Goal: Task Accomplishment & Management: Complete application form

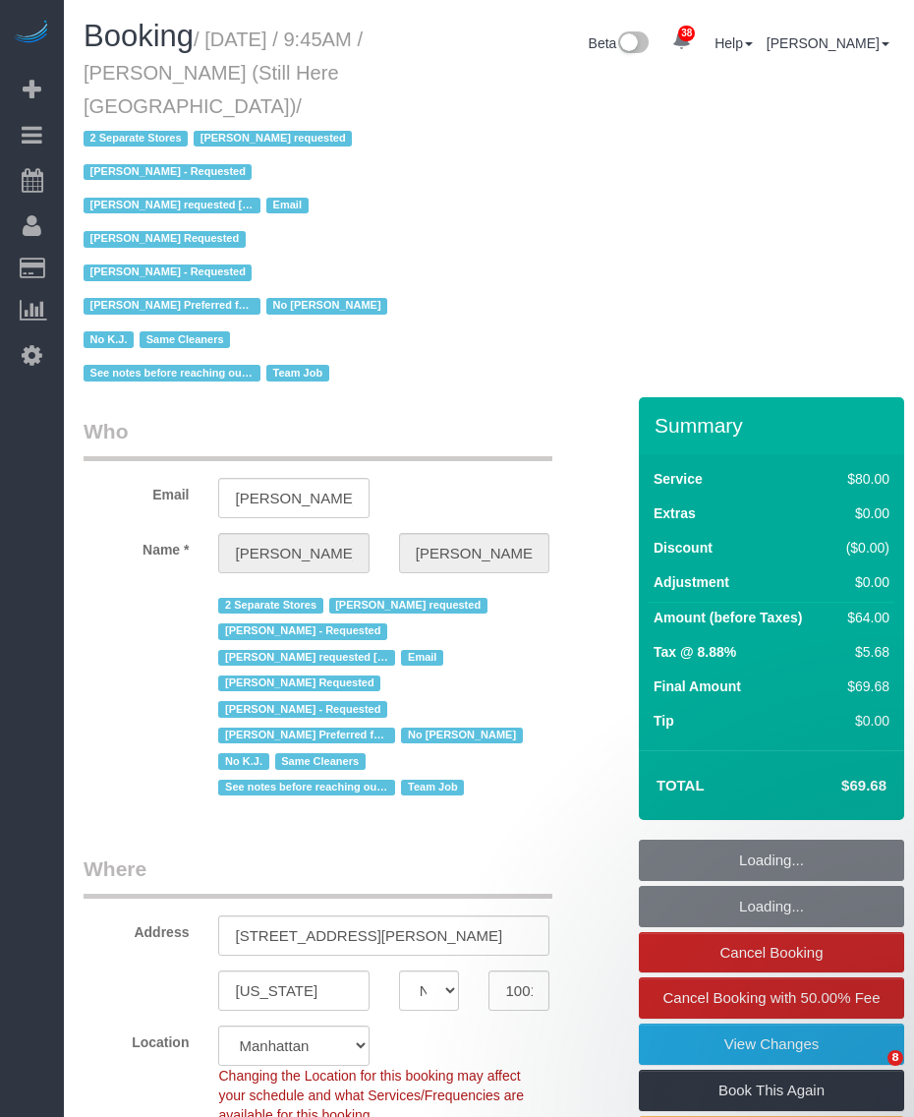
select select "NY"
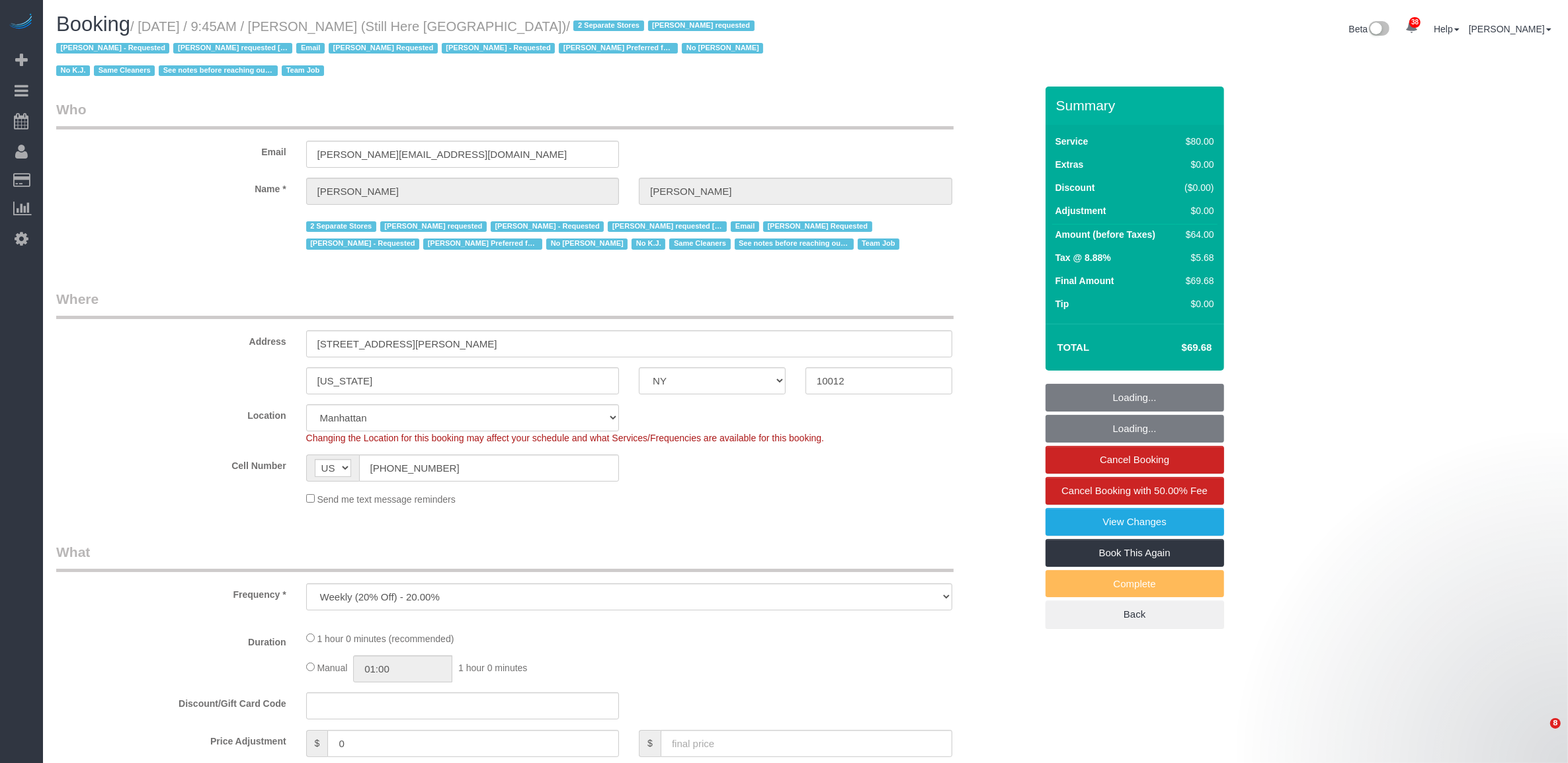
select select "string:stripe-pm_1Oyz8t4VGloSiKo71skqOF54"
select select "number:89"
select select "number:90"
select select "number:15"
select select "number:5"
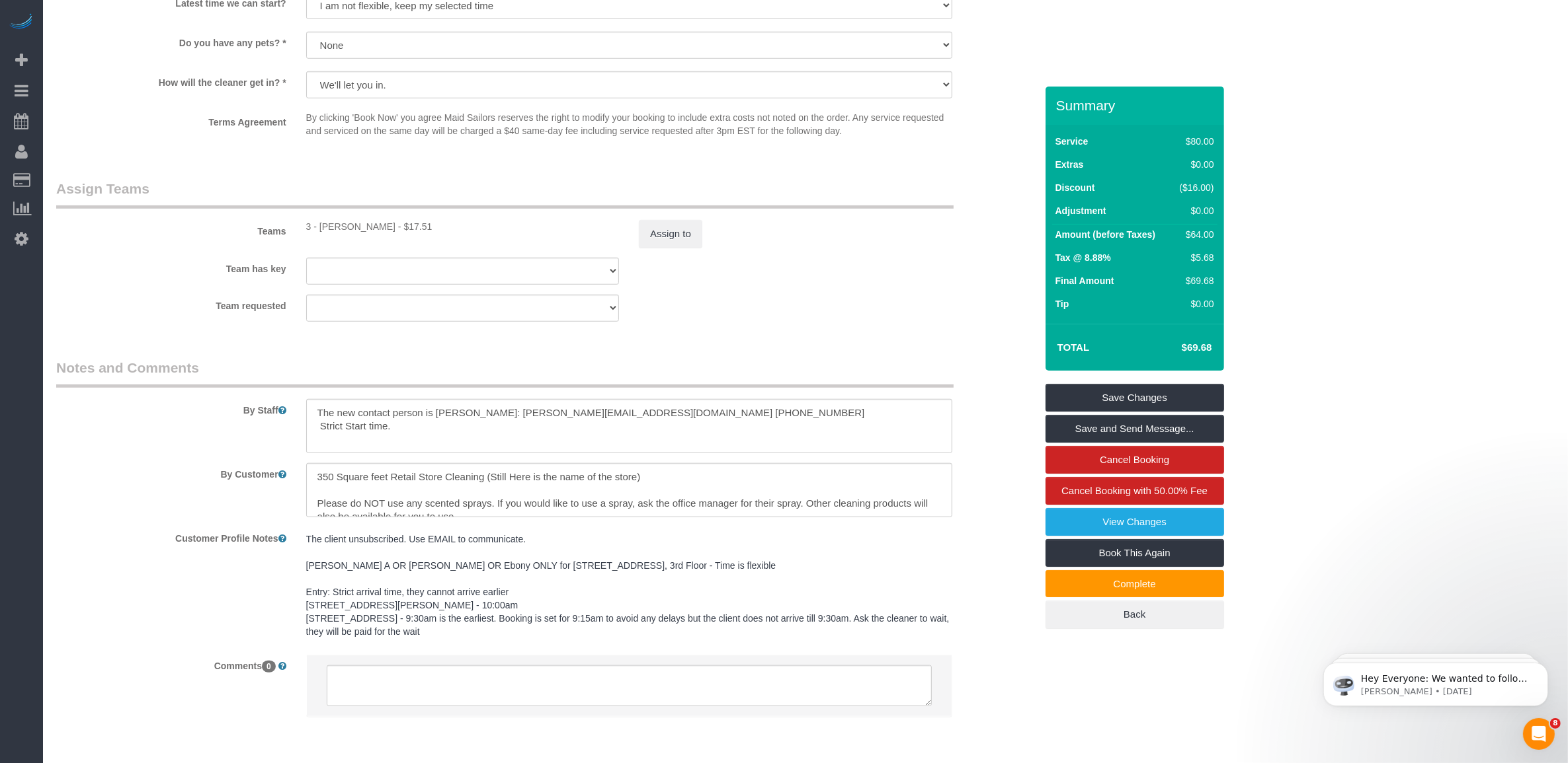
scroll to position [1456, 0]
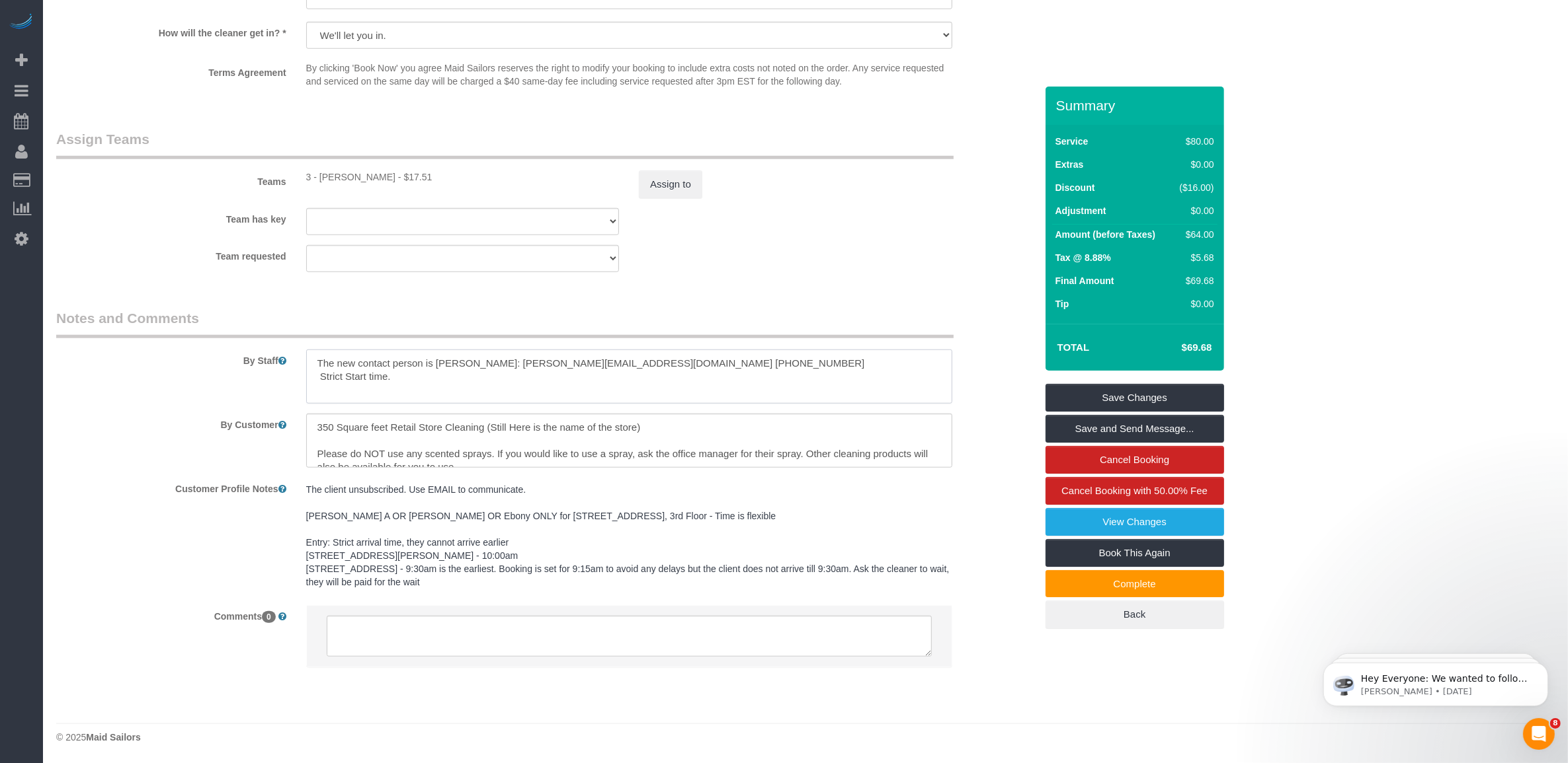
click at [486, 387] on textarea at bounding box center [629, 376] width 646 height 54
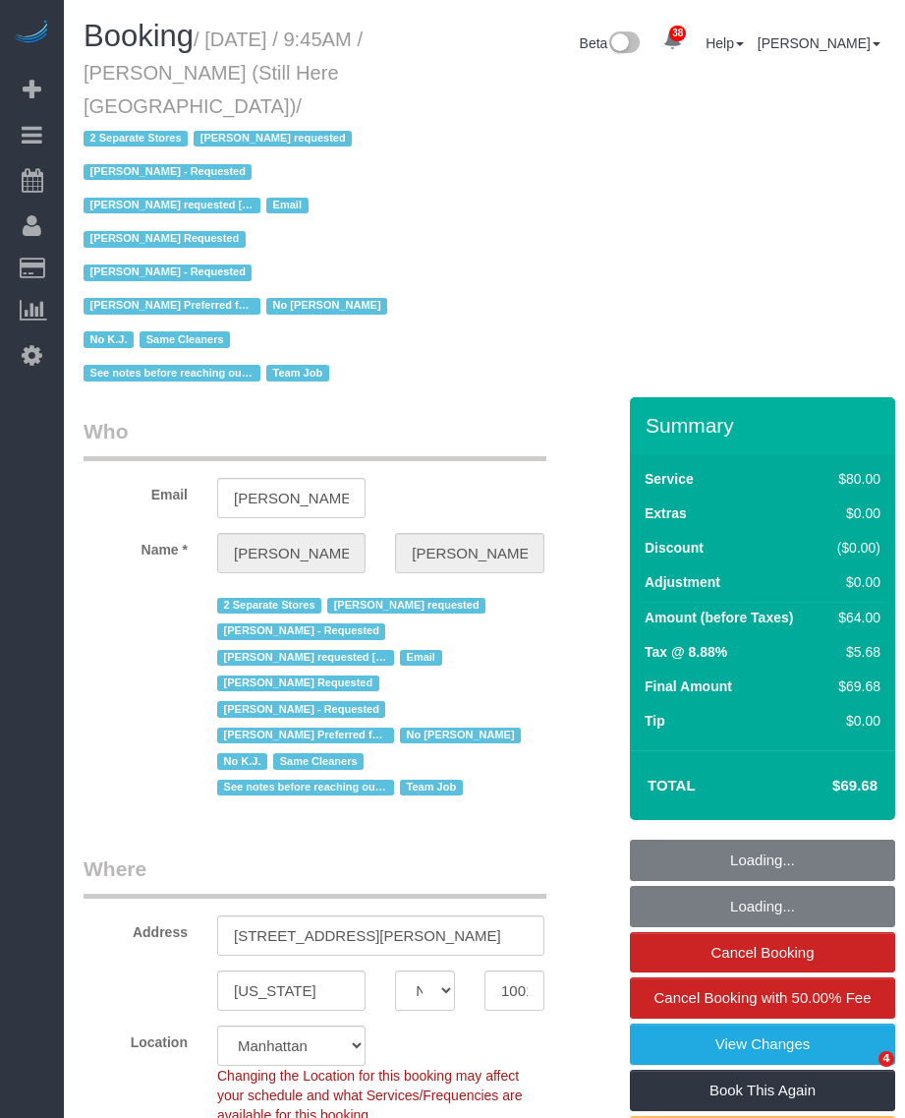
select select "NY"
select select "object:777"
select select "string:US"
select select "string:stripe-pm_1Oyz8t4VGloSiKo71skqOF54"
select select "number:89"
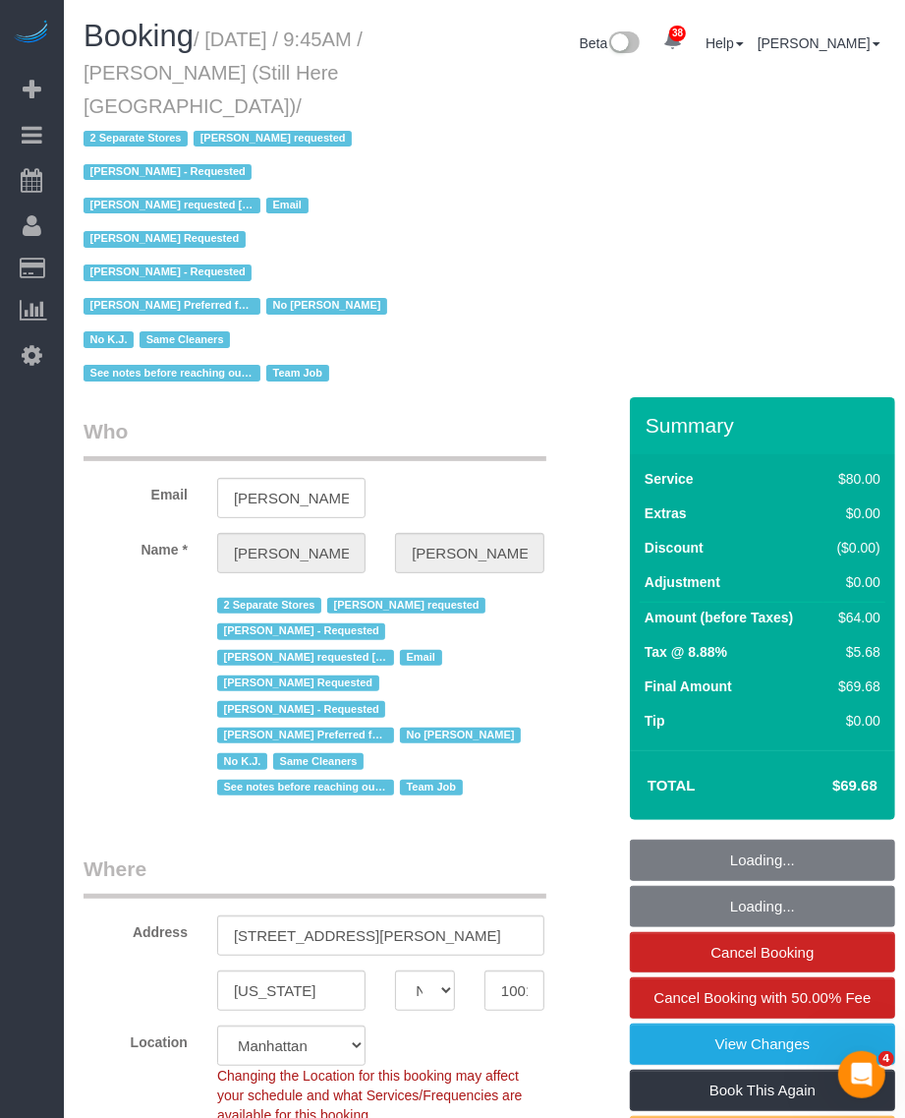
select select "number:90"
select select "number:15"
select select "number:5"
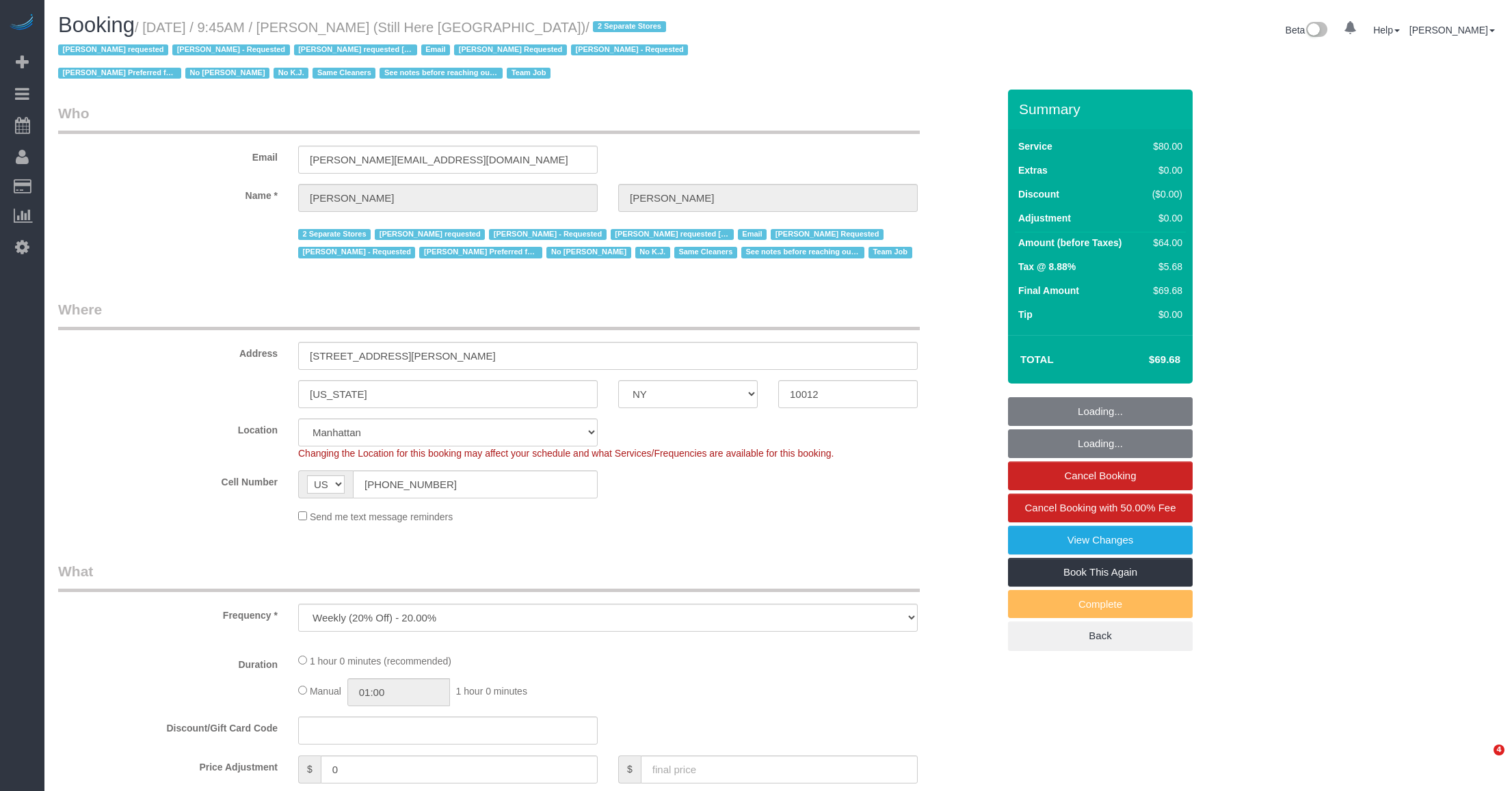
select select "NY"
select select "string:stripe-pm_1Oyz8t4VGloSiKo71skqOF54"
select select "object:877"
select select "number:89"
select select "number:90"
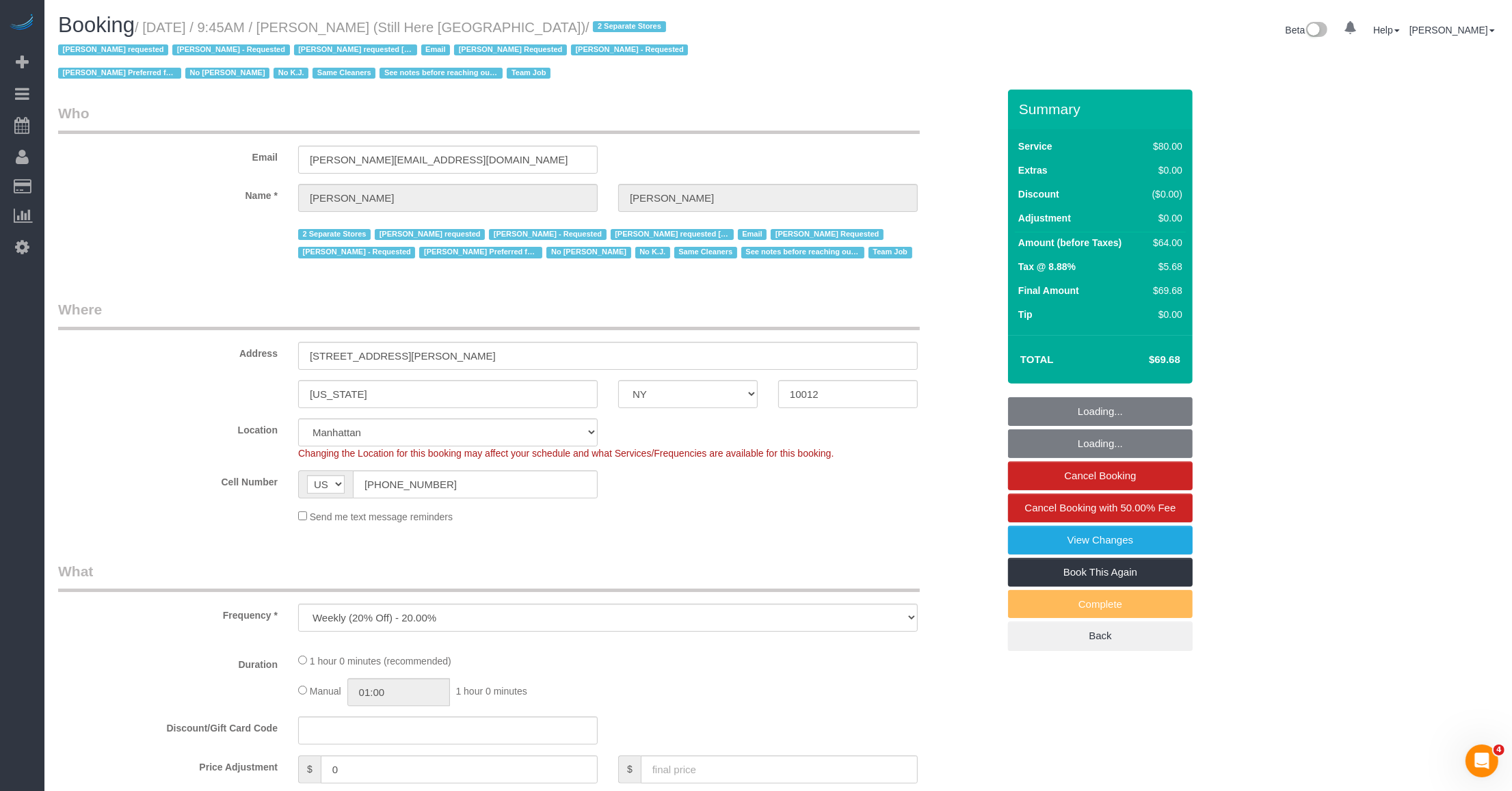
select select "number:15"
select select "number:5"
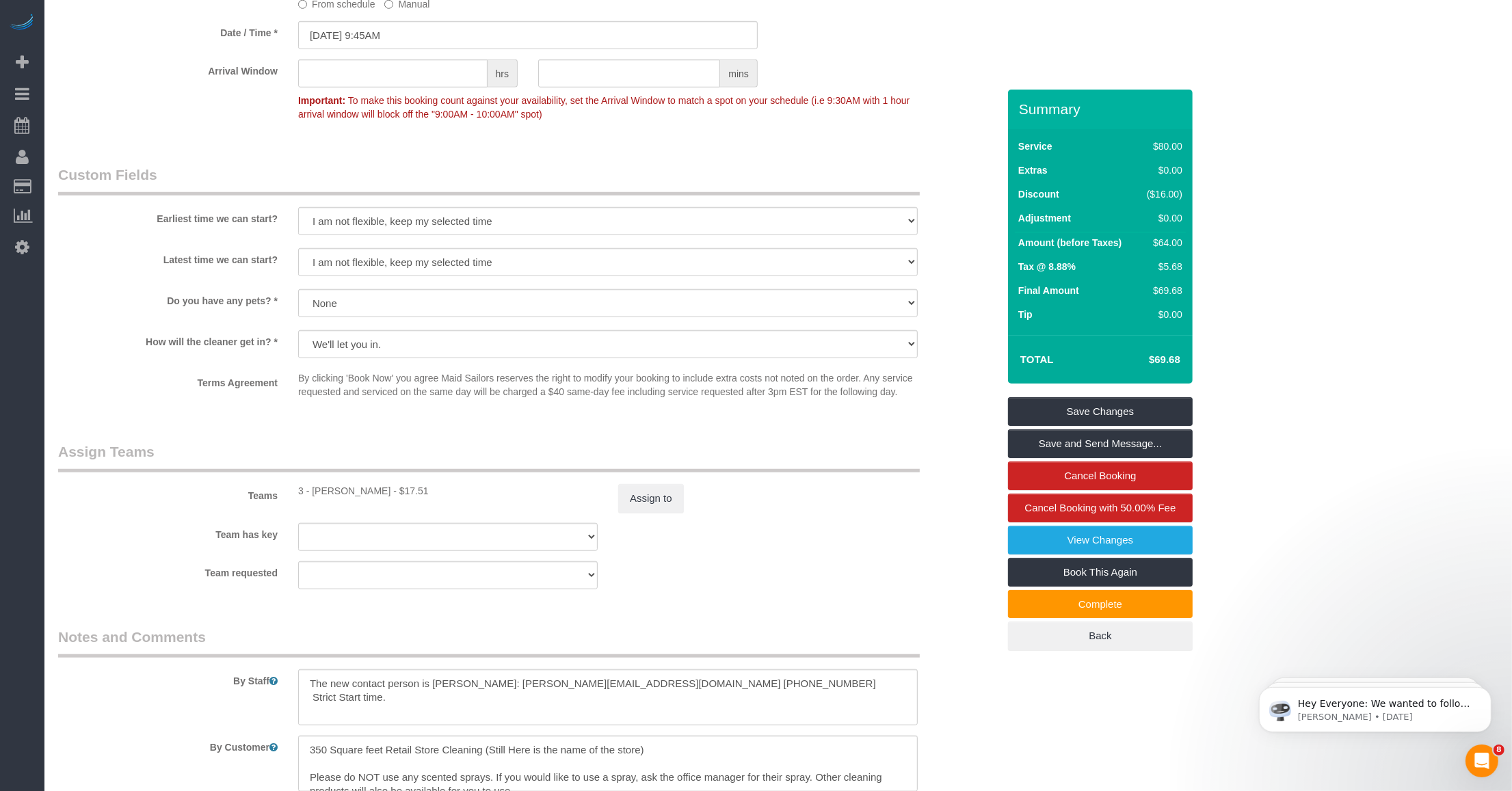
scroll to position [1453, 0]
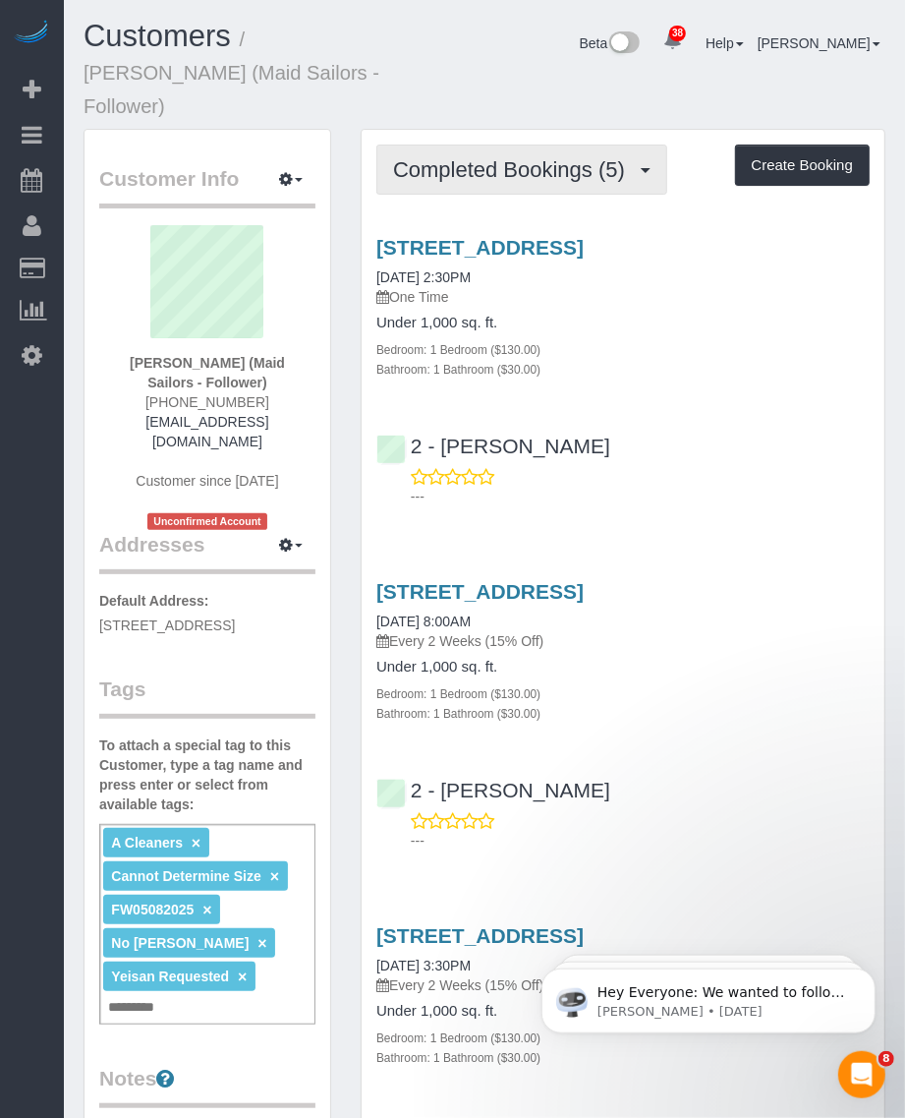
click at [464, 149] on button "Completed Bookings (5)" at bounding box center [522, 170] width 291 height 50
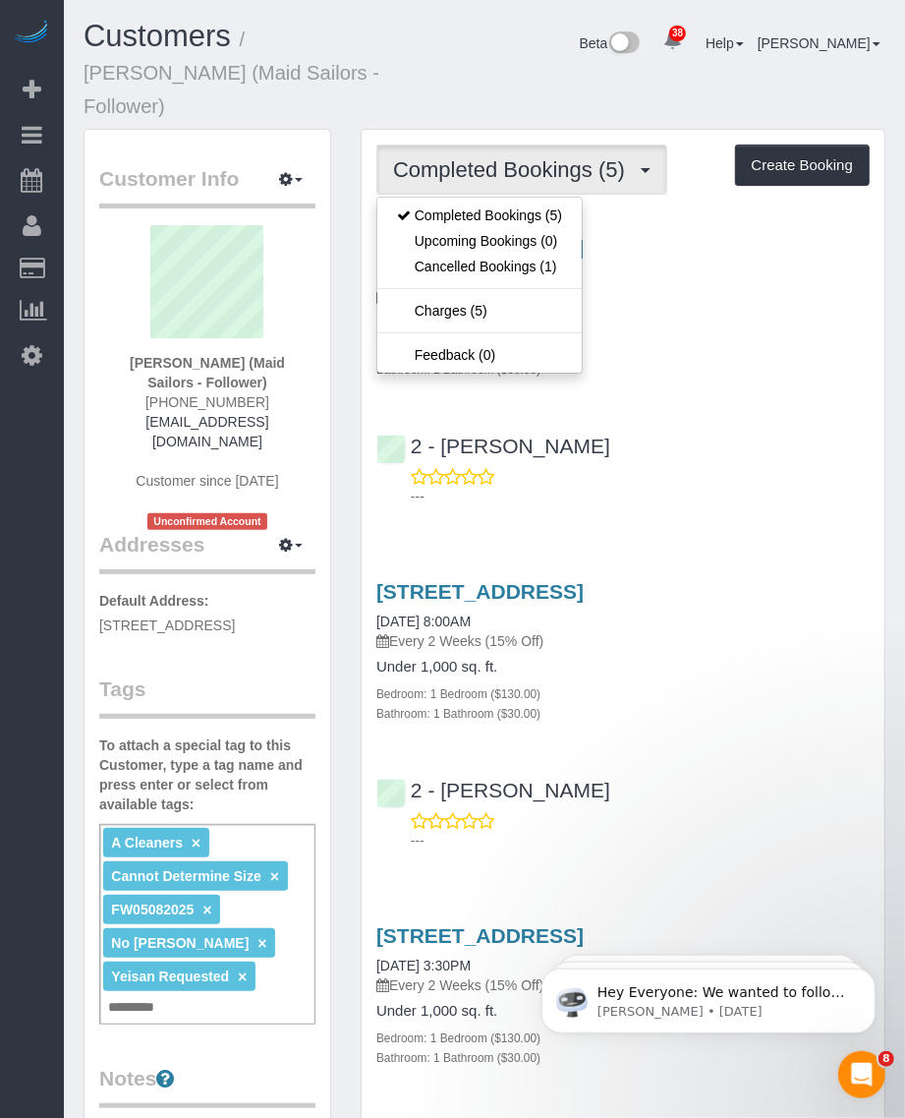
click at [443, 61] on div "Beta 38 Your Notifications You have 0 alerts × You have 7 to charge for 10/10/2…" at bounding box center [659, 46] width 486 height 52
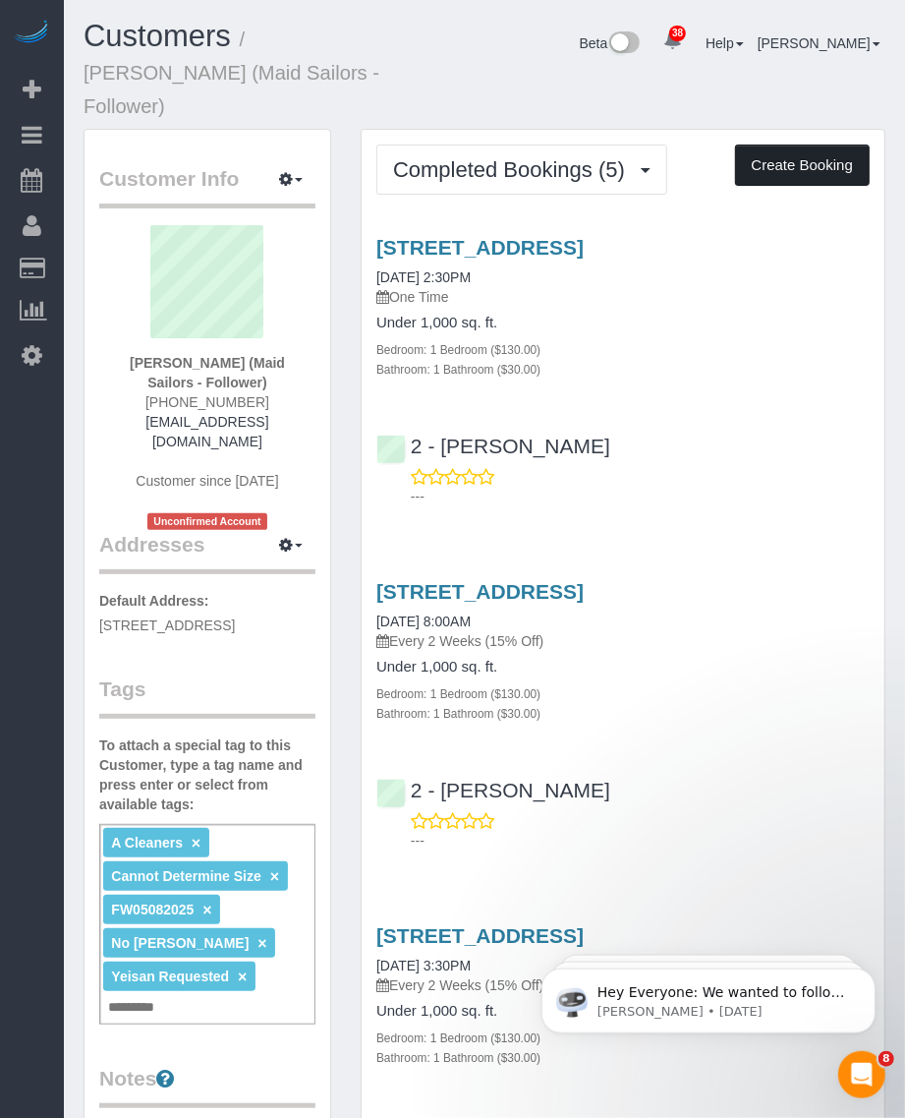
click at [834, 145] on button "Create Booking" at bounding box center [802, 165] width 135 height 41
select select "NY"
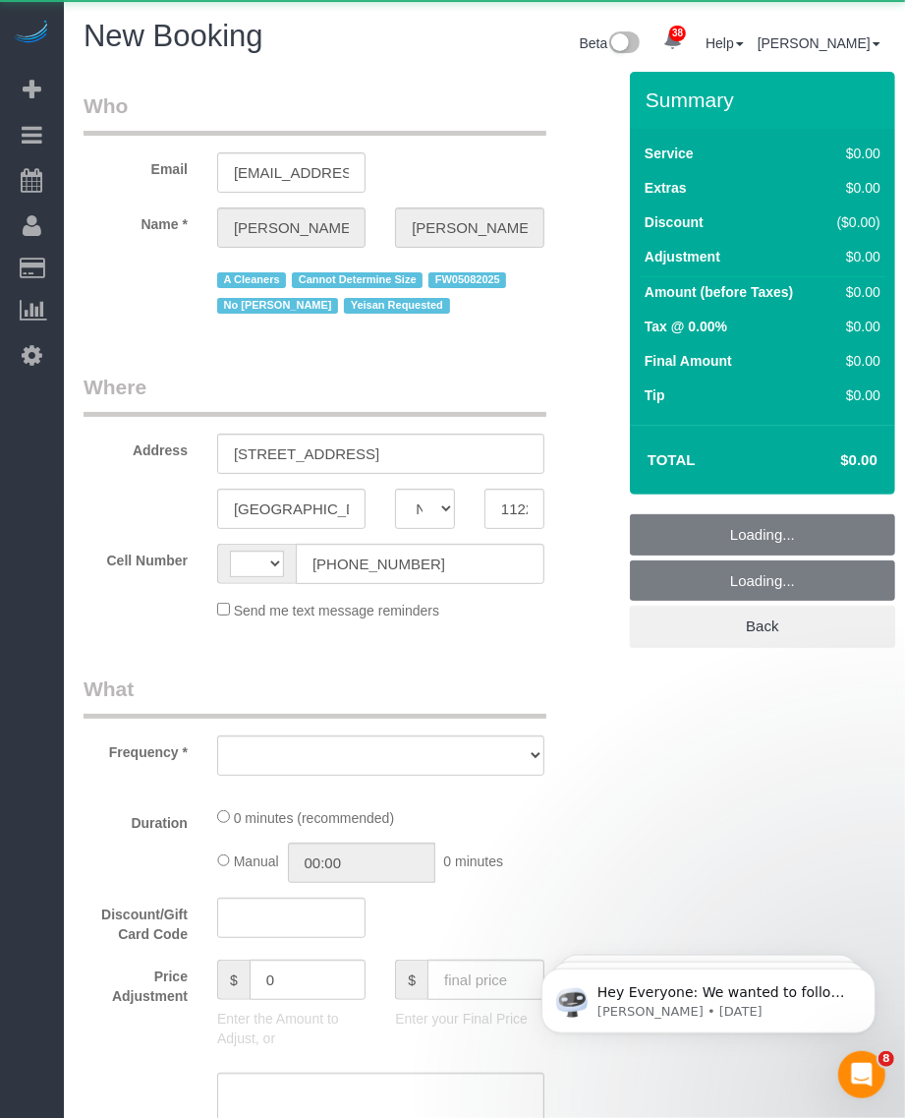
select select "string:US"
select select "number:89"
select select "number:90"
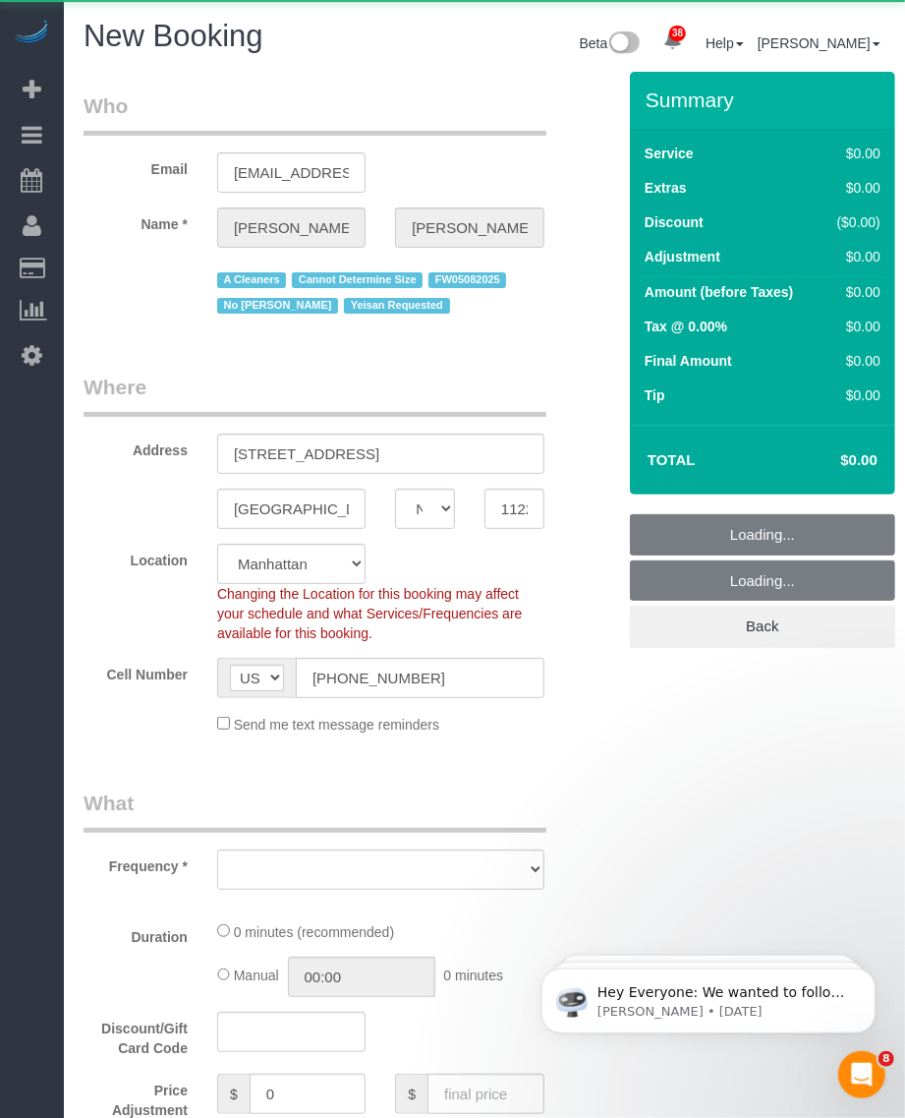
select select "string:stripe-pm_1R7KRM4VGloSiKo7Lkc5SEmQ"
select select "object:1860"
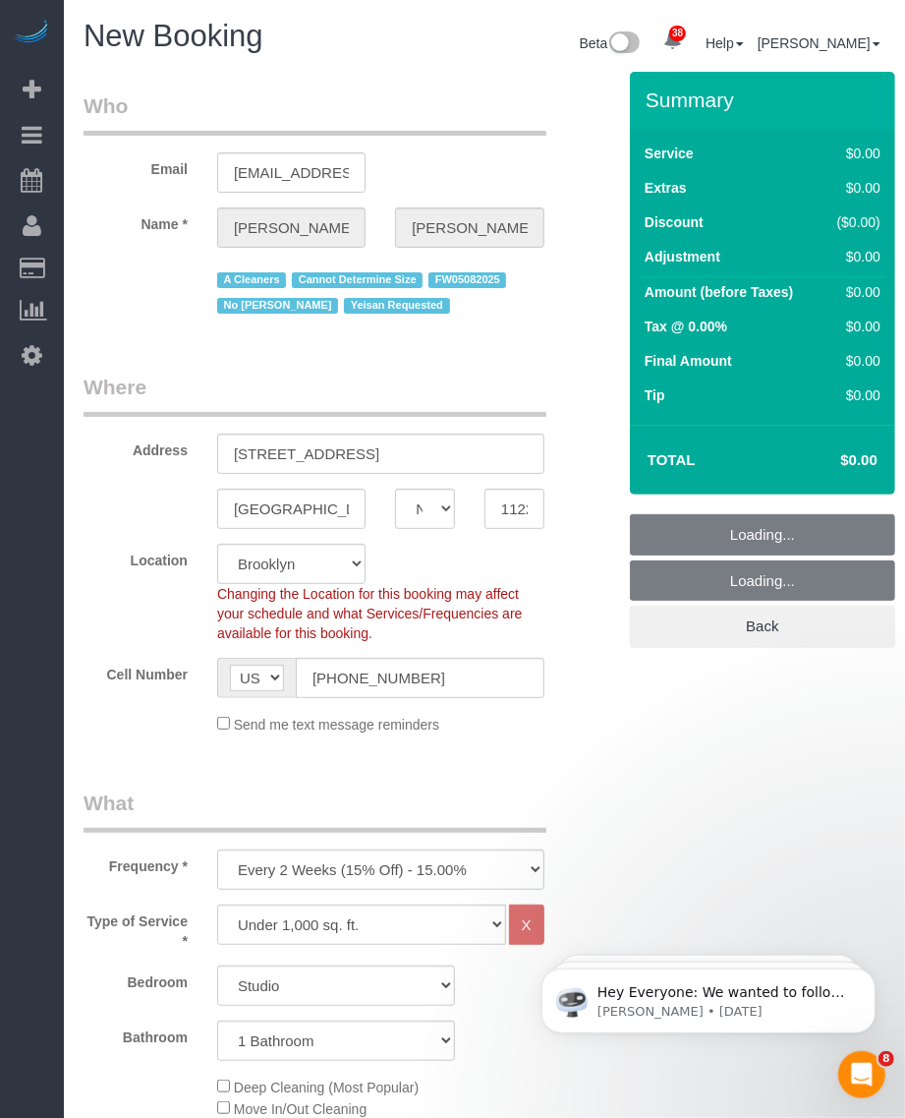
select select "6"
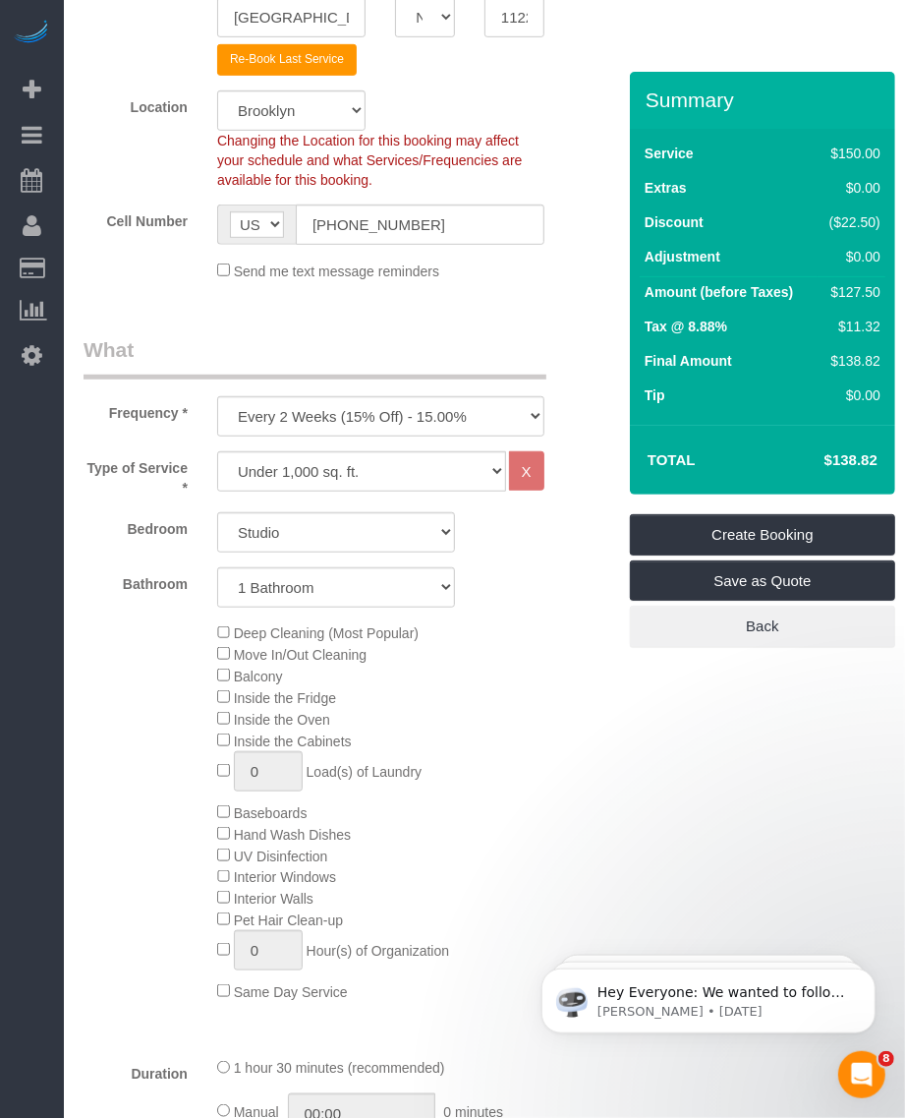
scroll to position [614, 0]
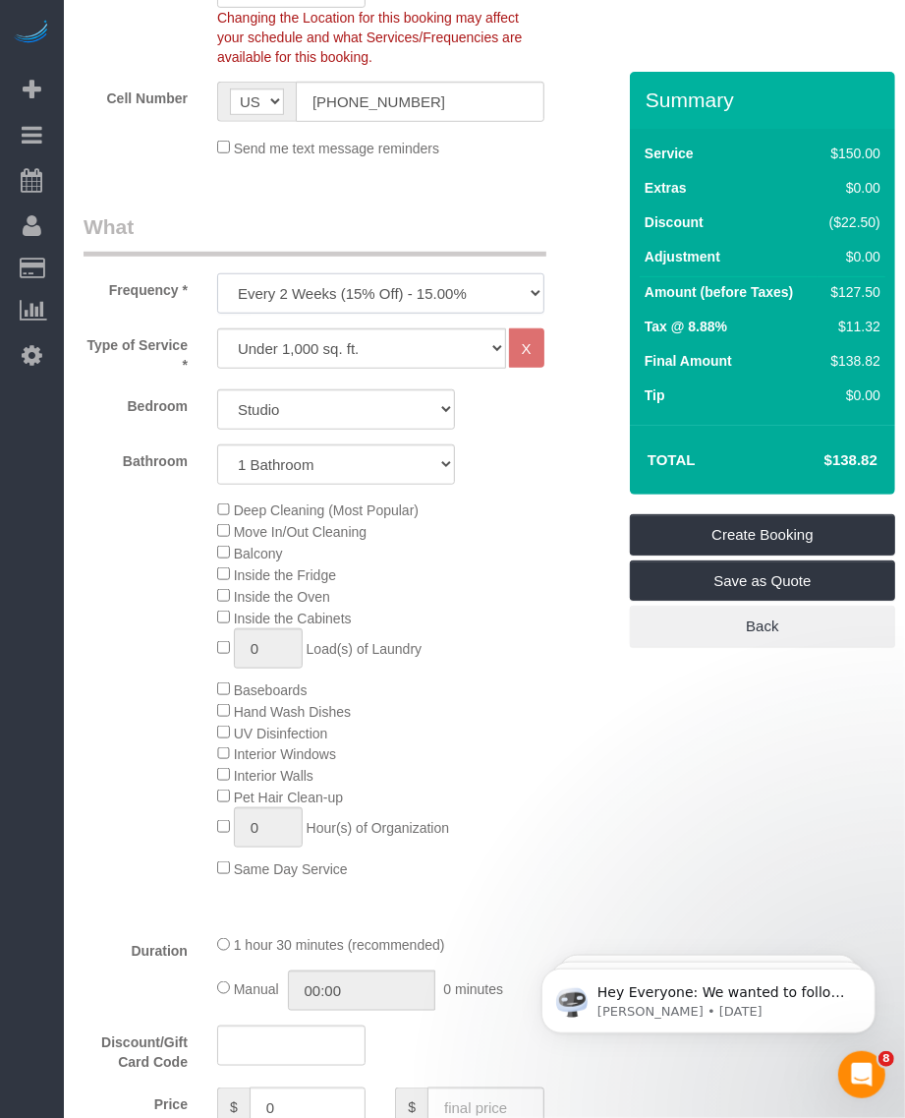
click at [326, 290] on select "One Time Weekly (20% Off) - 20.00% Every 2 Weeks (15% Off) - 15.00% Every 4 Wee…" at bounding box center [380, 293] width 327 height 40
select select "object:1865"
click at [217, 273] on select "One Time Weekly (20% Off) - 20.00% Every 2 Weeks (15% Off) - 15.00% Every 4 Wee…" at bounding box center [380, 293] width 327 height 40
click at [286, 408] on select "Studio 1 Bedroom 2 Bedrooms 3 Bedrooms" at bounding box center [336, 409] width 238 height 40
select select "1"
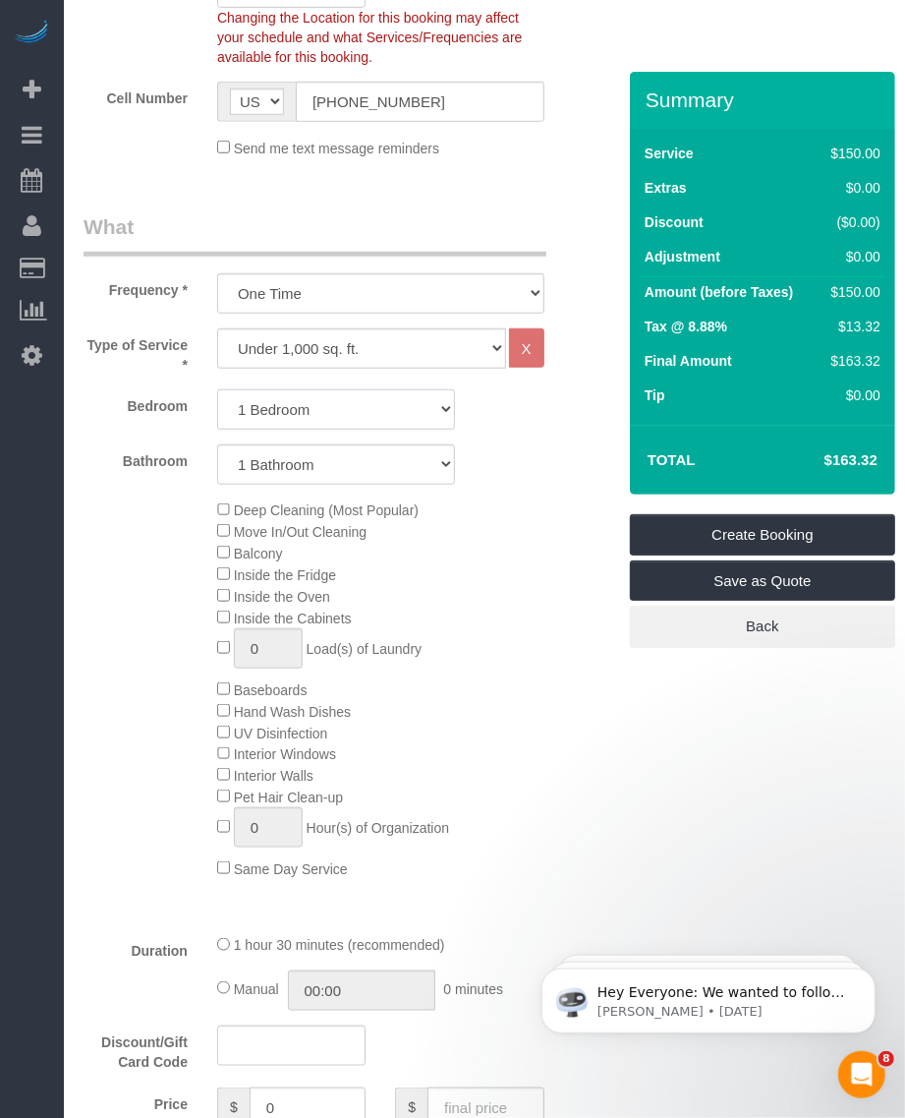
click at [217, 389] on select "Studio 1 Bedroom 2 Bedrooms 3 Bedrooms" at bounding box center [336, 409] width 238 height 40
click at [311, 347] on select "Under 1,000 sq. ft. 1,001 - 1,500 sq. ft. 1,500+ sq. ft. Custom Cleaning Office…" at bounding box center [361, 348] width 289 height 40
select select "213"
click at [217, 328] on select "Under 1,000 sq. ft. 1,001 - 1,500 sq. ft. 1,500+ sq. ft. Custom Cleaning Office…" at bounding box center [361, 348] width 289 height 40
select select "1"
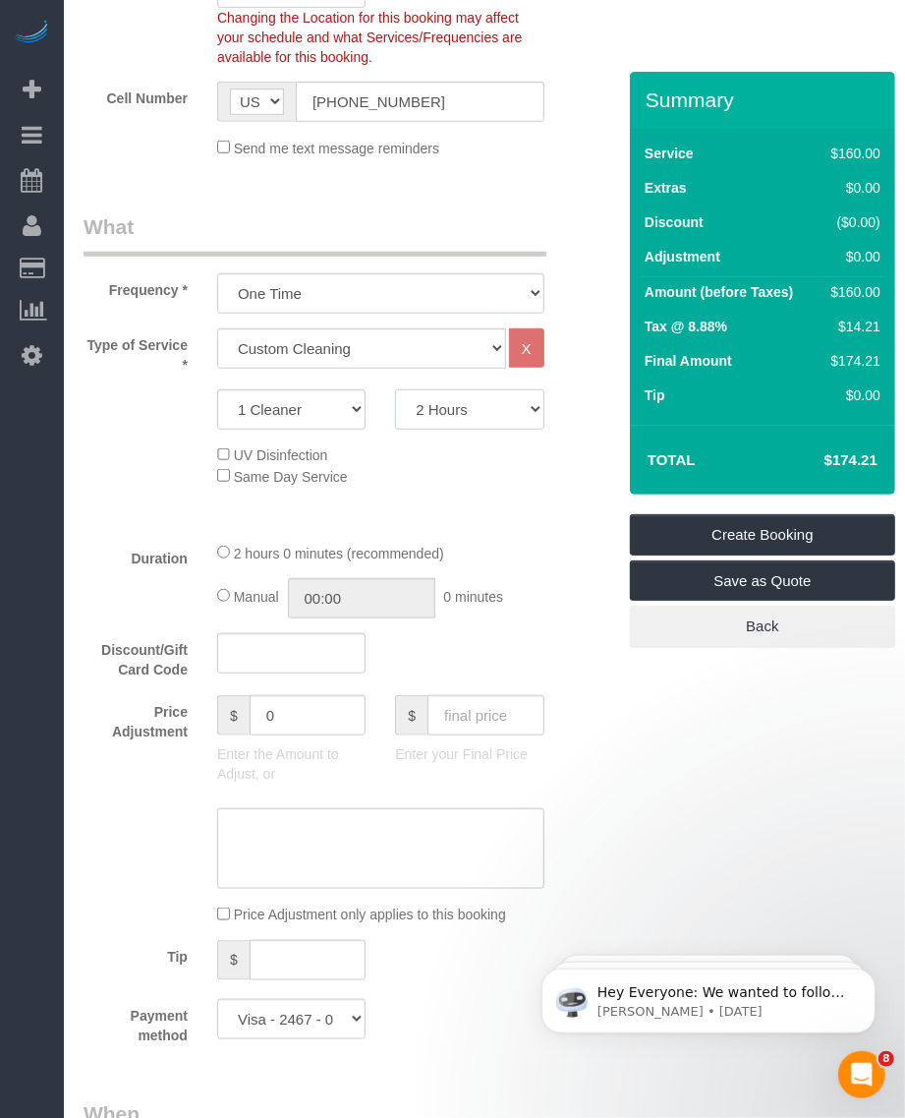
click at [465, 416] on select "2 Hours 2.5 Hours 3 Hours 3.5 Hours 4 Hours 4.5 Hours 5 Hours 5.5 Hours 6 Hours…" at bounding box center [469, 409] width 148 height 40
select select "180"
click at [395, 389] on select "2 Hours 2.5 Hours 3 Hours 3.5 Hours 4 Hours 4.5 Hours 5 Hours 5.5 Hours 6 Hours…" at bounding box center [469, 409] width 148 height 40
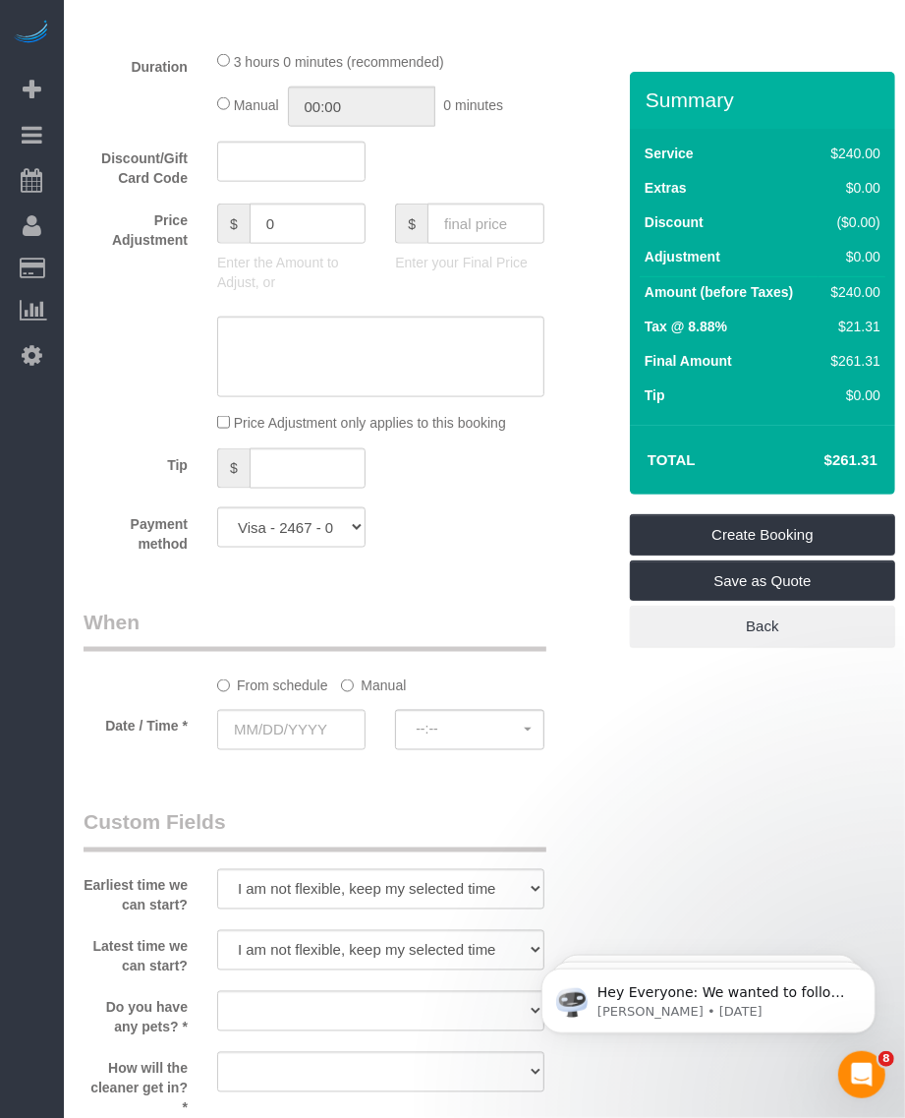
scroll to position [1229, 0]
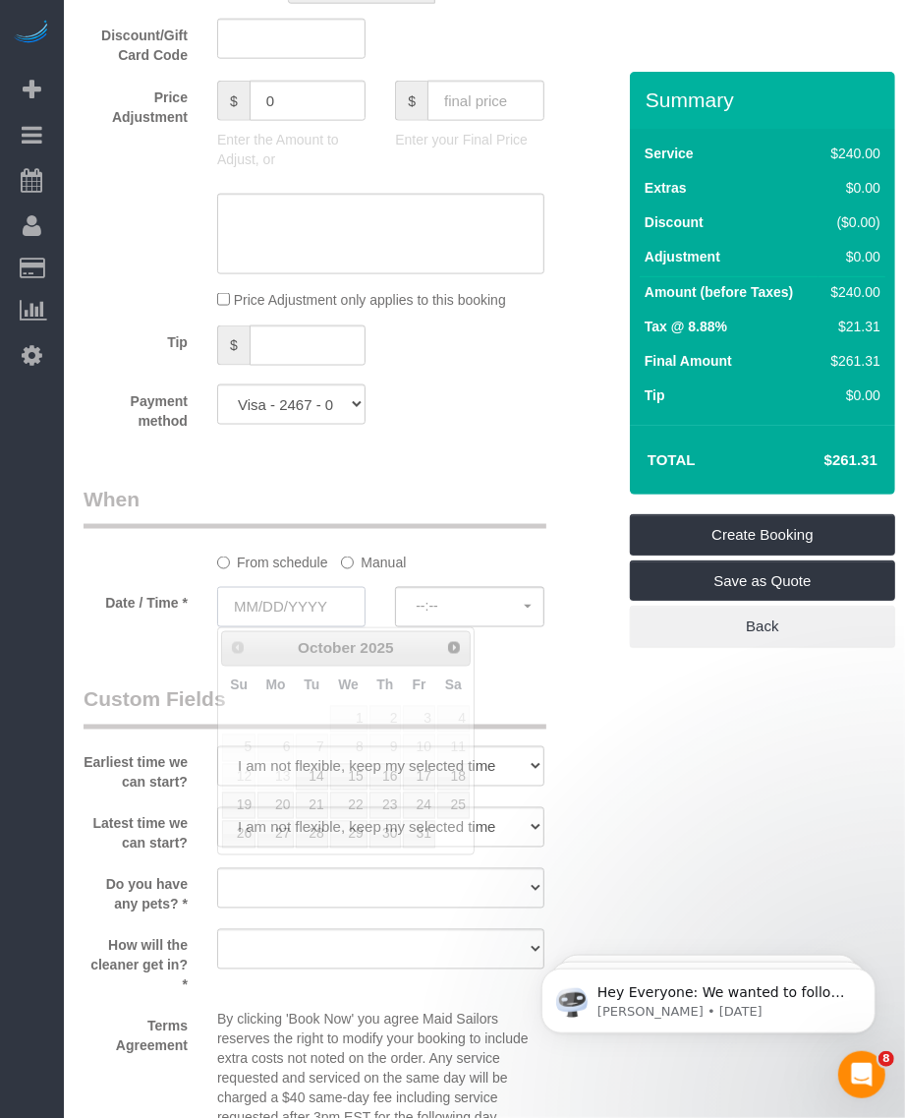
click at [251, 610] on input "text" at bounding box center [291, 607] width 148 height 40
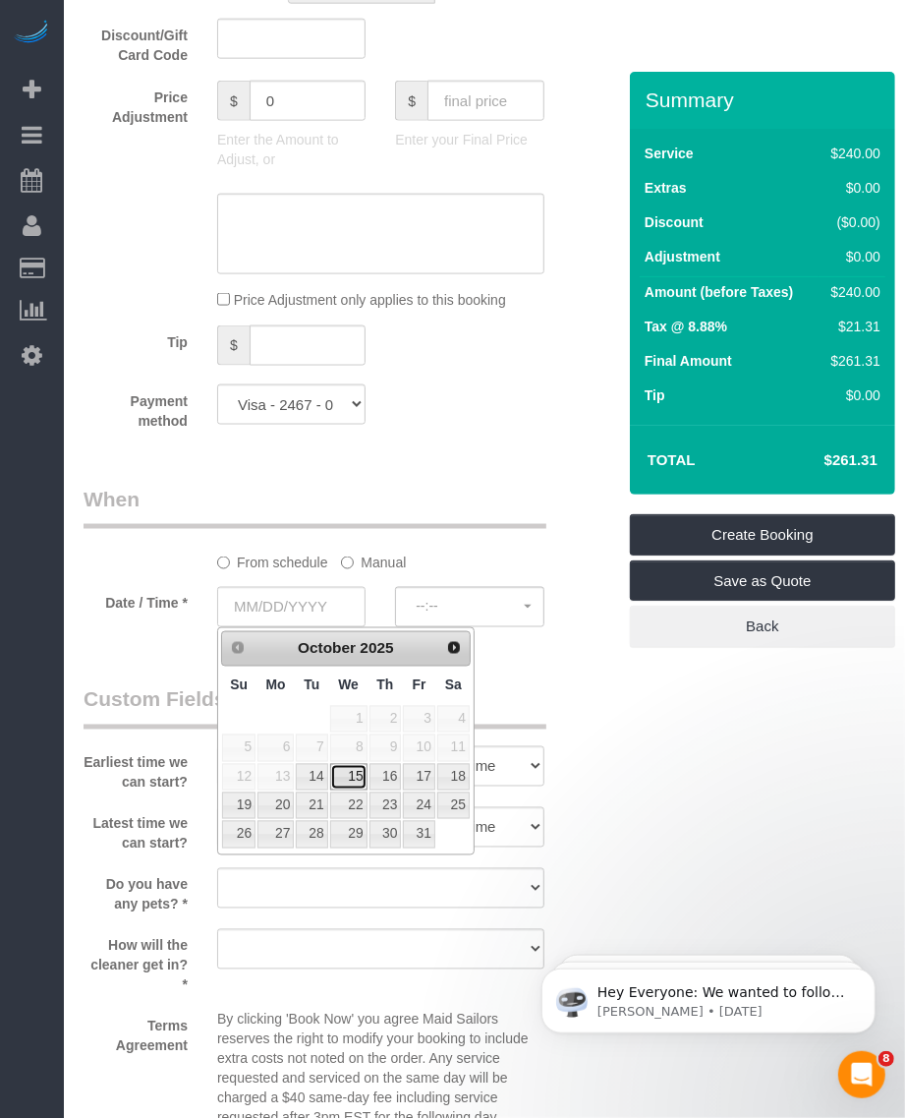
click at [351, 775] on link "15" at bounding box center [348, 777] width 37 height 27
type input "10/15/2025"
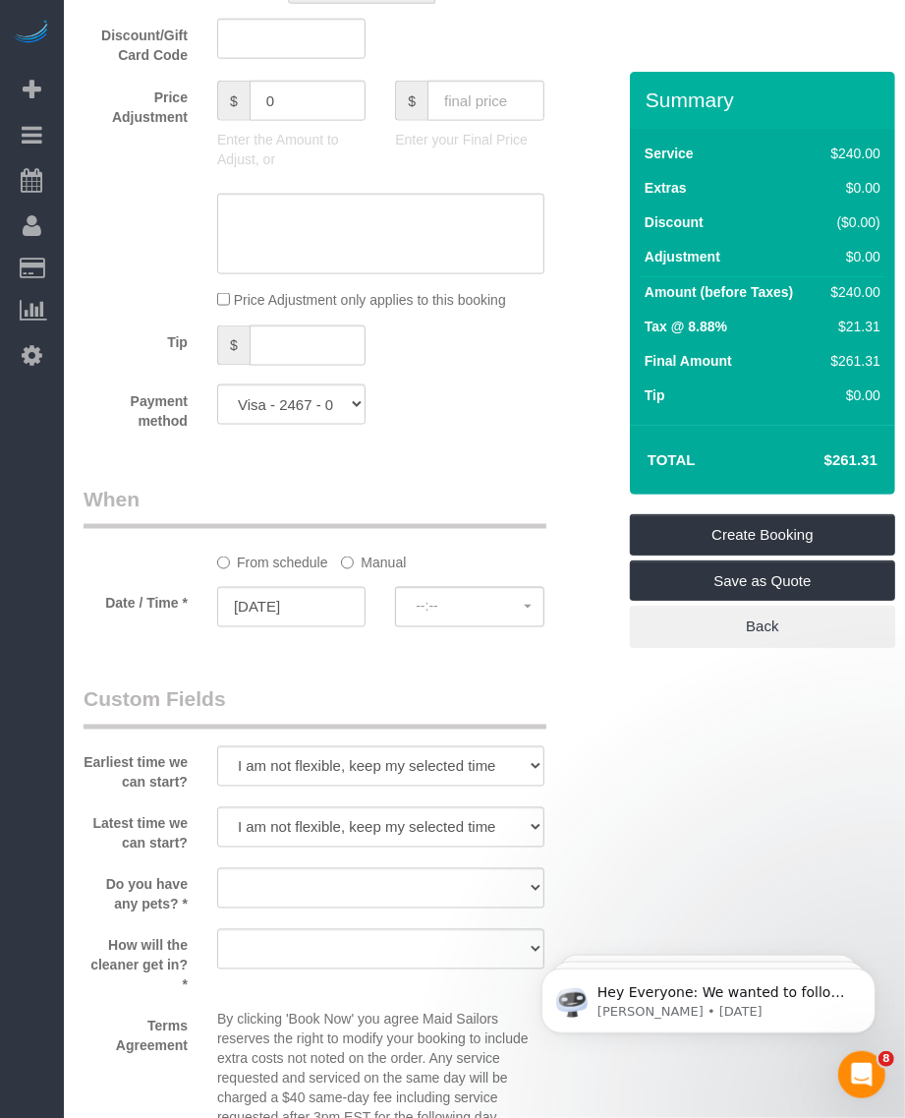
select select "spot1"
click at [233, 650] on div "Who Email patelshahil1996@gmail.com Name * Shahil Patel A Cleaners Cannot Deter…" at bounding box center [336, 328] width 535 height 2971
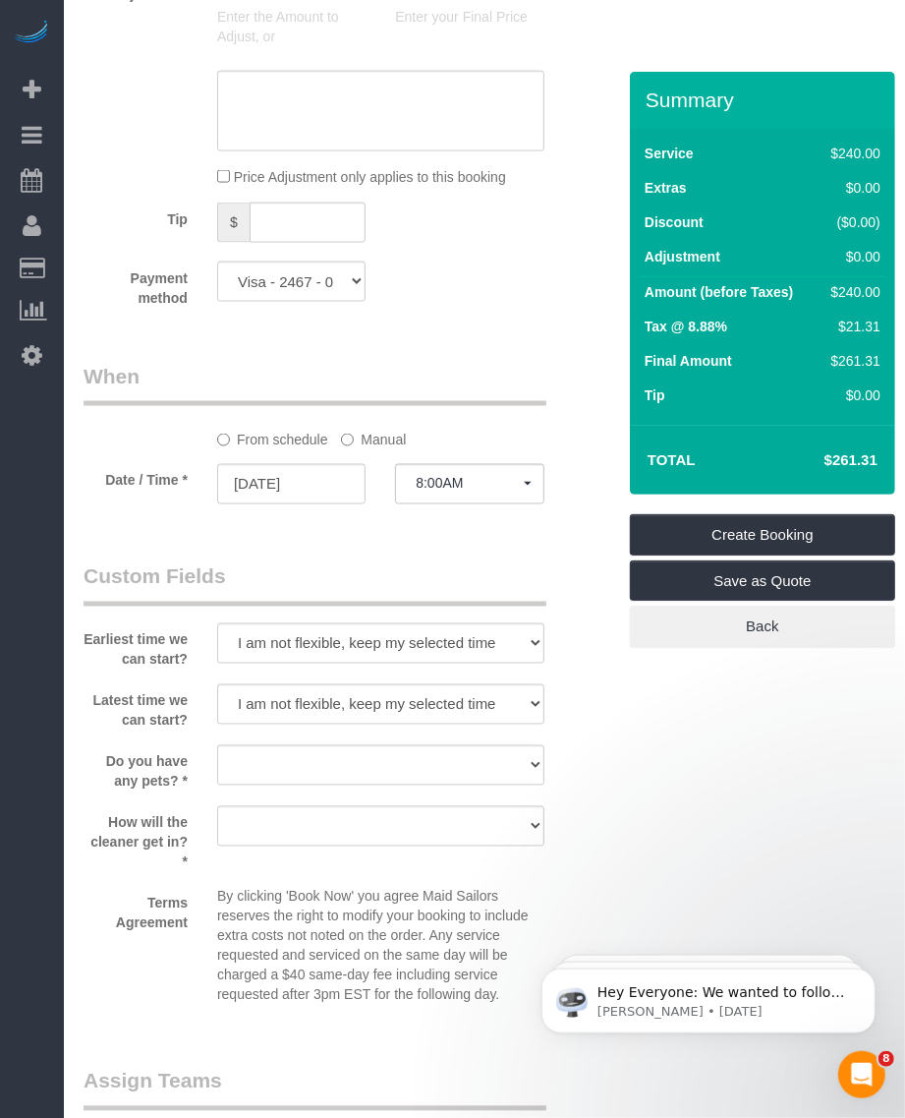
scroll to position [1475, 0]
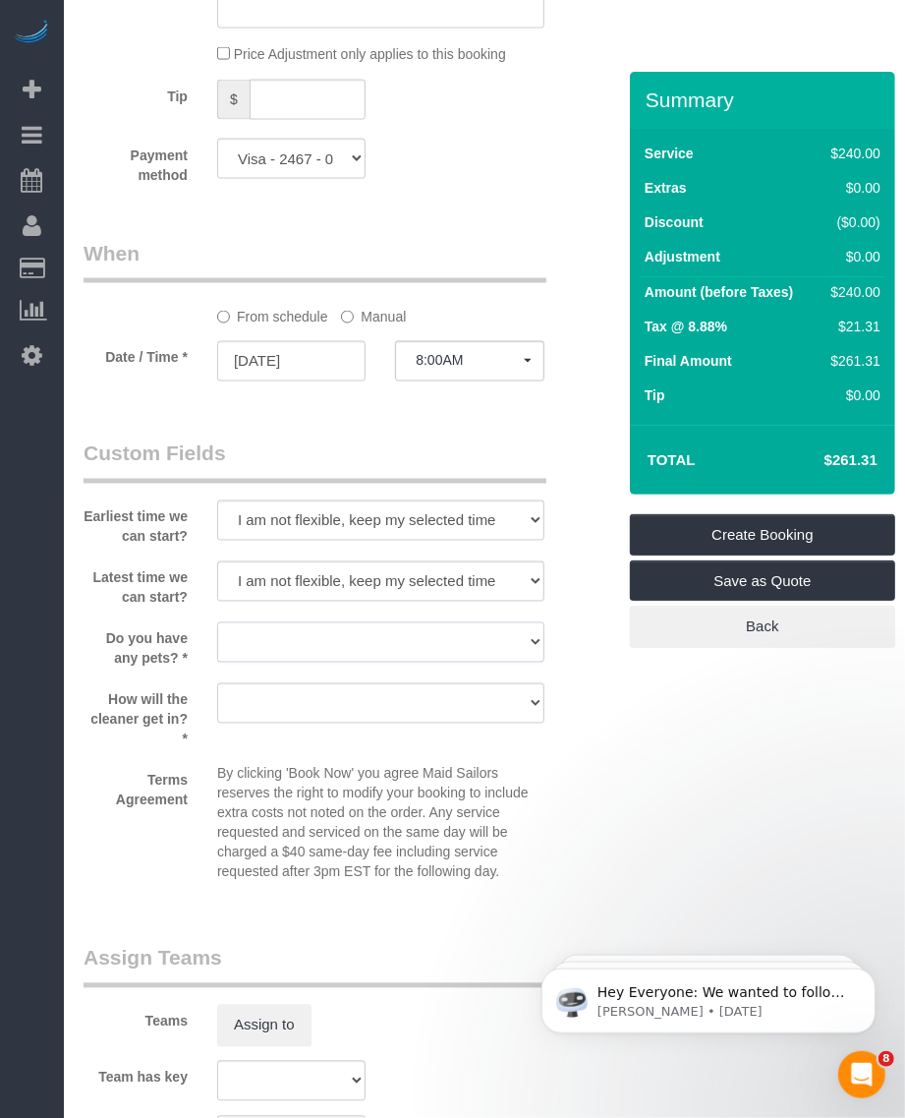
click at [315, 646] on select "Dog Cat None" at bounding box center [380, 642] width 327 height 40
select select "number:15"
click at [217, 622] on select "Dog Cat None" at bounding box center [380, 642] width 327 height 40
click at [321, 700] on select "We'll let you in. Doorman/Front Desk has the key. Other (Provide details)" at bounding box center [380, 703] width 327 height 40
select select "number:5"
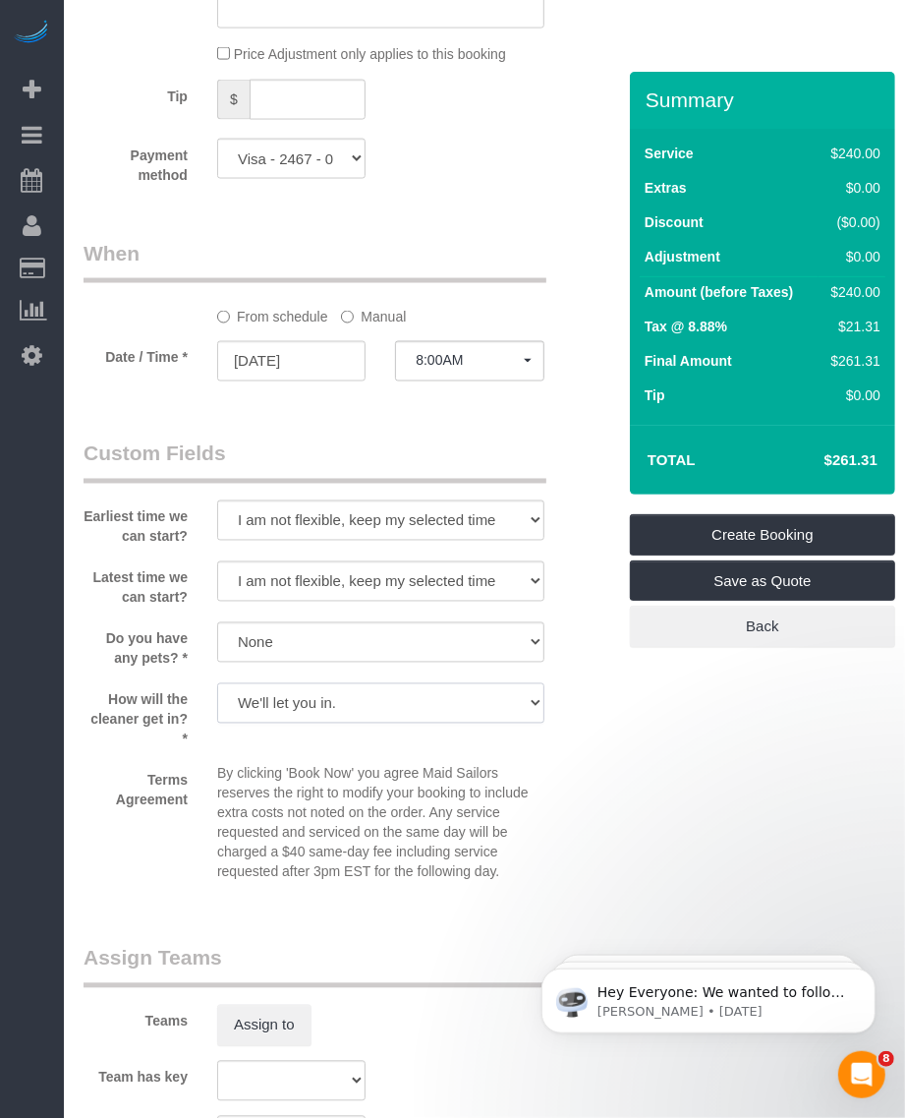
click at [217, 683] on select "We'll let you in. Doorman/Front Desk has the key. Other (Provide details)" at bounding box center [380, 703] width 327 height 40
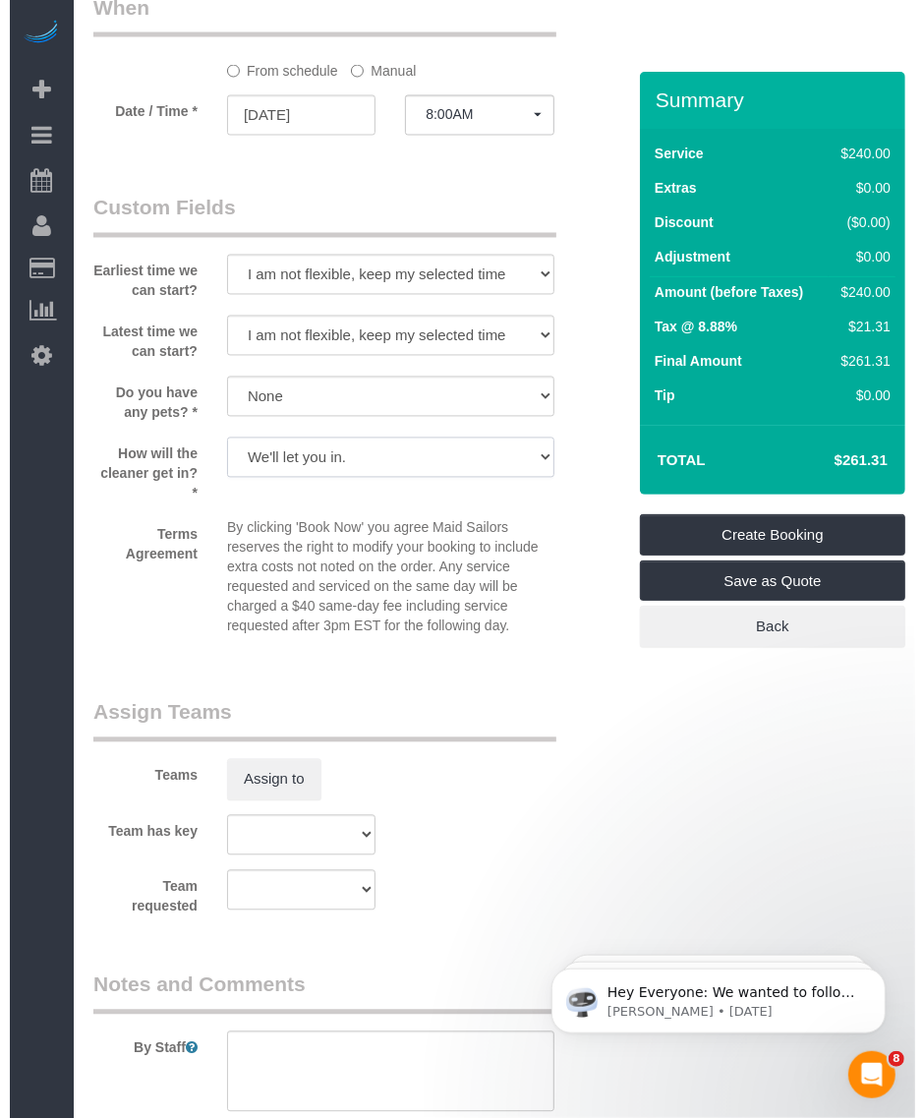
scroll to position [1843, 0]
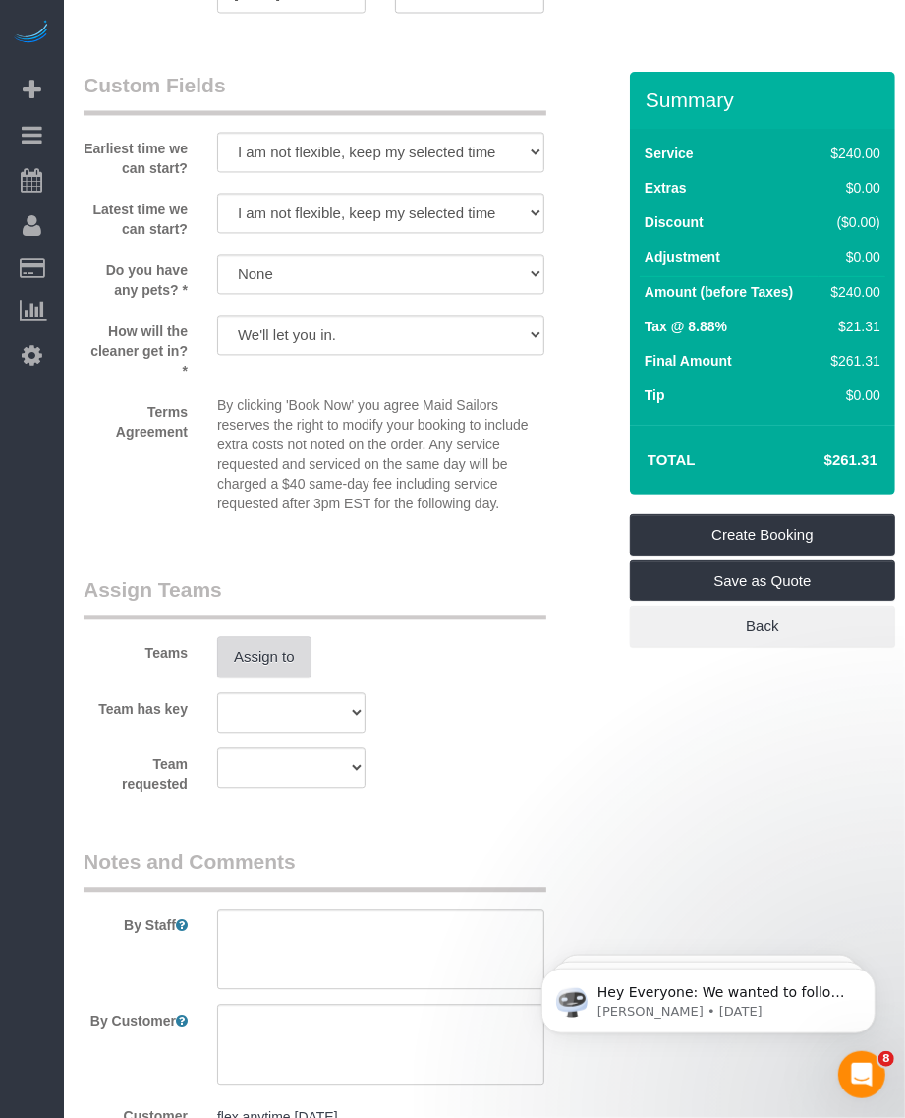
click at [253, 659] on button "Assign to" at bounding box center [264, 656] width 94 height 41
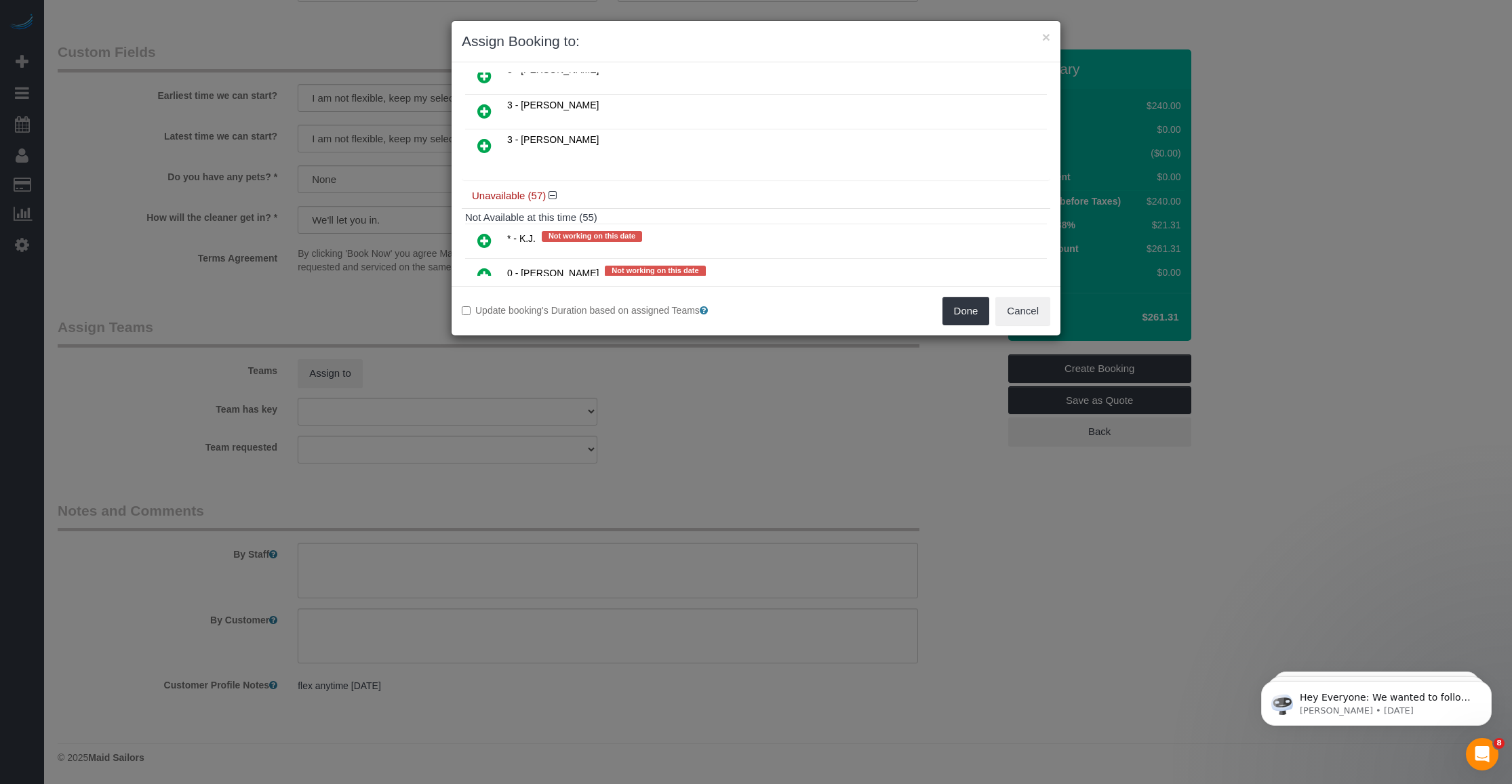
scroll to position [265, 0]
click at [487, 175] on icon at bounding box center [484, 177] width 14 height 17
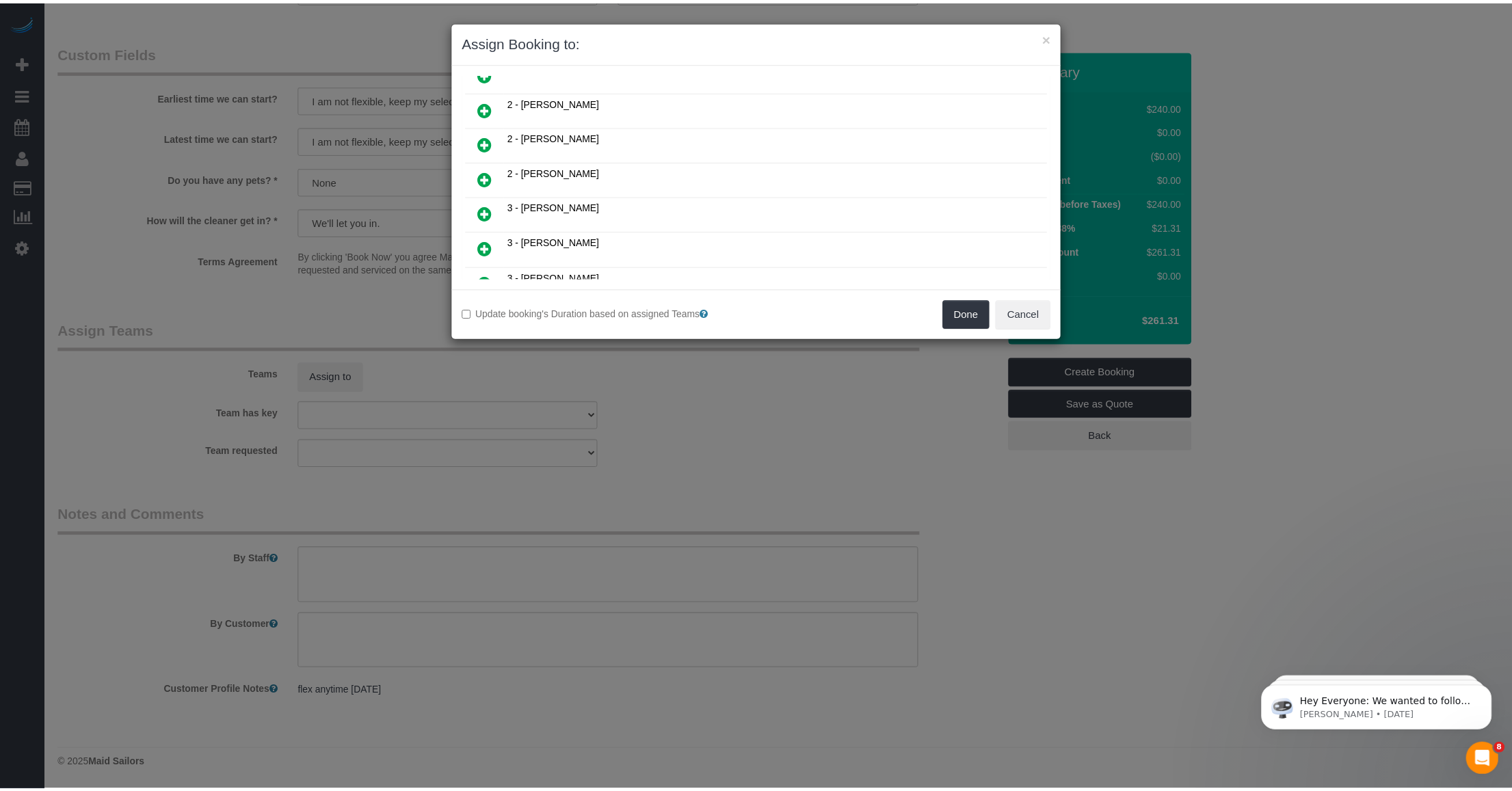
scroll to position [300, 0]
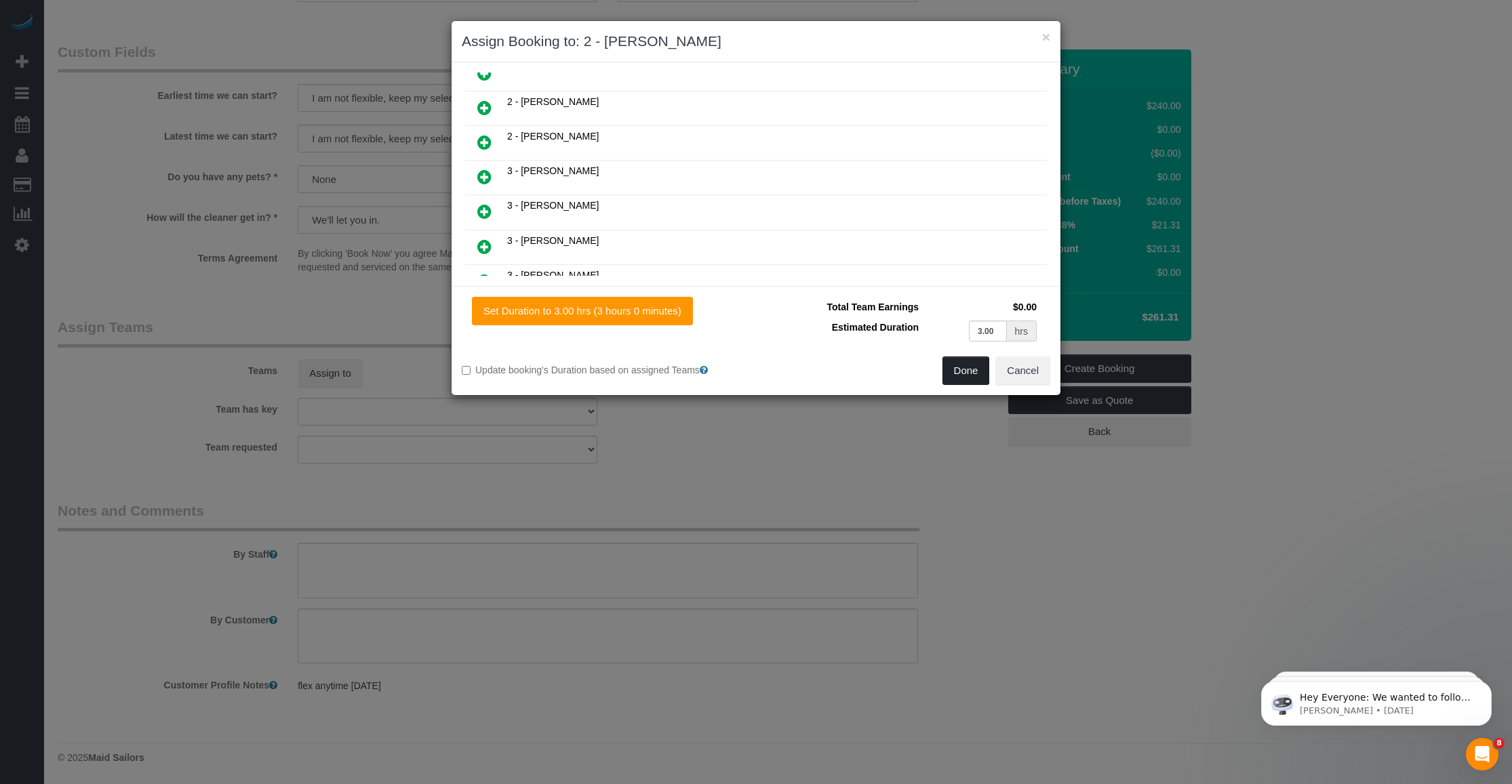
click at [624, 368] on button "Done" at bounding box center [966, 370] width 48 height 28
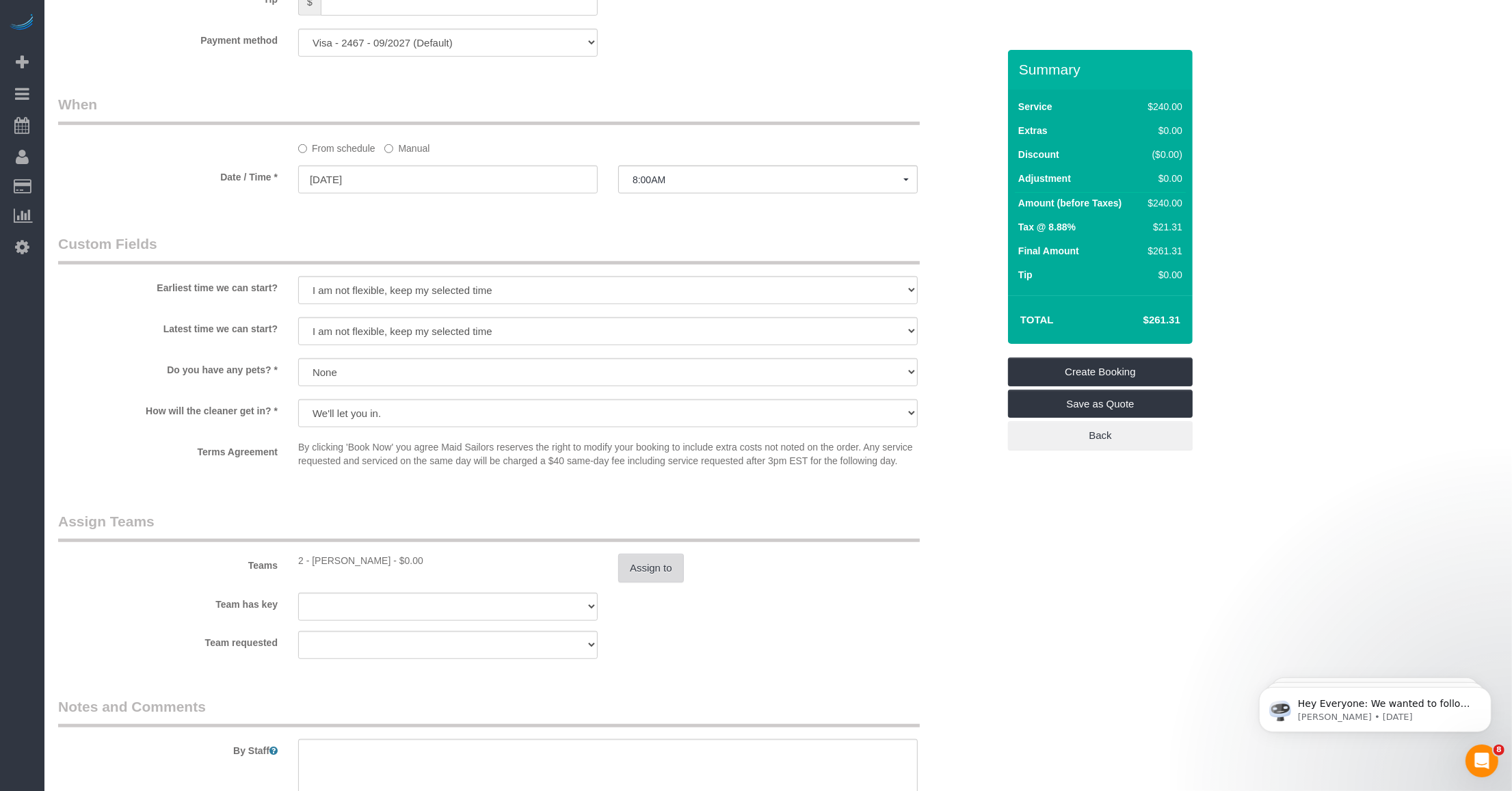
scroll to position [1219, 0]
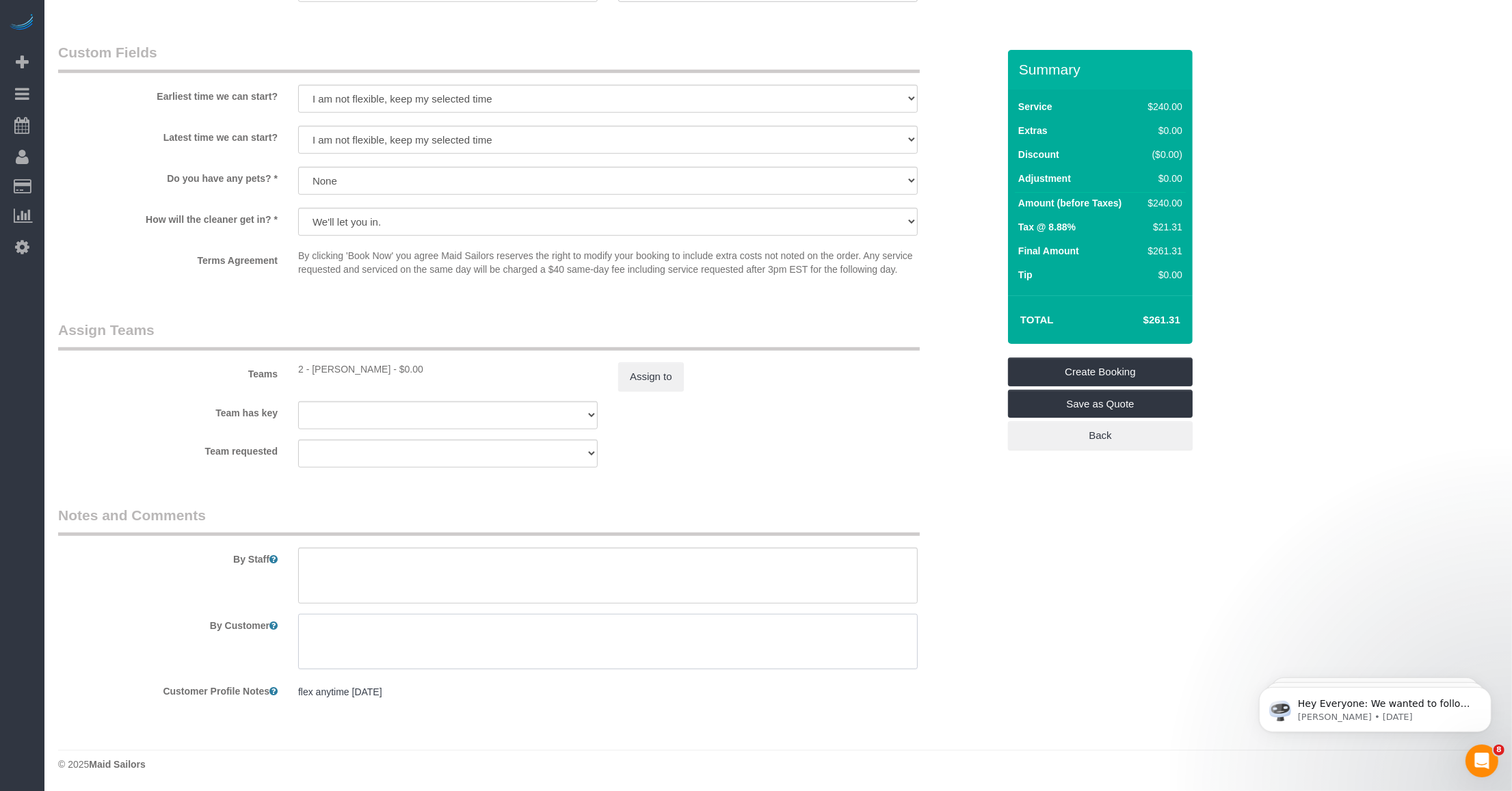
click at [350, 634] on textarea at bounding box center [608, 642] width 620 height 56
type textarea "V"
type textarea "c"
paste textarea "Deep focus on the bathroom Deep focus on the floors General cleaning of the res…"
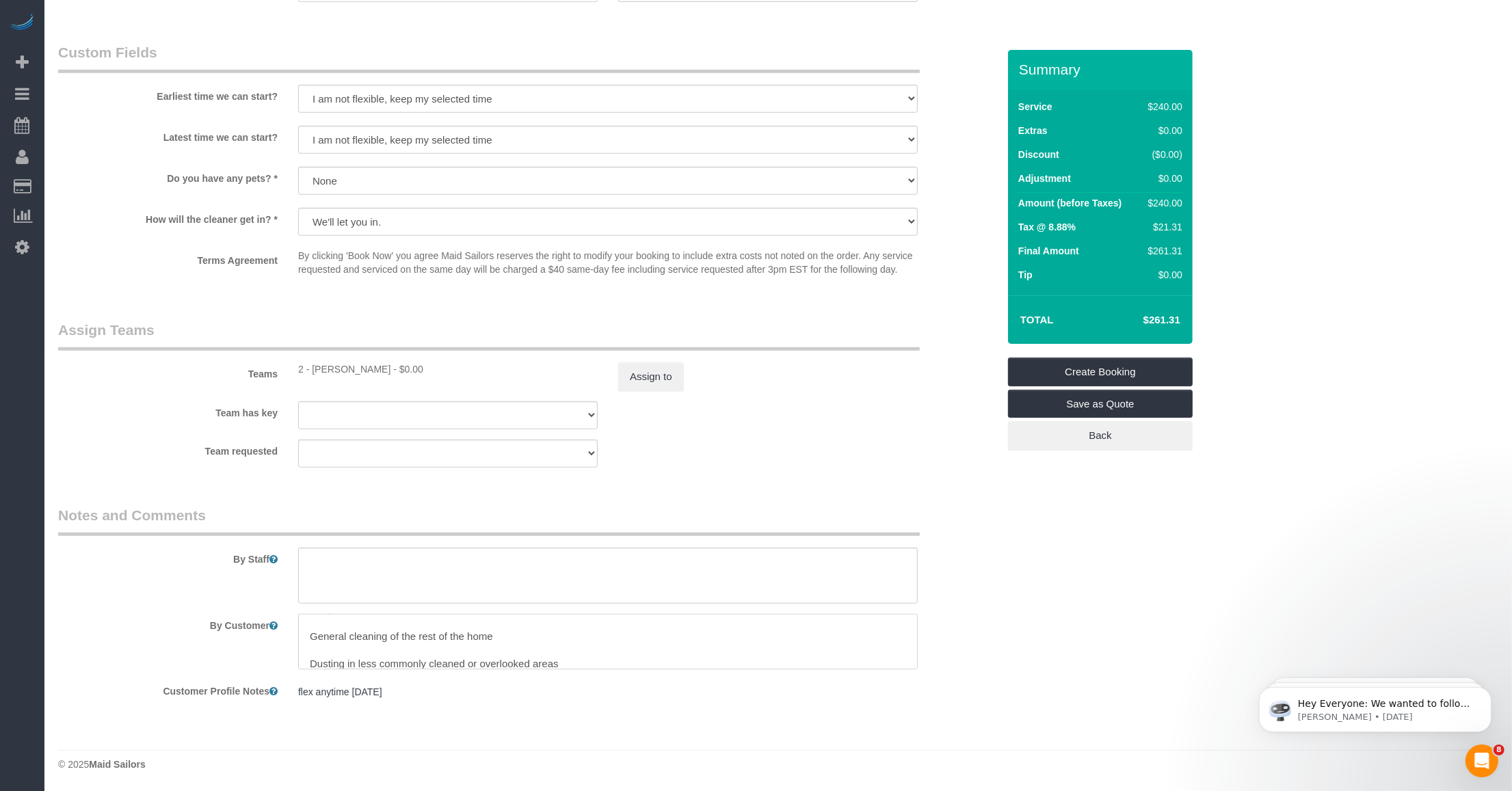
click at [343, 648] on textarea at bounding box center [608, 642] width 620 height 56
click at [346, 634] on textarea at bounding box center [608, 642] width 620 height 56
click at [349, 628] on textarea at bounding box center [608, 642] width 620 height 56
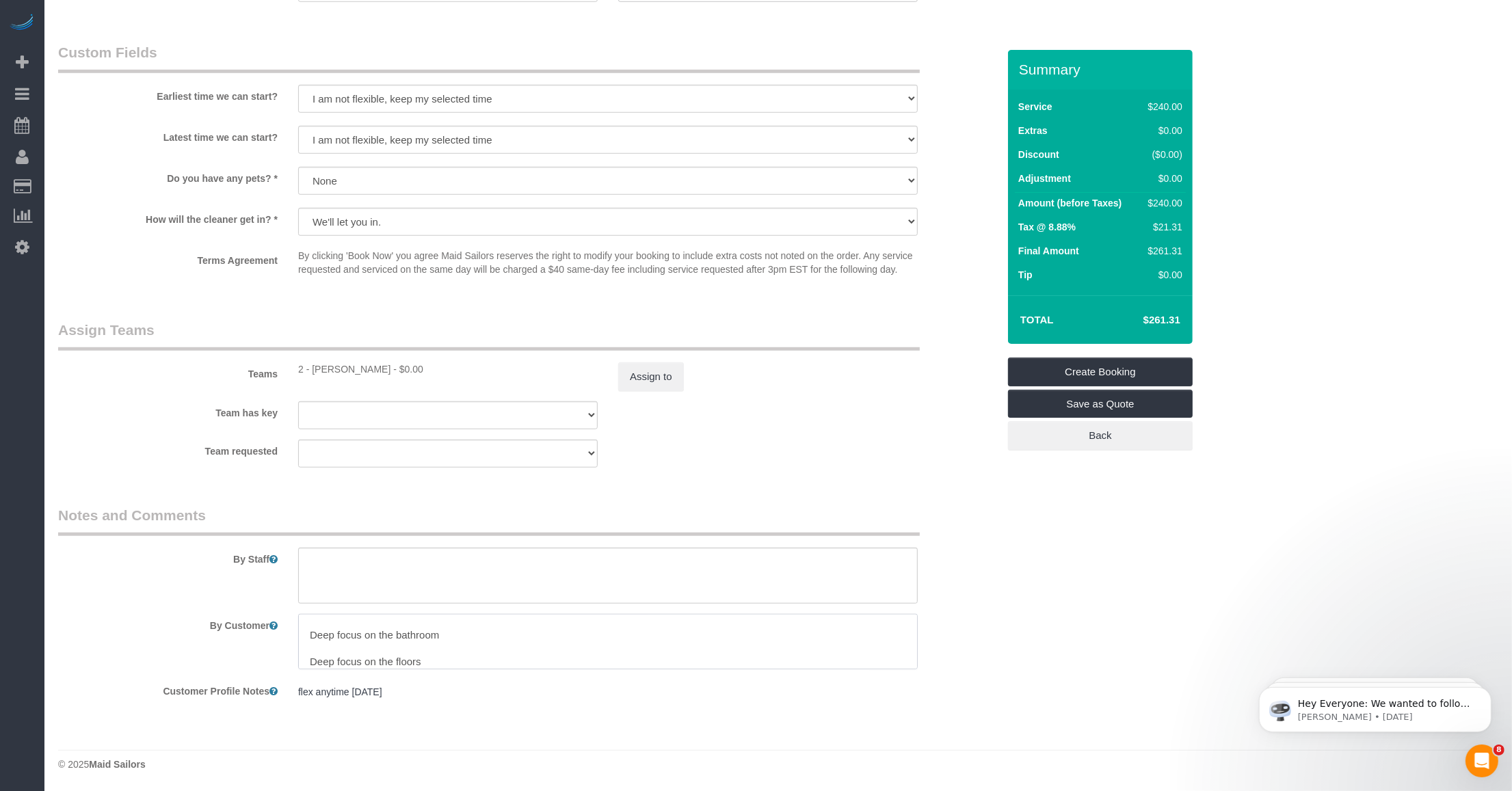
click at [323, 648] on textarea at bounding box center [608, 642] width 620 height 56
click at [388, 657] on textarea at bounding box center [608, 642] width 620 height 56
click at [316, 655] on textarea at bounding box center [608, 642] width 620 height 56
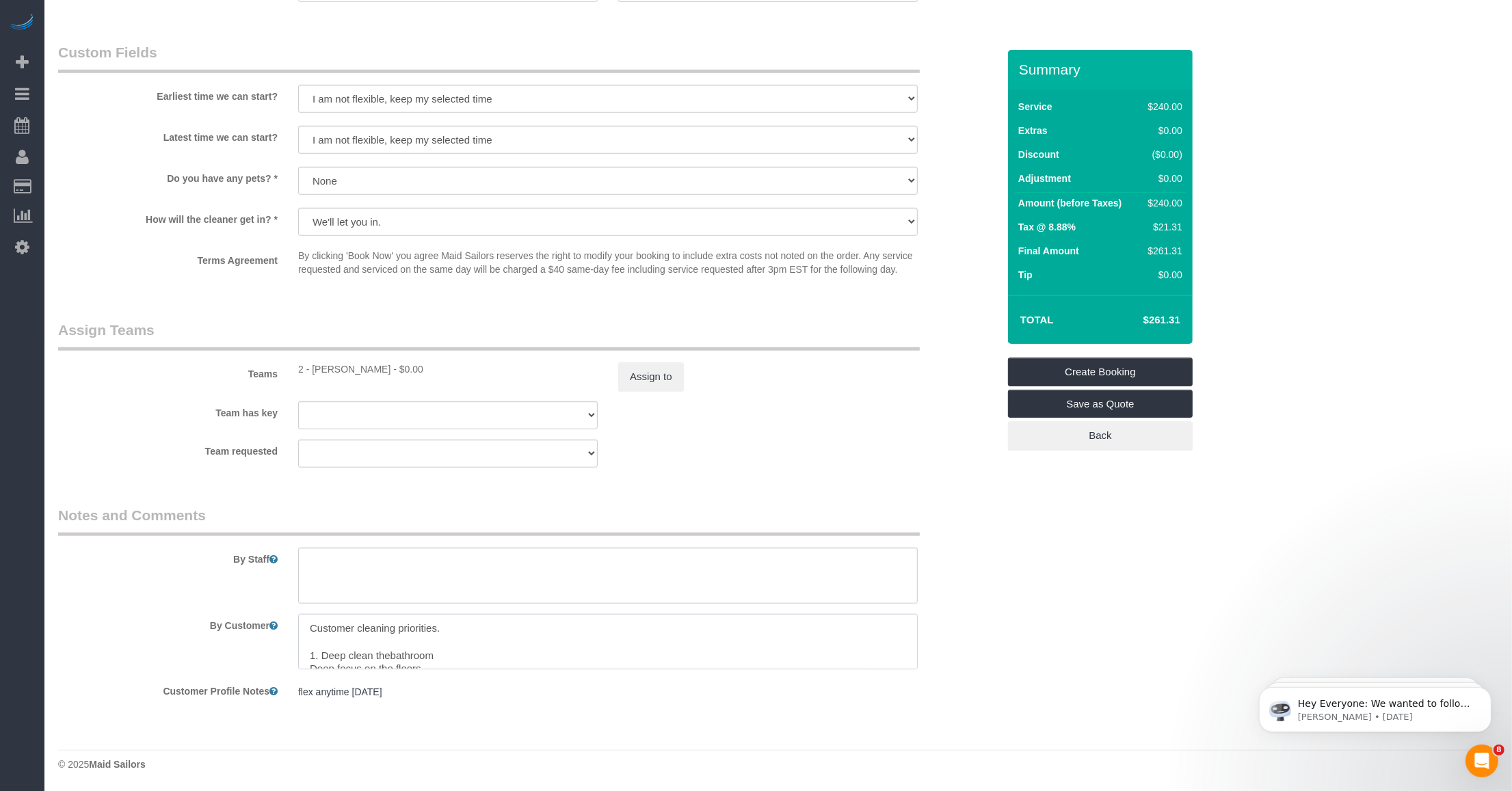
click at [336, 664] on textarea at bounding box center [608, 642] width 620 height 56
click at [360, 648] on textarea at bounding box center [608, 642] width 620 height 56
click at [311, 647] on textarea at bounding box center [608, 642] width 620 height 56
click at [383, 647] on textarea at bounding box center [608, 642] width 620 height 56
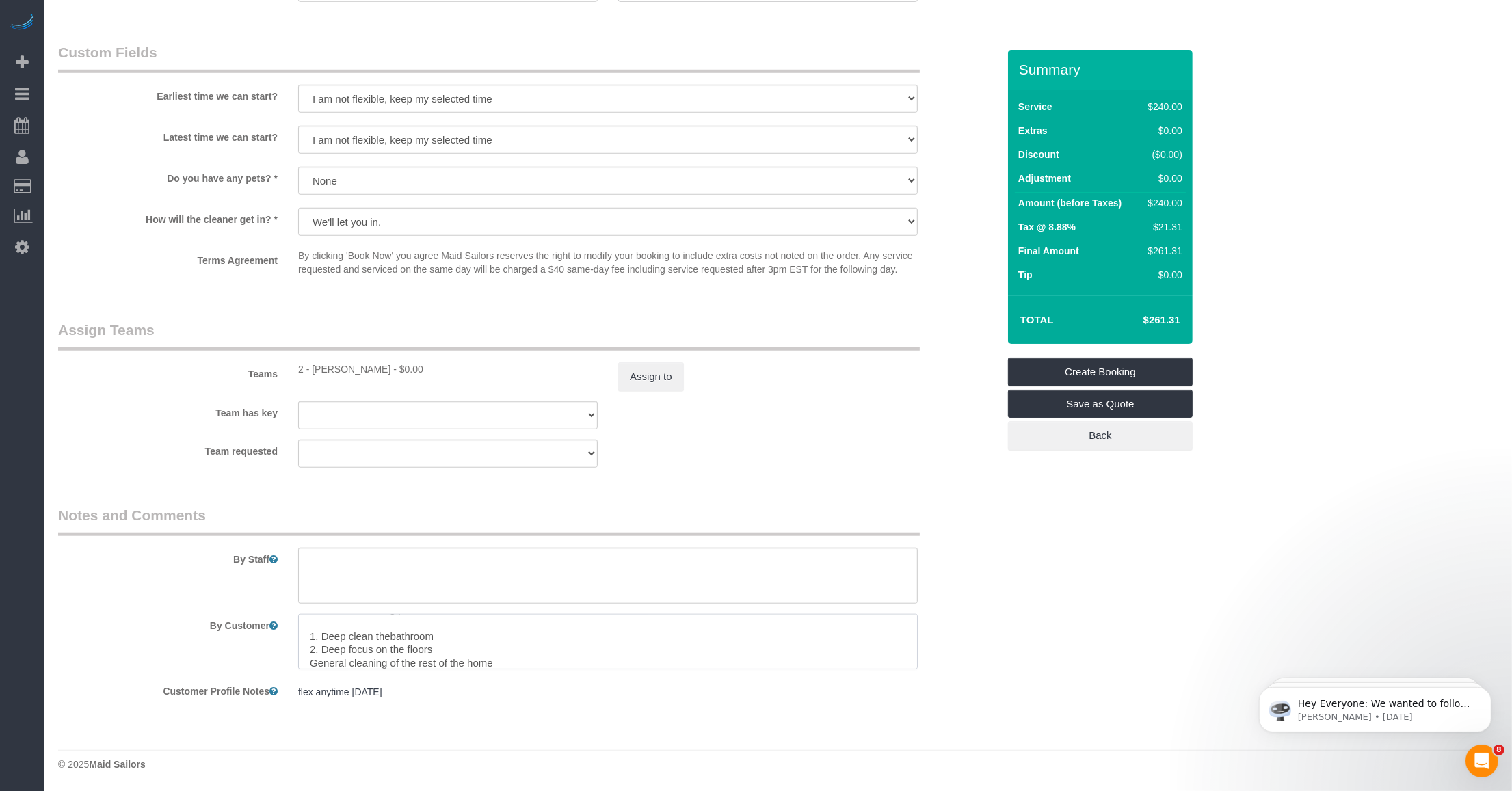
drag, startPoint x: 405, startPoint y: 647, endPoint x: 320, endPoint y: 647, distance: 85.0
click at [320, 647] on textarea at bounding box center [608, 642] width 620 height 56
click at [344, 653] on textarea at bounding box center [608, 642] width 620 height 56
drag, startPoint x: 403, startPoint y: 650, endPoint x: 325, endPoint y: 648, distance: 78.0
click at [325, 648] on textarea at bounding box center [608, 642] width 620 height 56
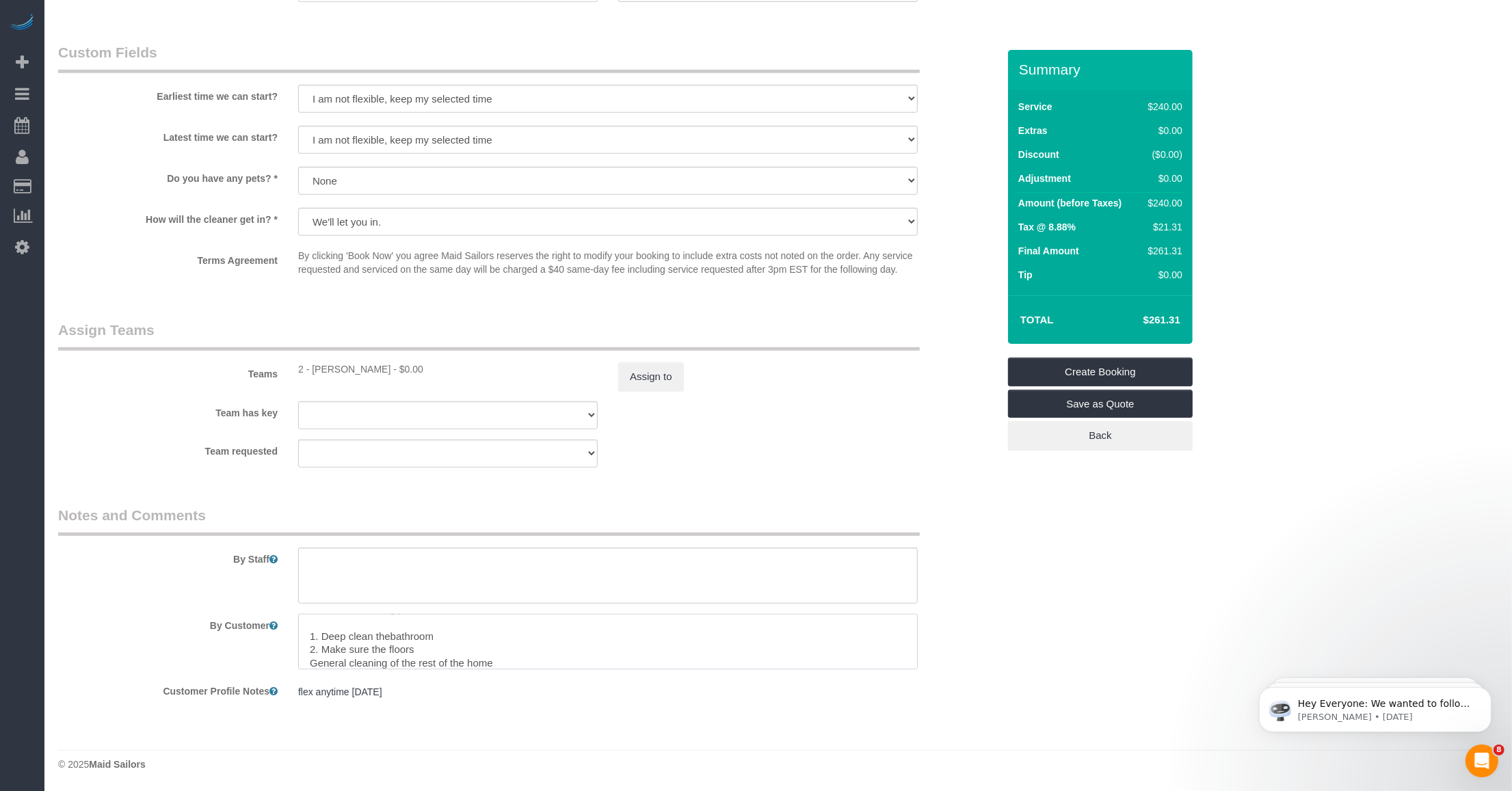
click at [433, 645] on textarea at bounding box center [608, 642] width 620 height 56
drag, startPoint x: 435, startPoint y: 641, endPoint x: 332, endPoint y: 651, distance: 103.5
click at [332, 651] on textarea at bounding box center [608, 642] width 620 height 56
click at [352, 653] on textarea at bounding box center [608, 642] width 620 height 56
drag, startPoint x: 321, startPoint y: 648, endPoint x: 438, endPoint y: 647, distance: 117.0
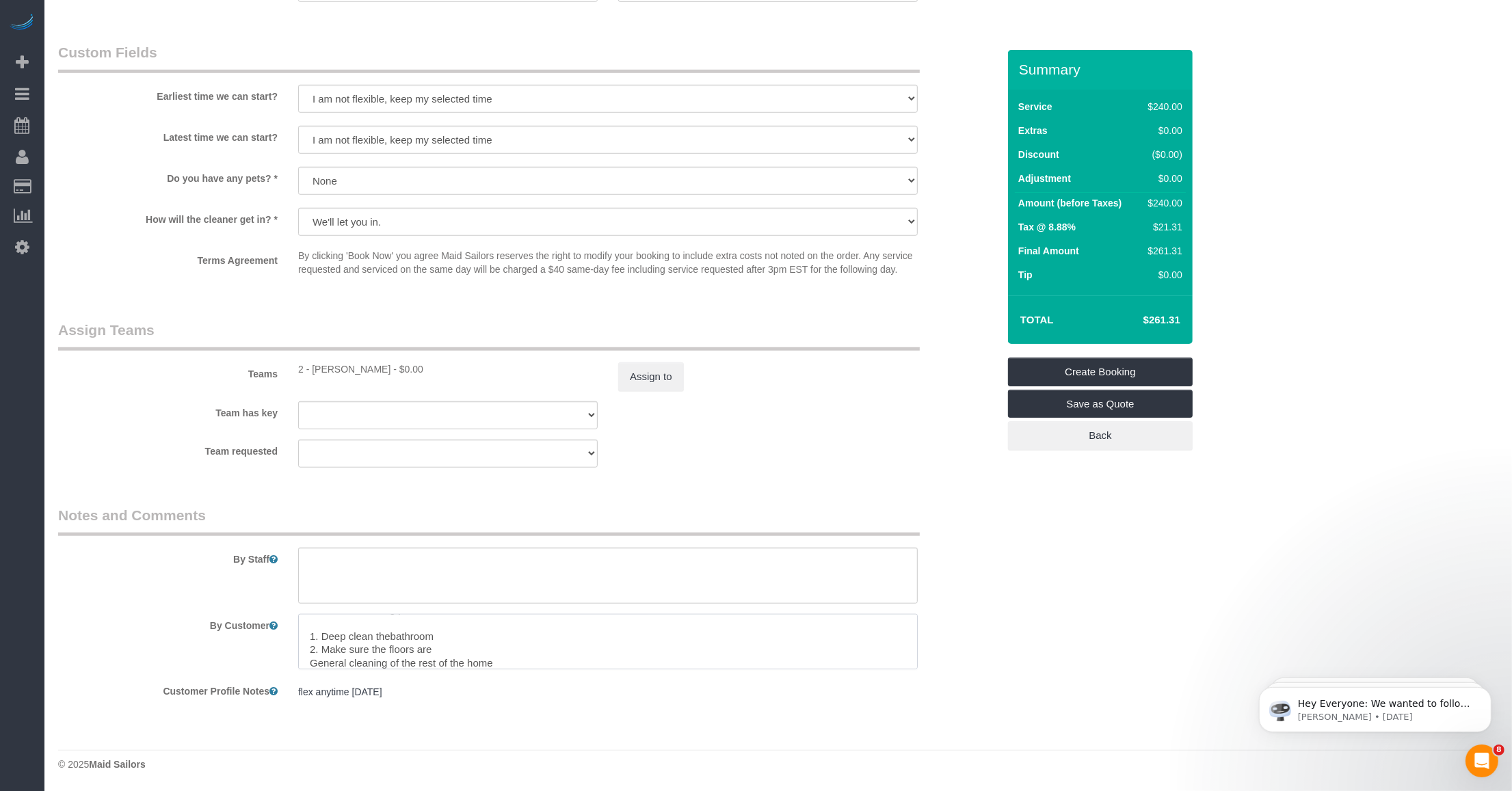
click at [438, 647] on textarea at bounding box center [608, 642] width 620 height 56
click at [318, 665] on textarea at bounding box center [608, 642] width 620 height 56
click at [311, 661] on textarea at bounding box center [608, 642] width 620 height 56
click at [312, 655] on textarea at bounding box center [608, 642] width 620 height 56
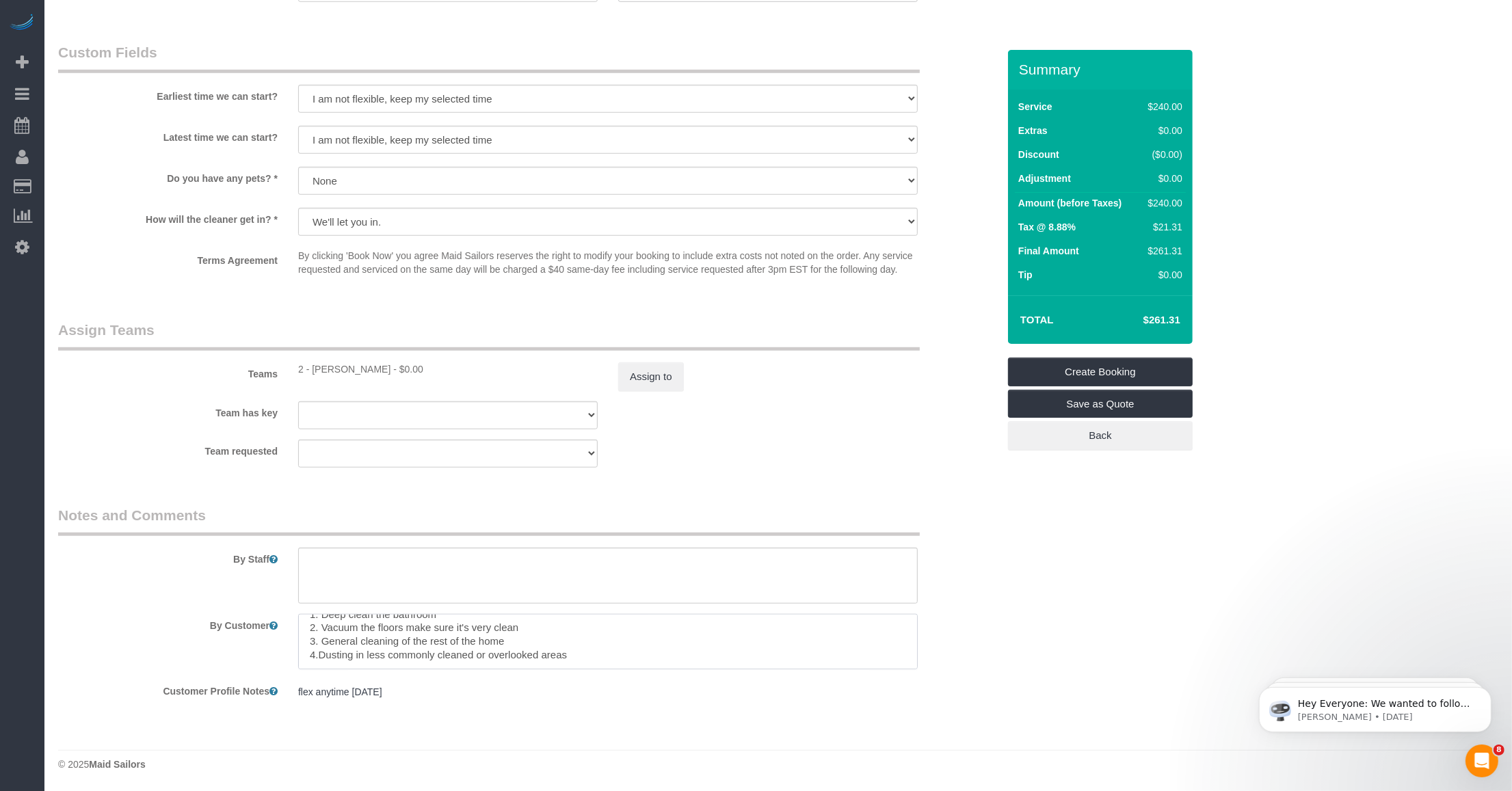
drag, startPoint x: 316, startPoint y: 652, endPoint x: 500, endPoint y: 650, distance: 184.0
click at [563, 650] on textarea at bounding box center [608, 642] width 620 height 56
click at [328, 641] on textarea at bounding box center [608, 642] width 620 height 56
drag, startPoint x: 366, startPoint y: 650, endPoint x: 569, endPoint y: 652, distance: 203.0
click at [569, 652] on textarea at bounding box center [608, 642] width 620 height 56
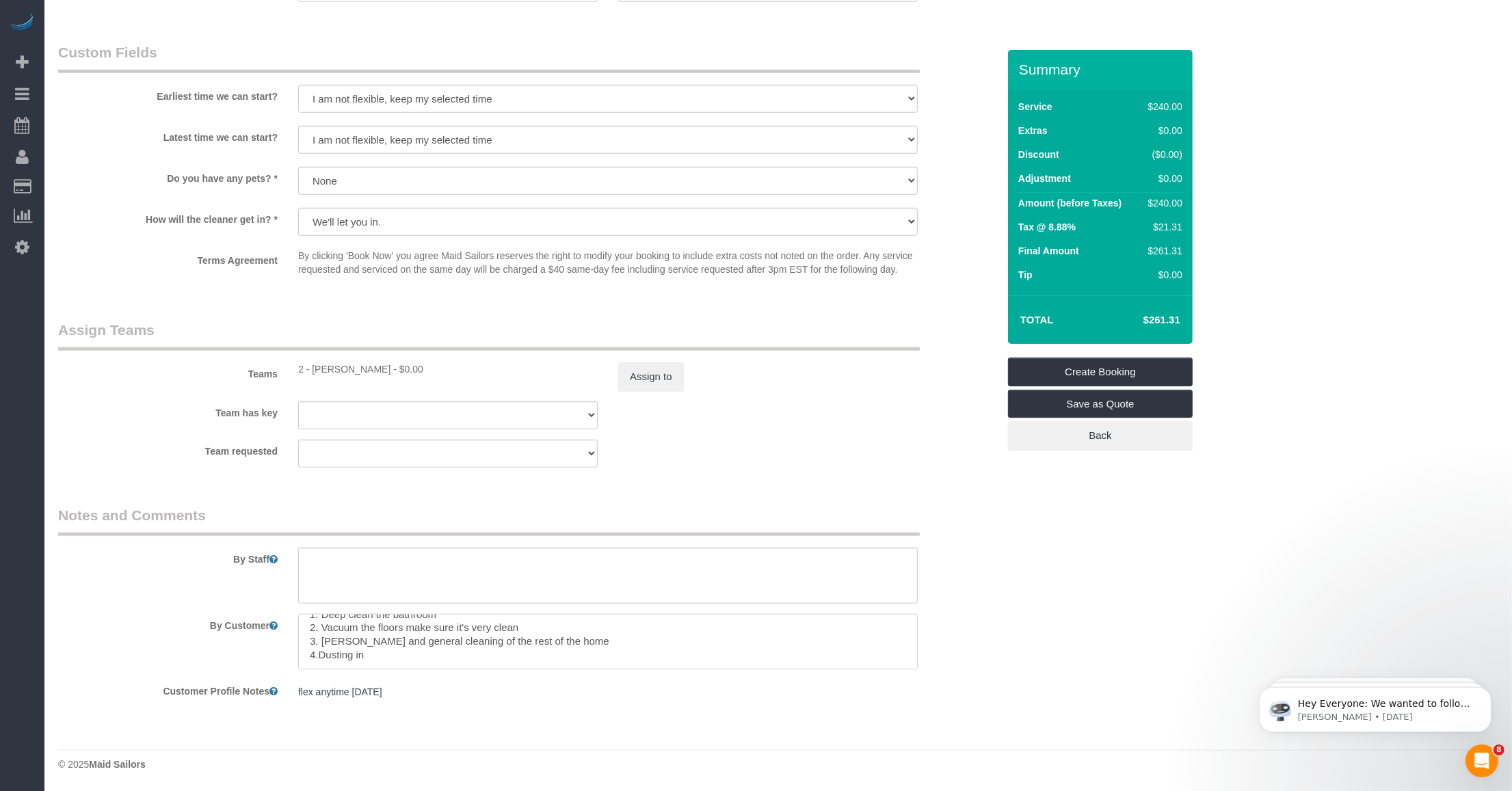
click at [582, 638] on textarea at bounding box center [608, 642] width 620 height 56
paste textarea "less commonly cleaned or overlooked areas"
drag, startPoint x: 378, startPoint y: 655, endPoint x: 309, endPoint y: 654, distance: 69.0
click at [309, 654] on textarea at bounding box center [608, 642] width 620 height 56
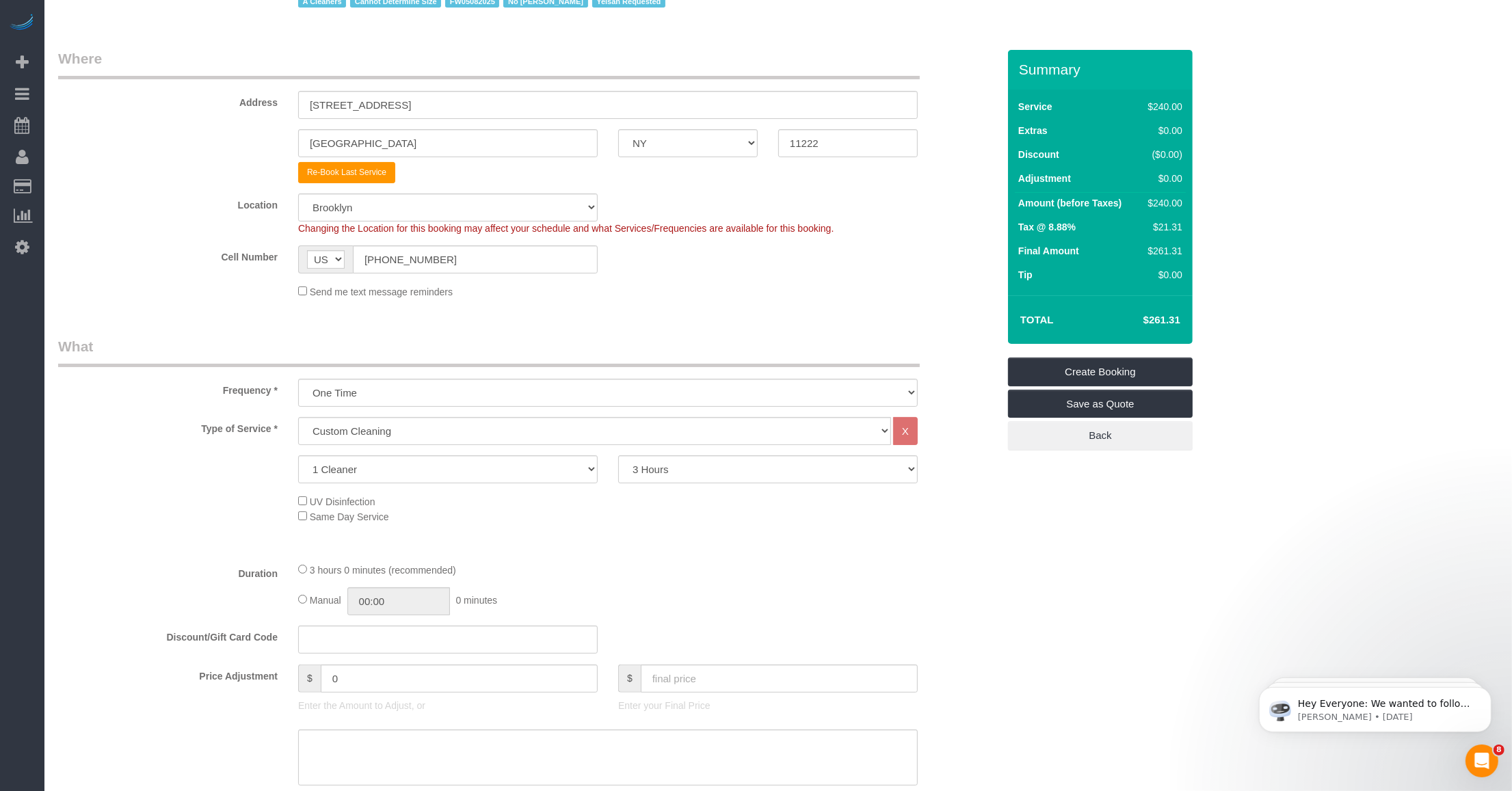
scroll to position [22, 0]
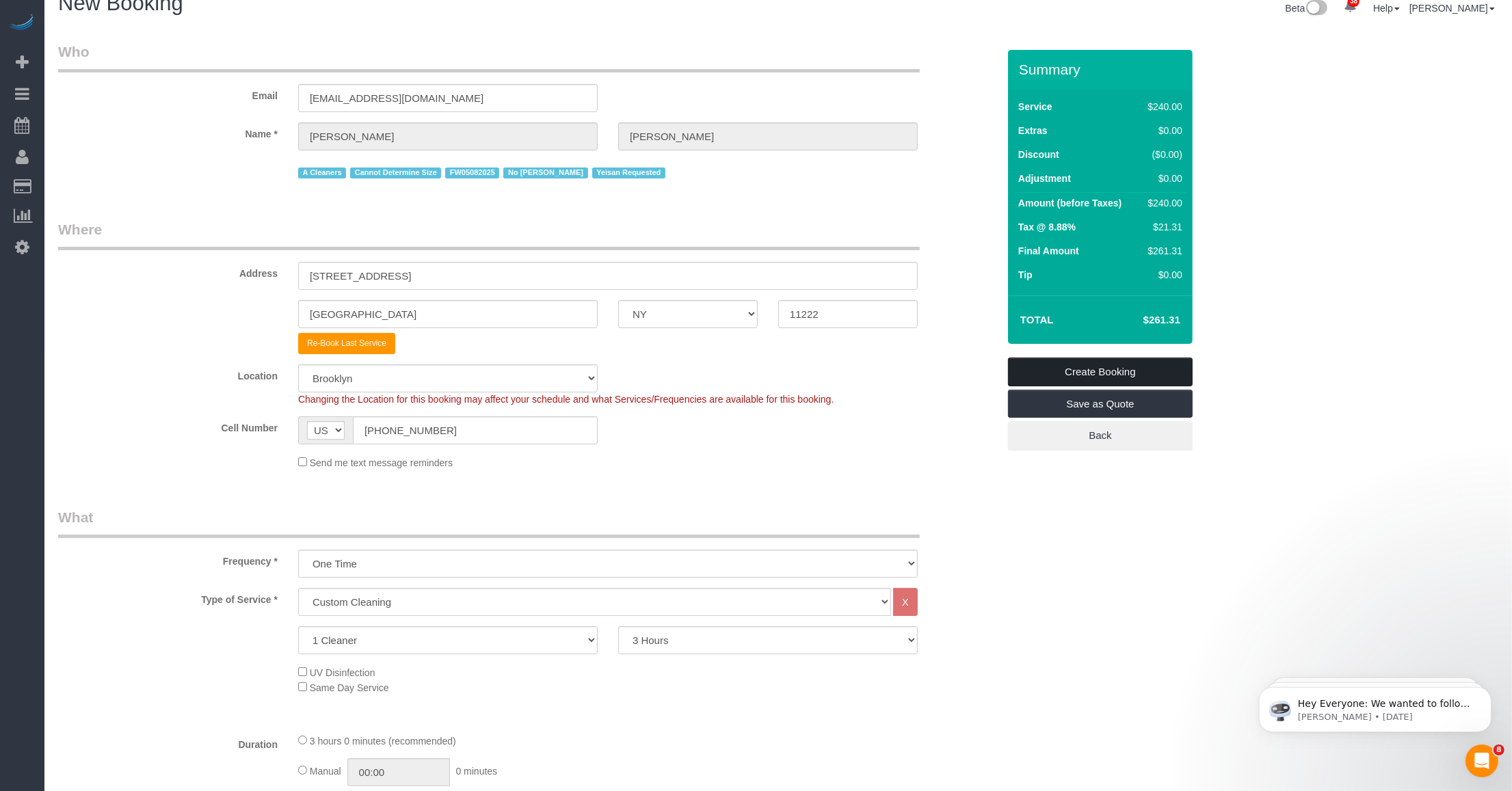
type textarea "Customer cleaning priorities. 1. Deep clean the bathroom 2. Vacuum the floors m…"
click at [629, 361] on link "Create Booking" at bounding box center [1100, 371] width 184 height 29
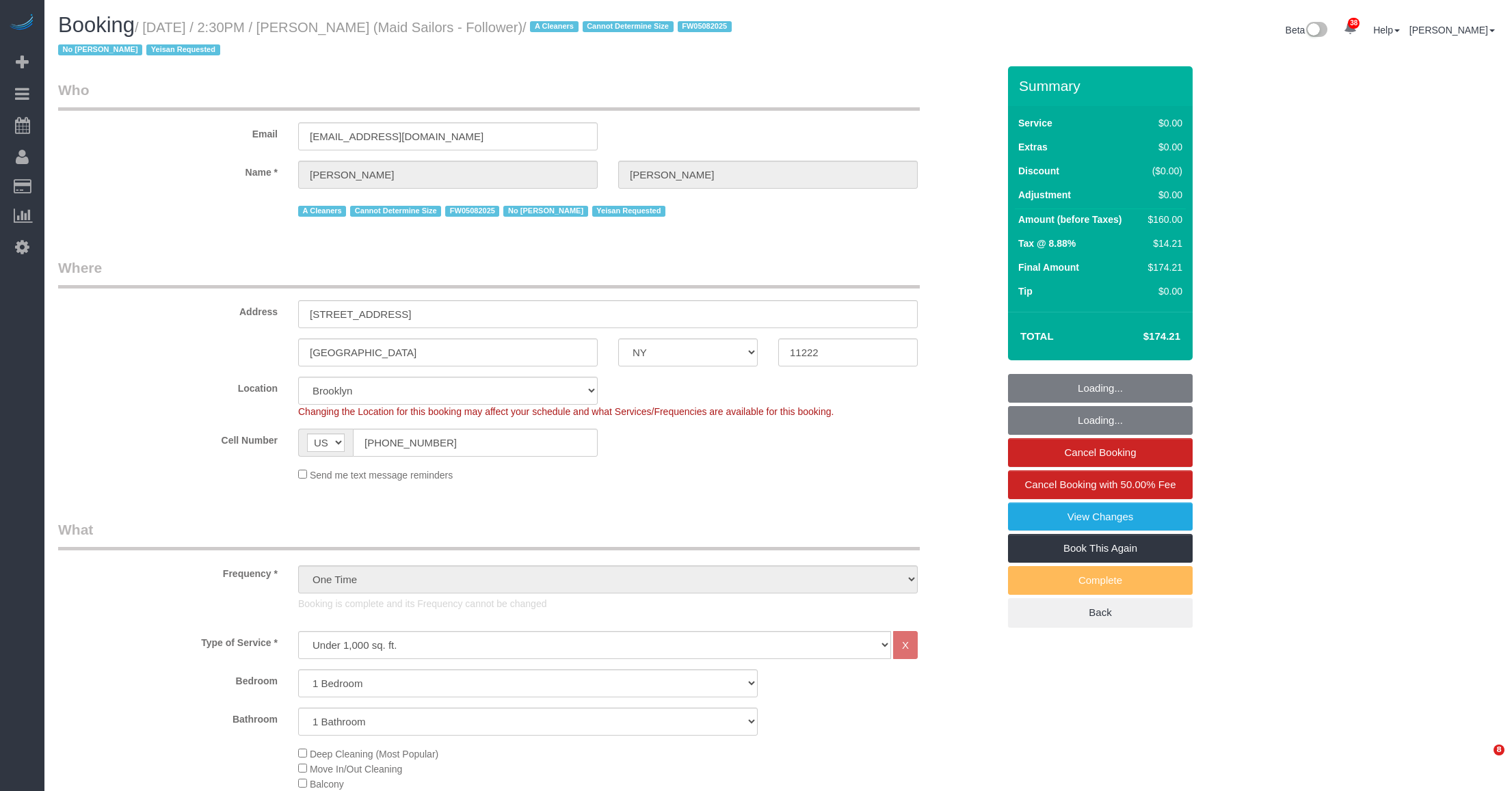
select select "NY"
select select "1"
select select "number:89"
select select "number:90"
select select "number:15"
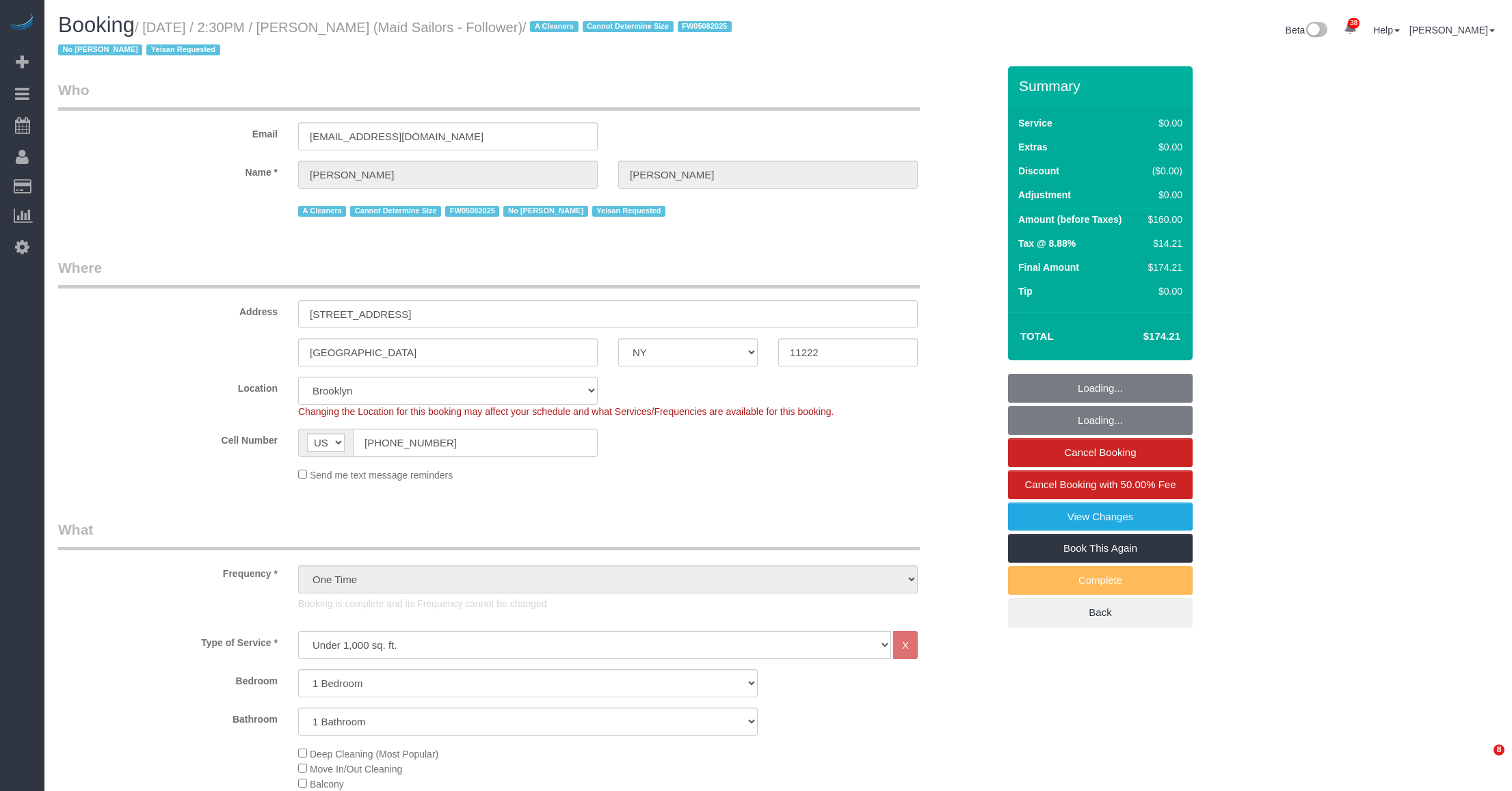
select select "number:5"
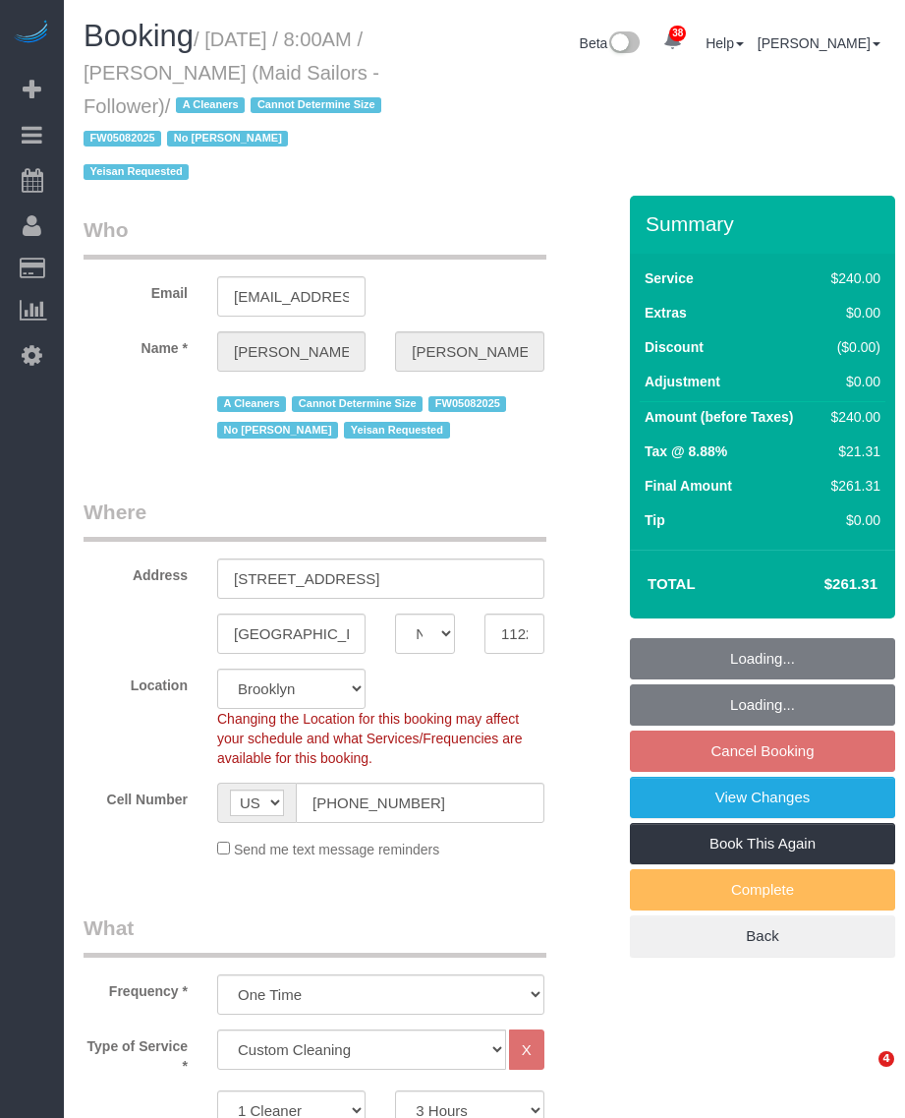
select select "NY"
select select "180"
select select "object:966"
select select "string:stripe-pm_1R7KRM4VGloSiKo7Lkc5SEmQ"
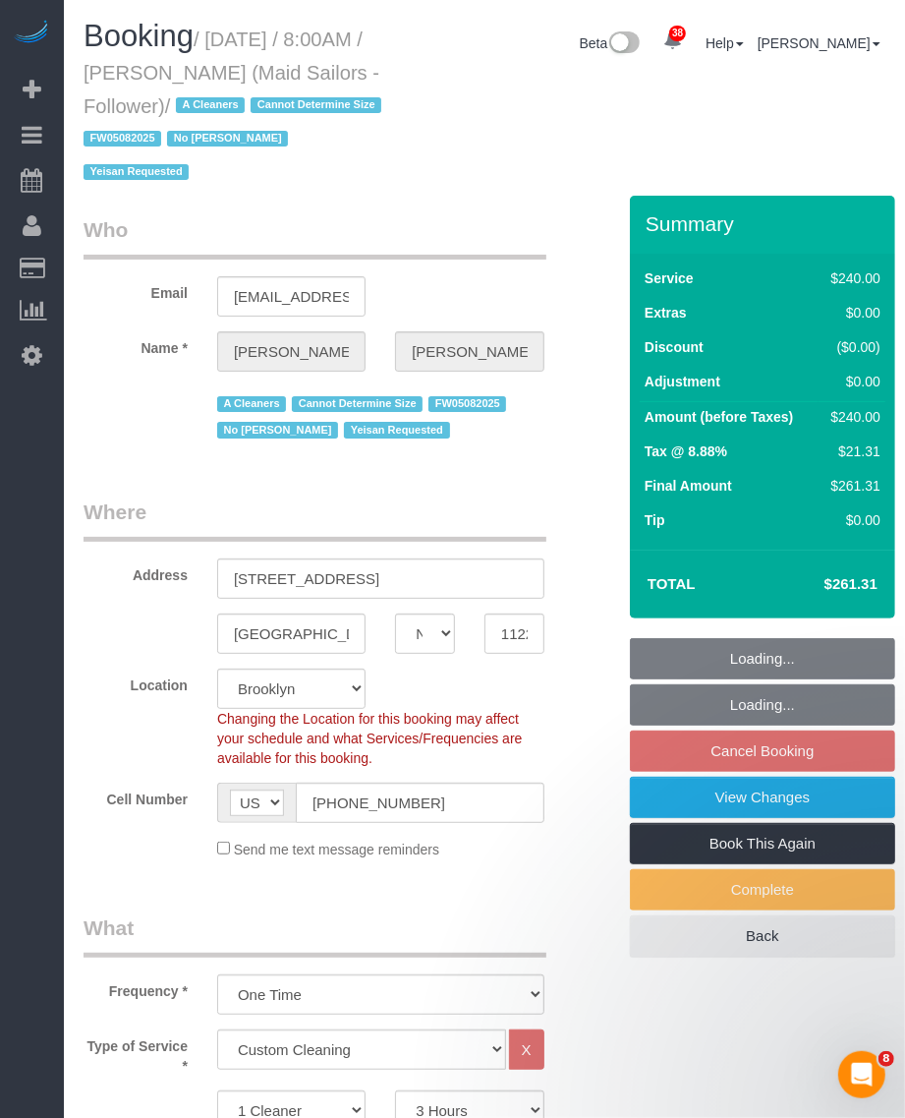
select select "spot1"
select select "number:89"
select select "number:90"
select select "number:15"
select select "number:5"
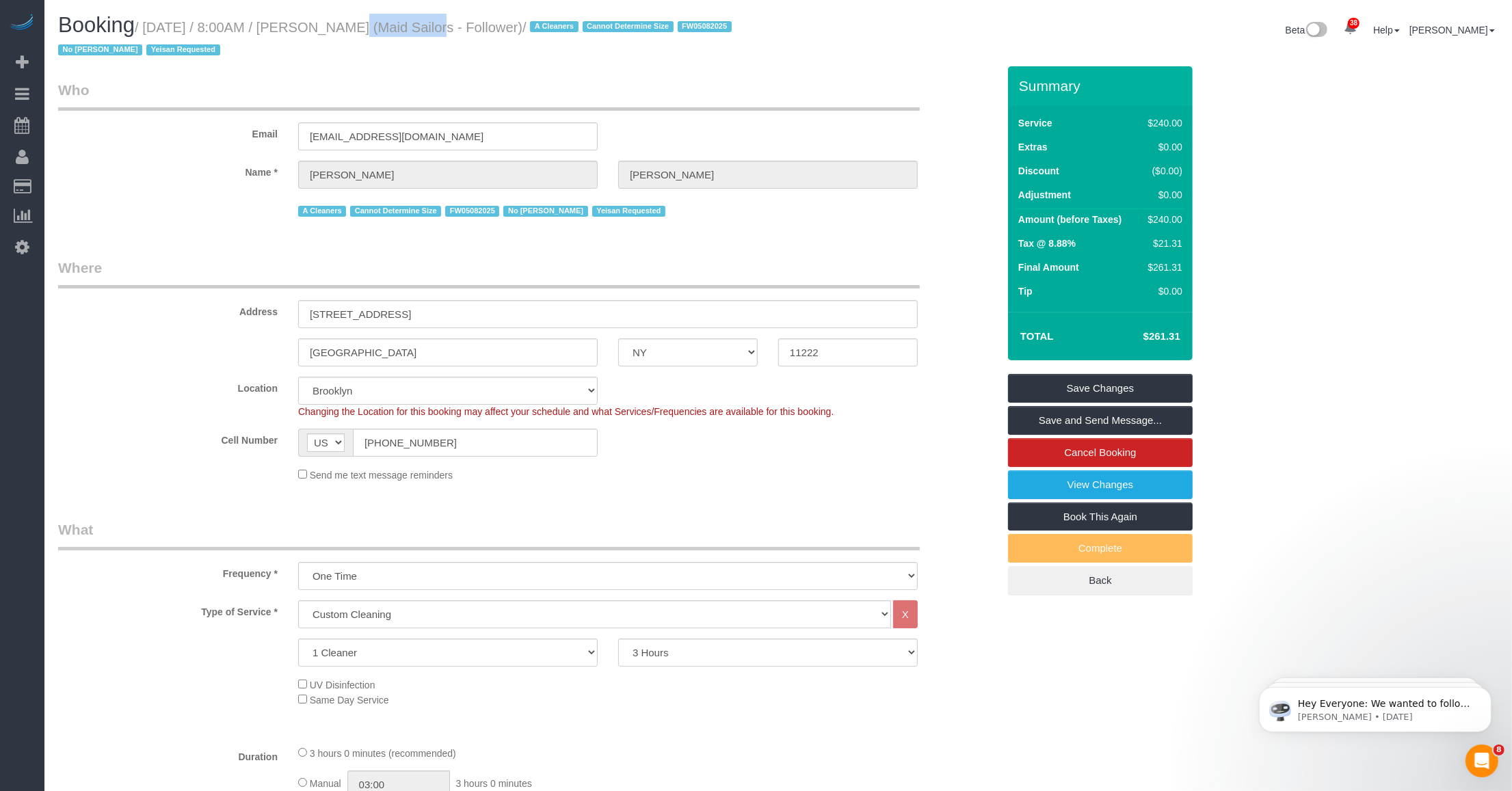
drag, startPoint x: 323, startPoint y: 25, endPoint x: 398, endPoint y: 27, distance: 75.0
click at [398, 27] on small "/ October 15, 2025 / 8:00AM / Shahil Patel (Maid Sailors - Follower) / A Cleane…" at bounding box center [397, 39] width 677 height 38
click at [629, 420] on link "Save and Send Message..." at bounding box center [1100, 420] width 184 height 29
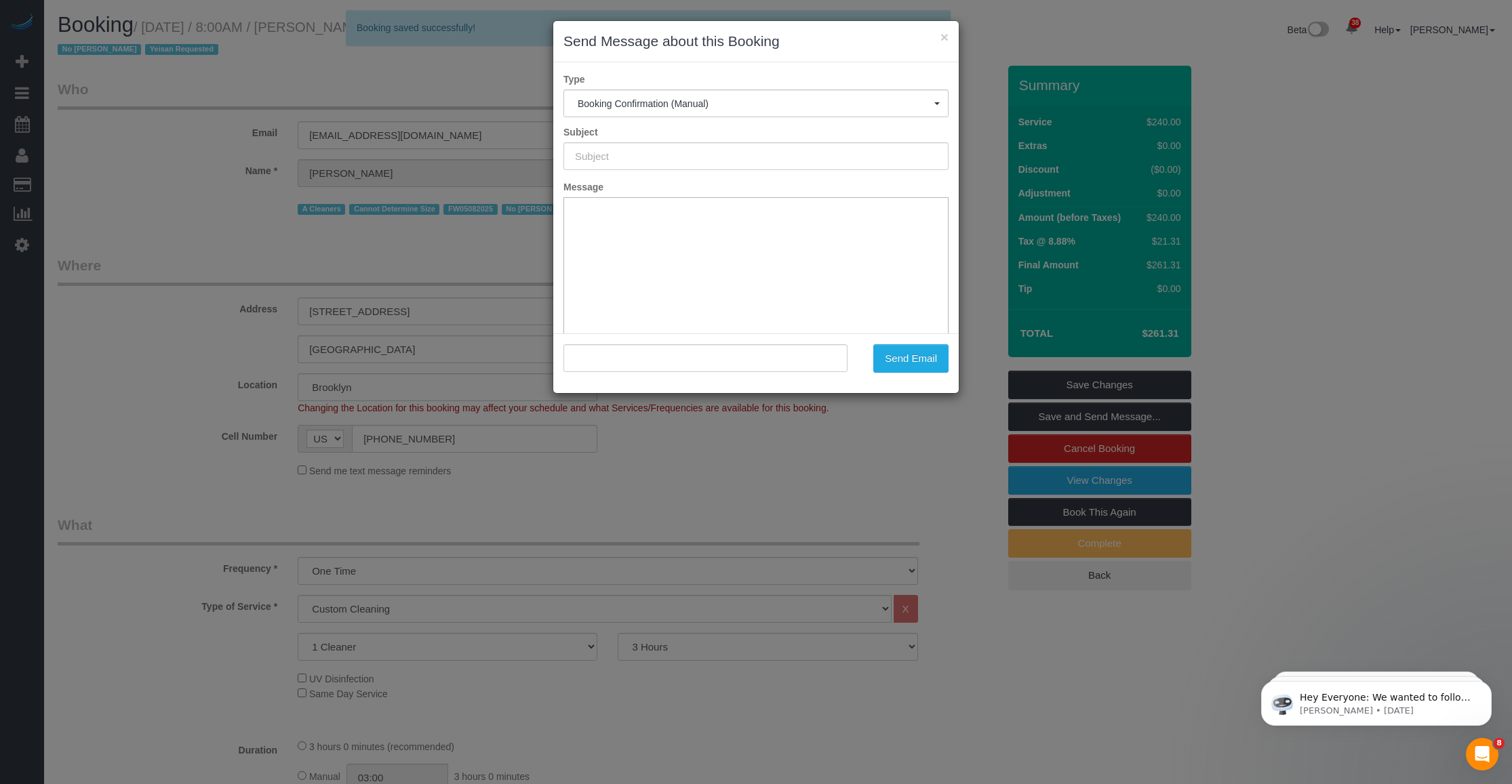
type input "Cleaning Confirmed for 10/15/2025 at 8:00am"
type input ""Shahil Patel" <patelshahil1996@gmail.com>"
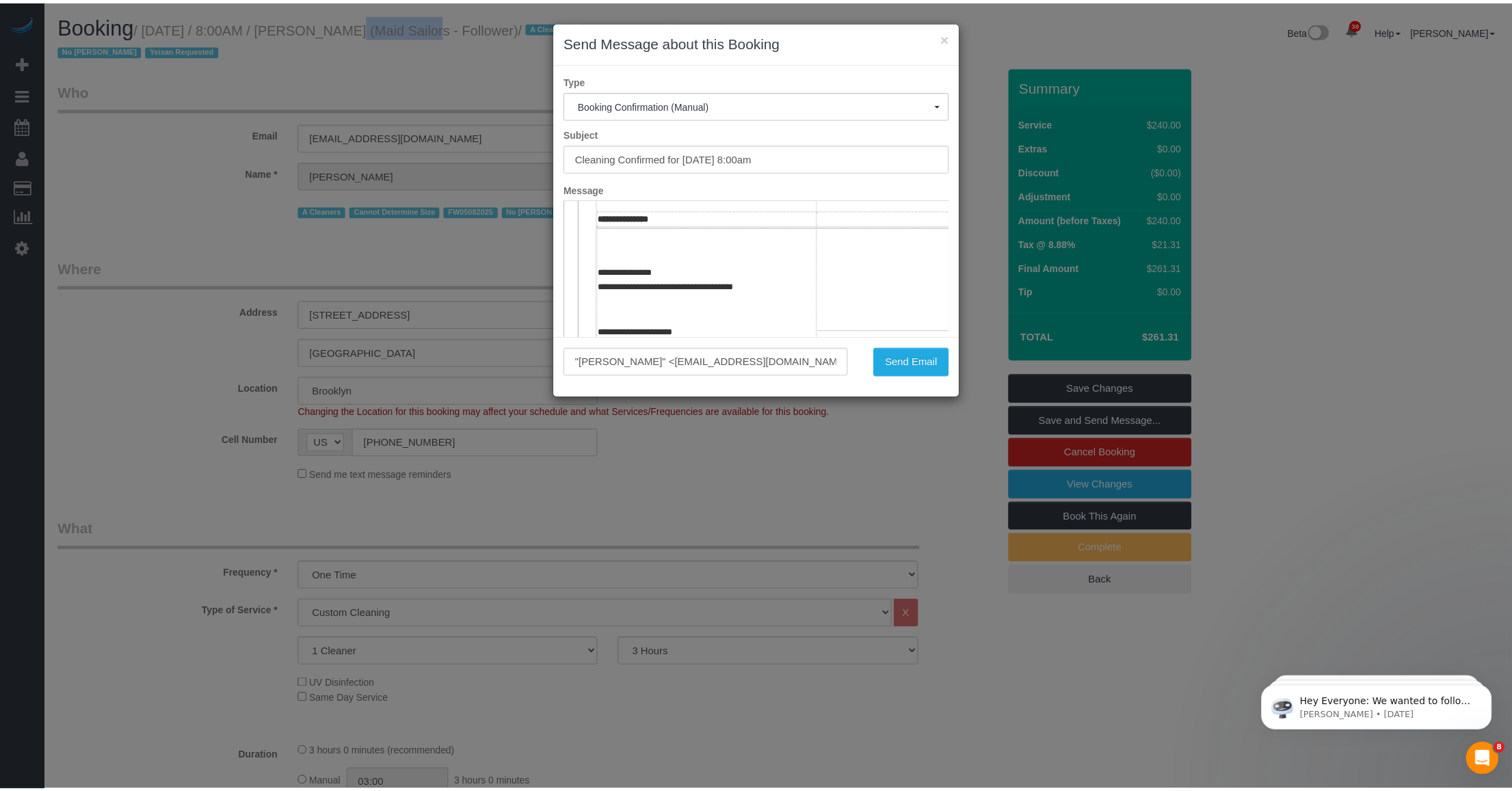
scroll to position [342, 0]
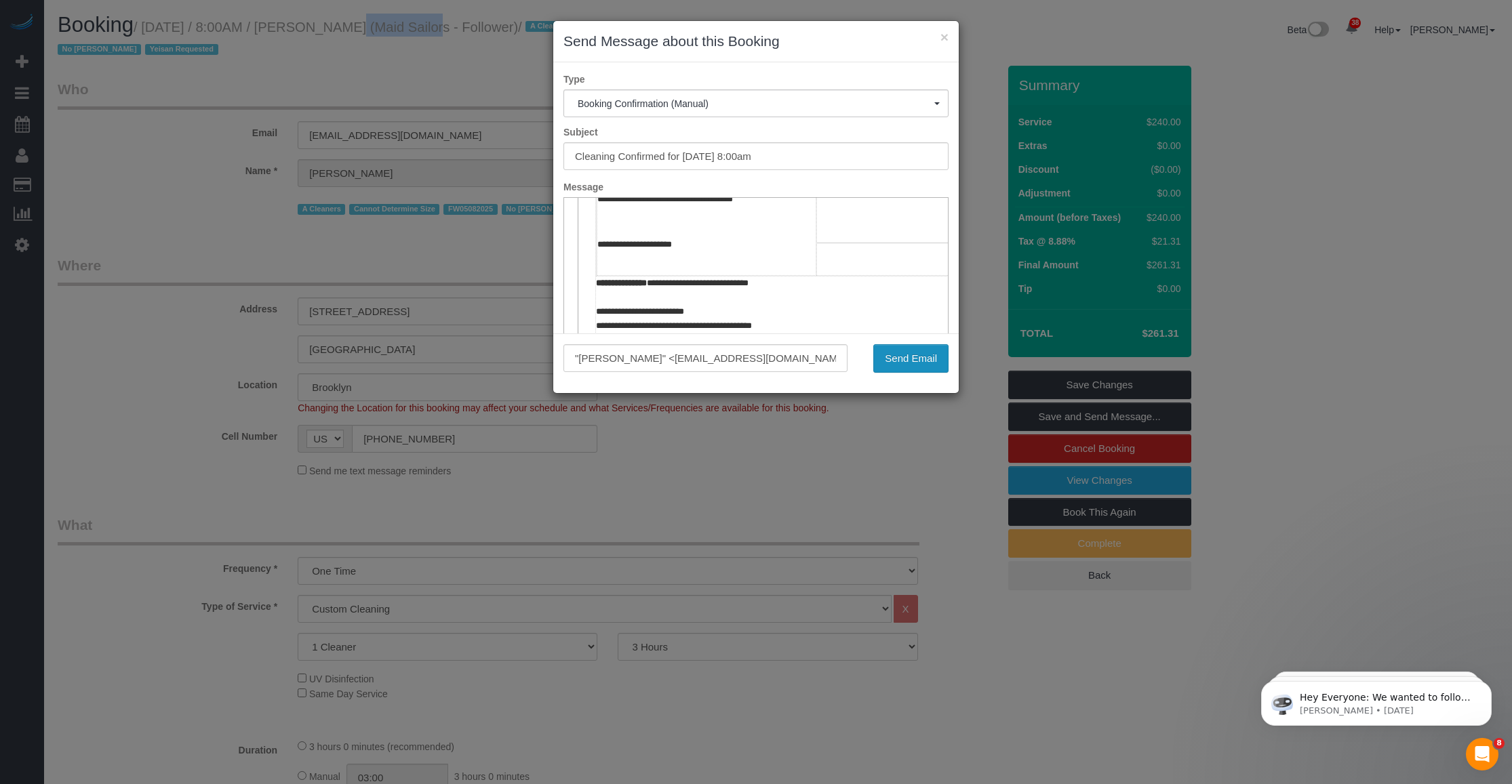
click at [624, 360] on button "Send Email" at bounding box center [911, 358] width 75 height 28
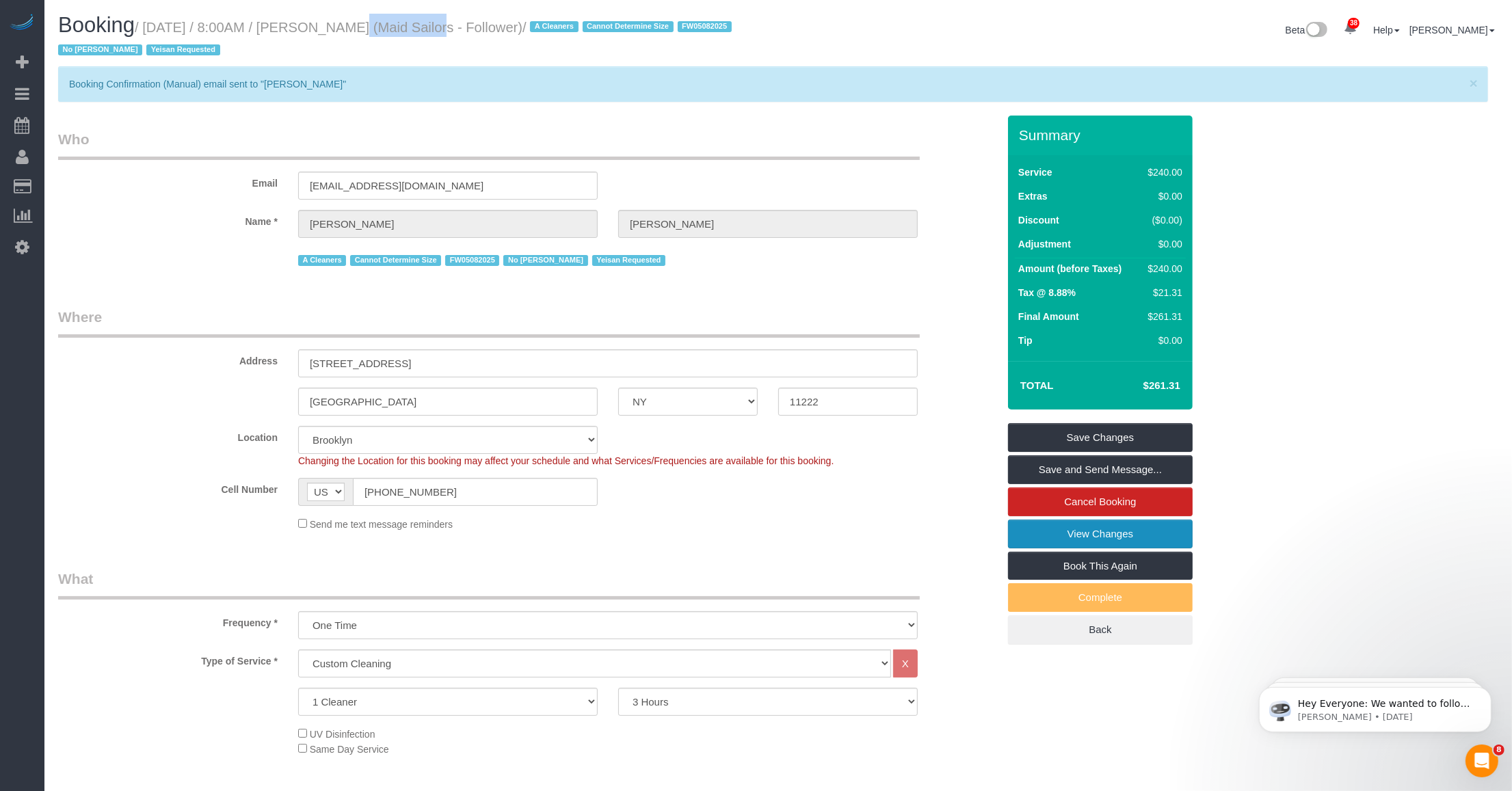
click at [629, 539] on link "View Changes" at bounding box center [1100, 534] width 184 height 29
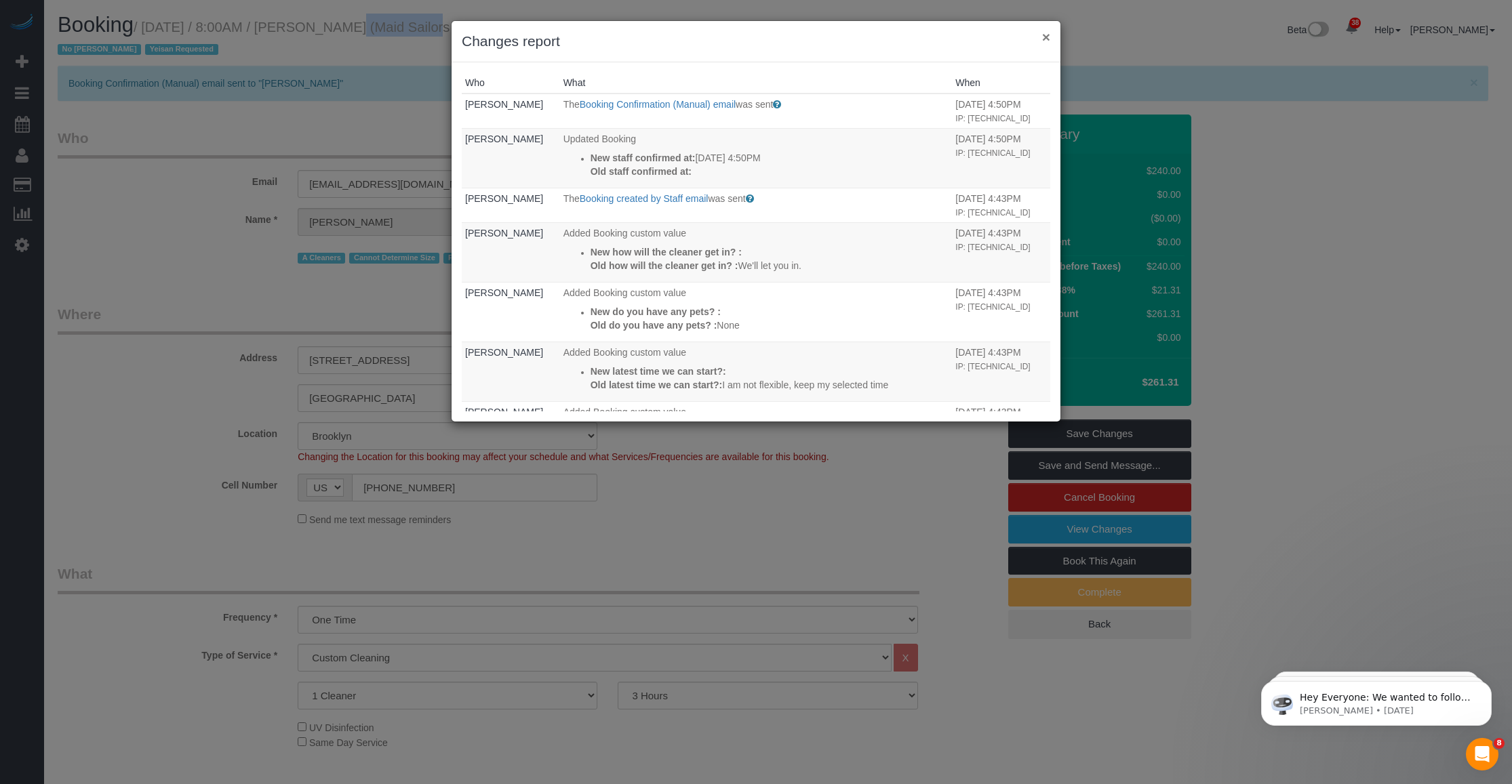
click at [624, 38] on button "×" at bounding box center [1046, 37] width 8 height 14
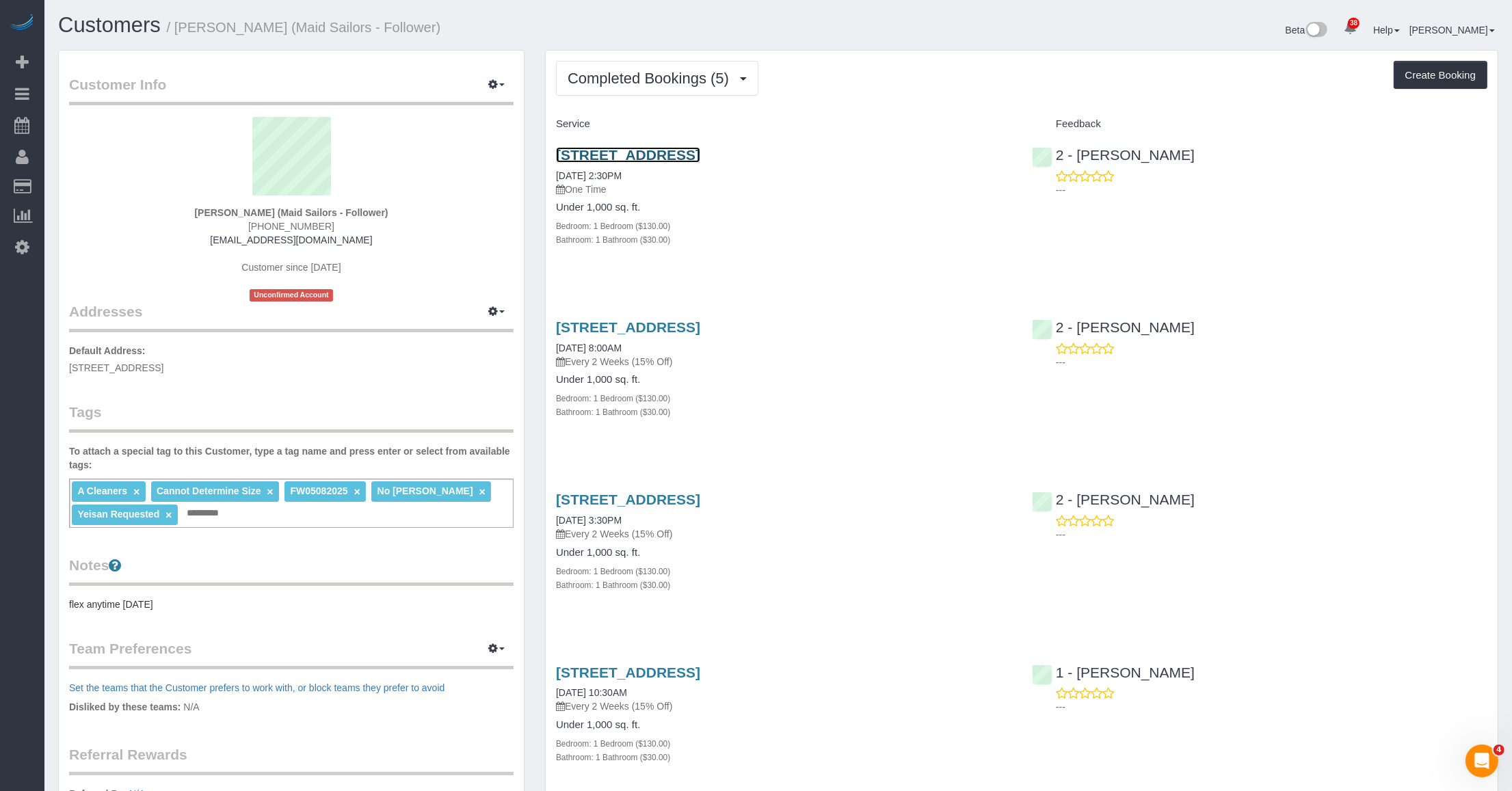
click at [700, 149] on link "60 Wharf Drive, Apt. 2705, Brooklyn, NY 11222" at bounding box center [627, 154] width 144 height 16
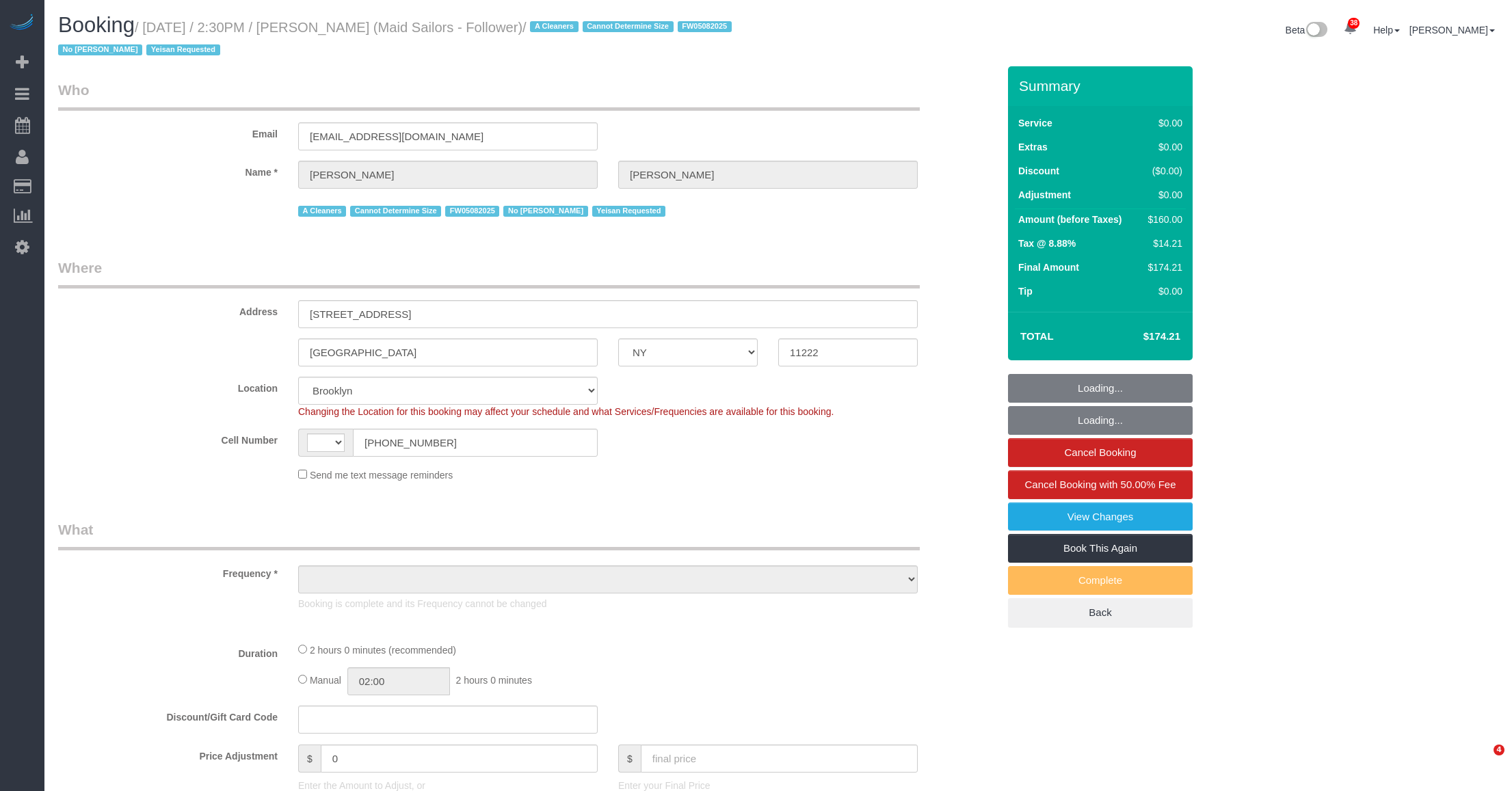
select select "NY"
select select "number:89"
select select "number:90"
select select "number:15"
select select "number:5"
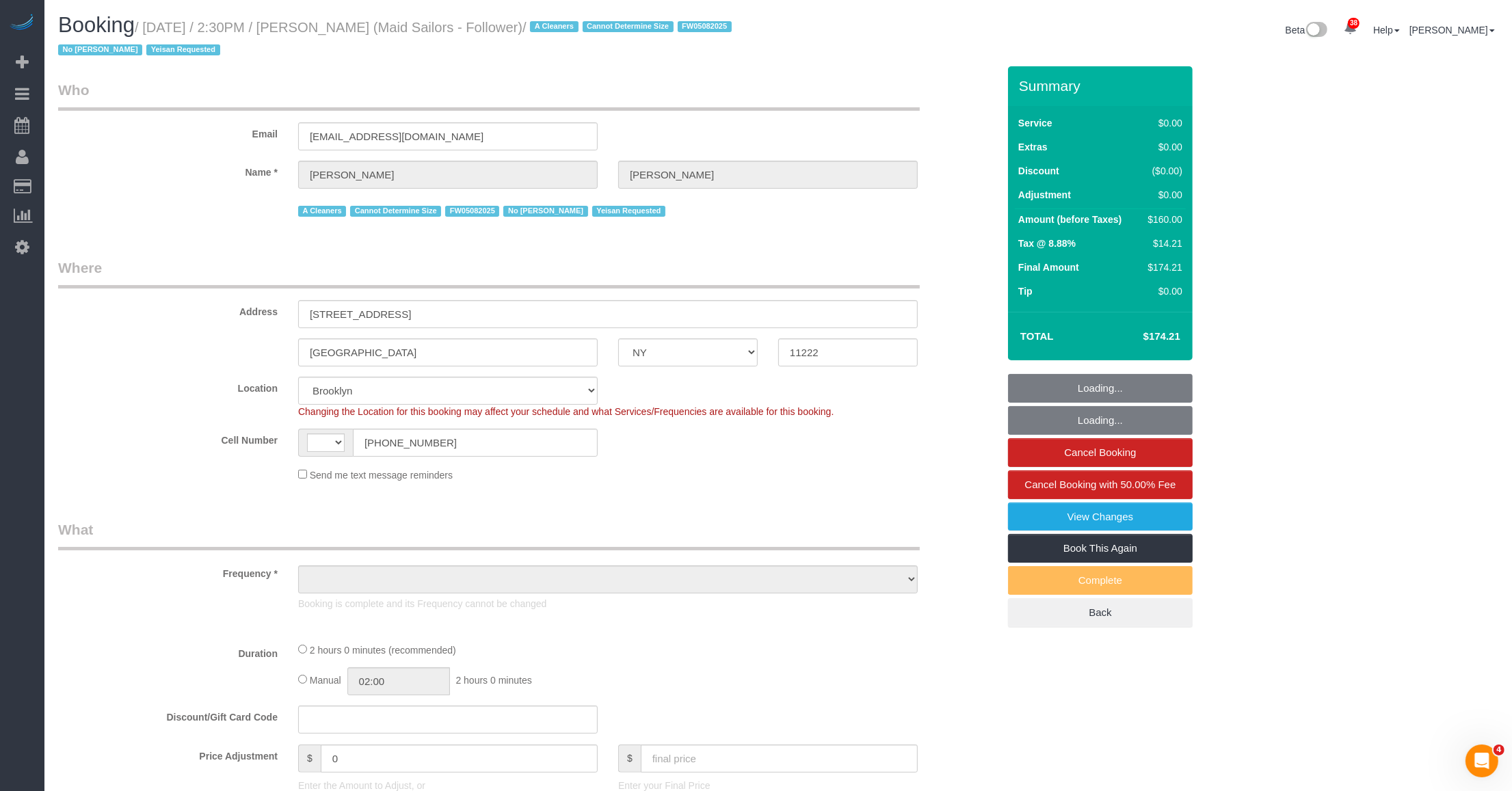
select select "string:[GEOGRAPHIC_DATA]"
select select "string:stripe-pm_1R7KRM4VGloSiKo7Lkc5SEmQ"
select select "object:1468"
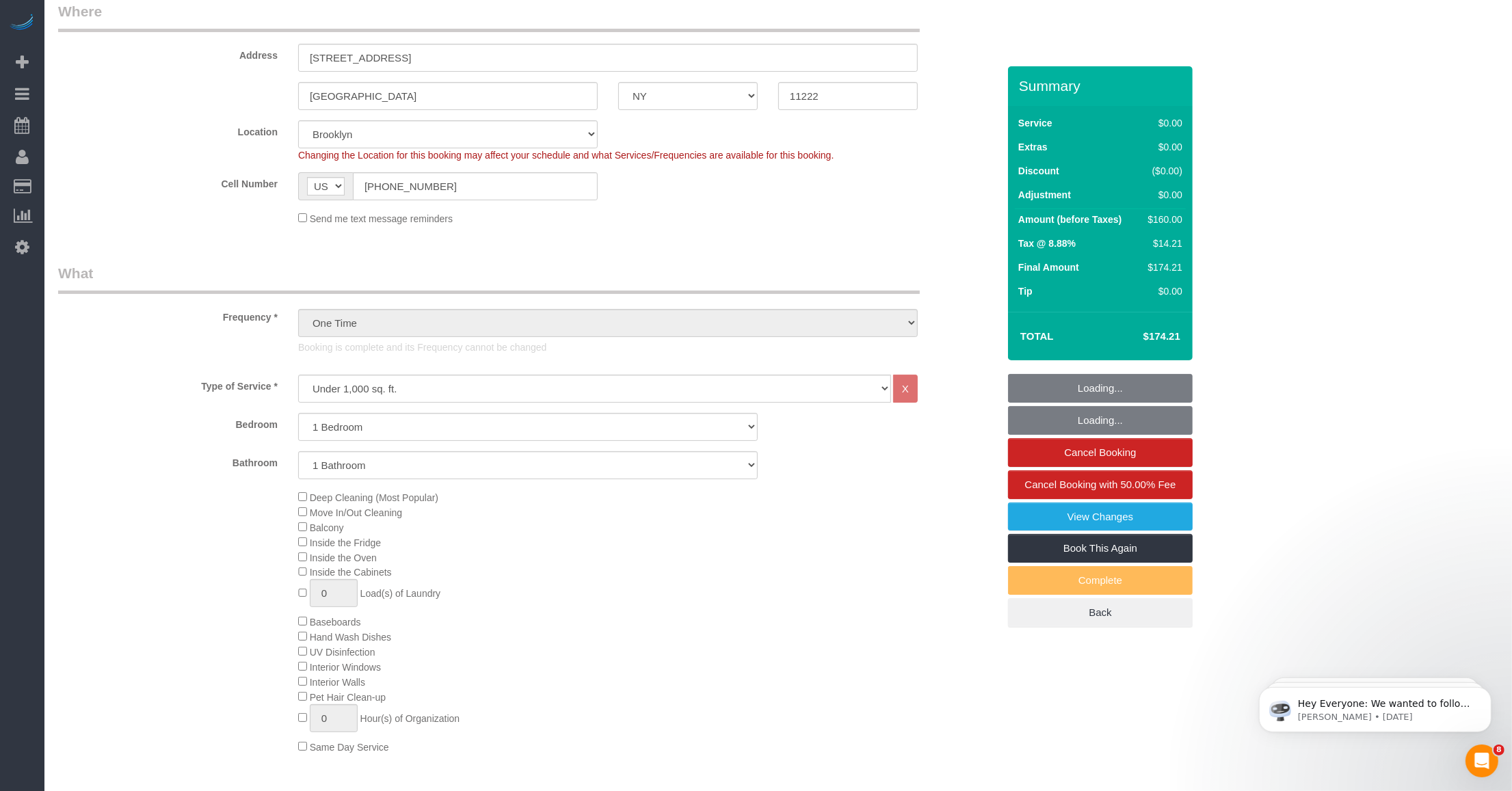
select select "1"
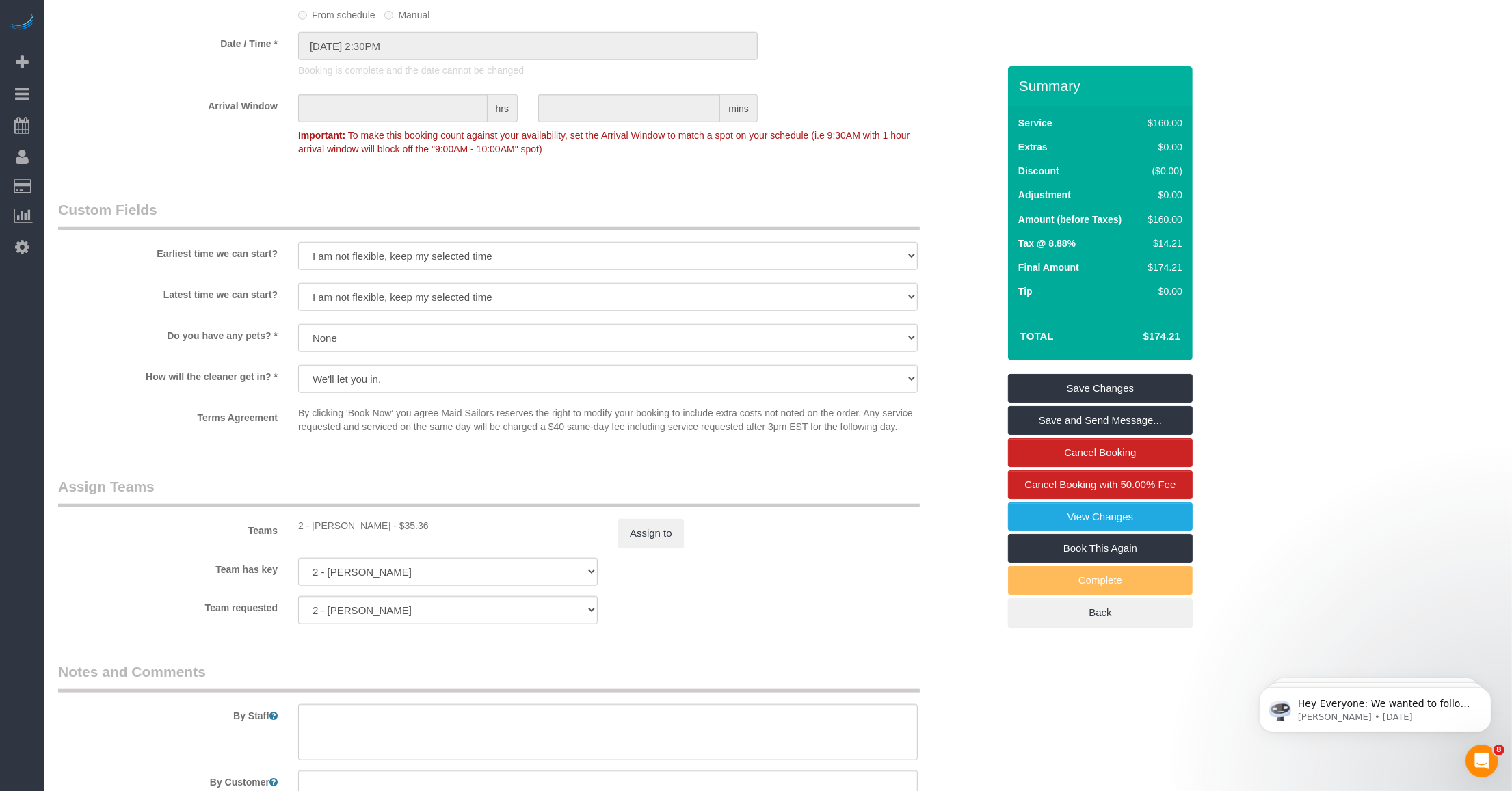
scroll to position [1701, 0]
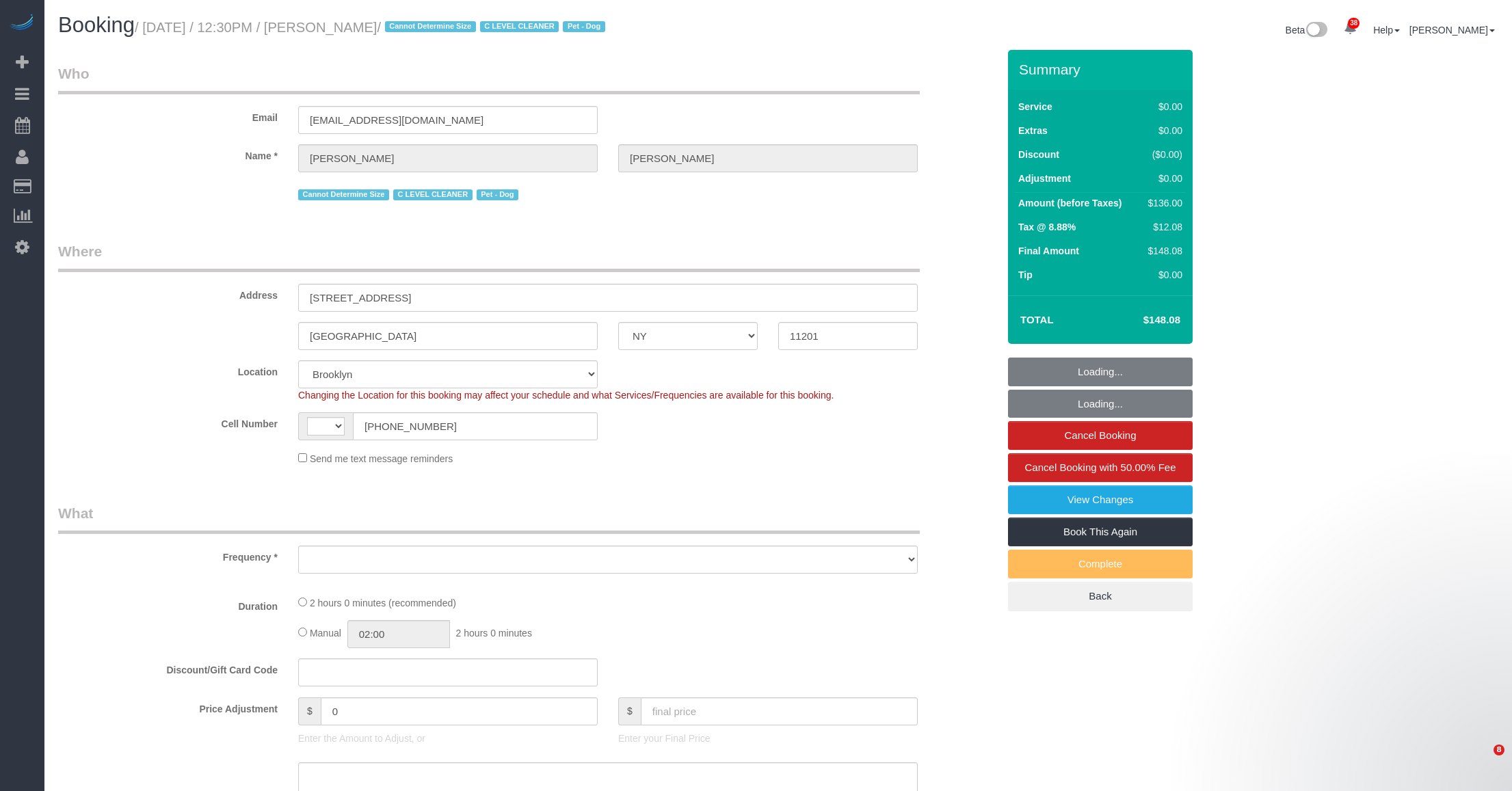
select select "NY"
select select "string:[GEOGRAPHIC_DATA]"
select select "string:stripe-pm_1Nj3TP4VGloSiKo7GSDuJG2L"
select select "number:89"
select select "number:90"
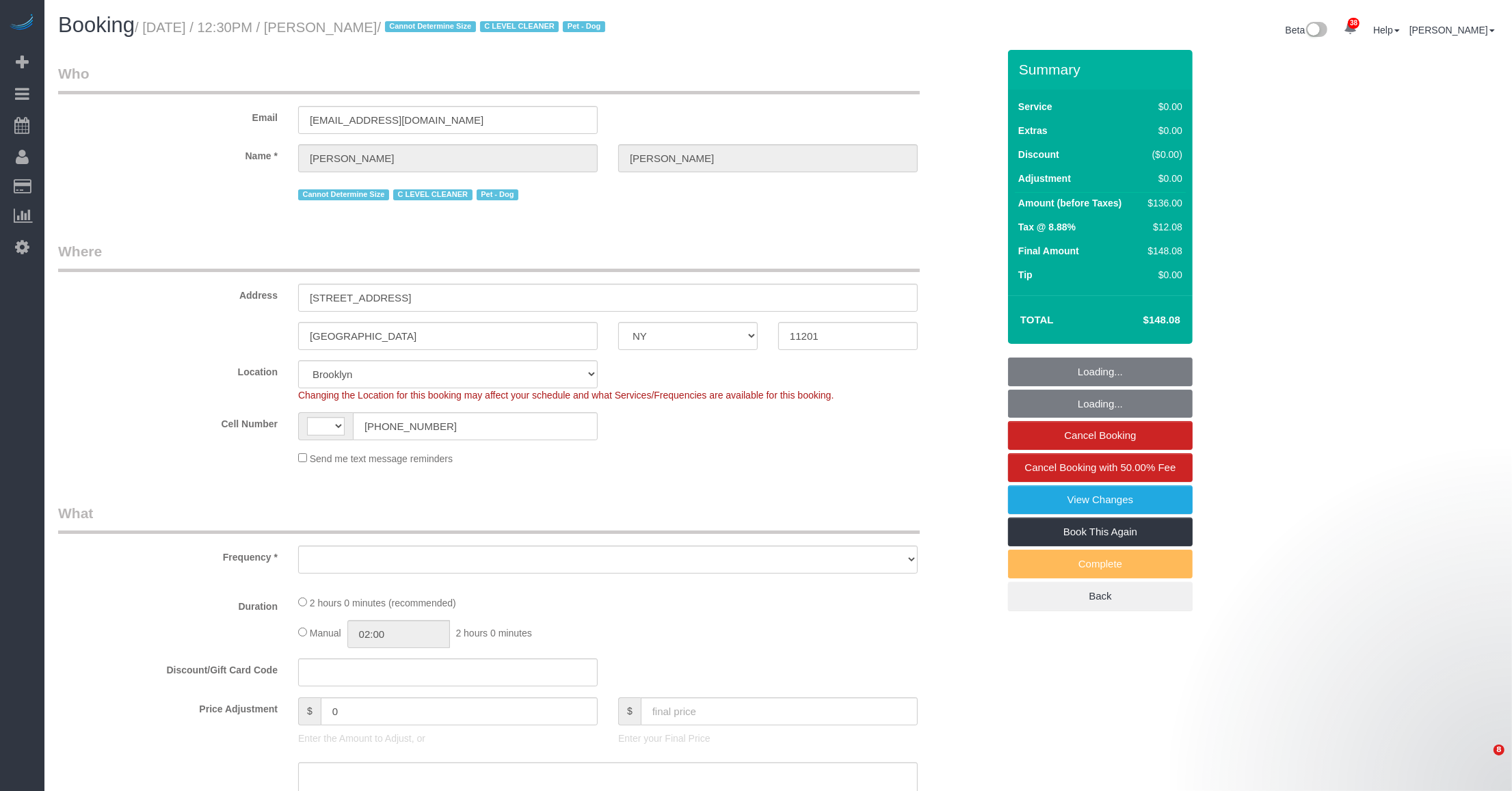
select select "number:13"
select select "number:6"
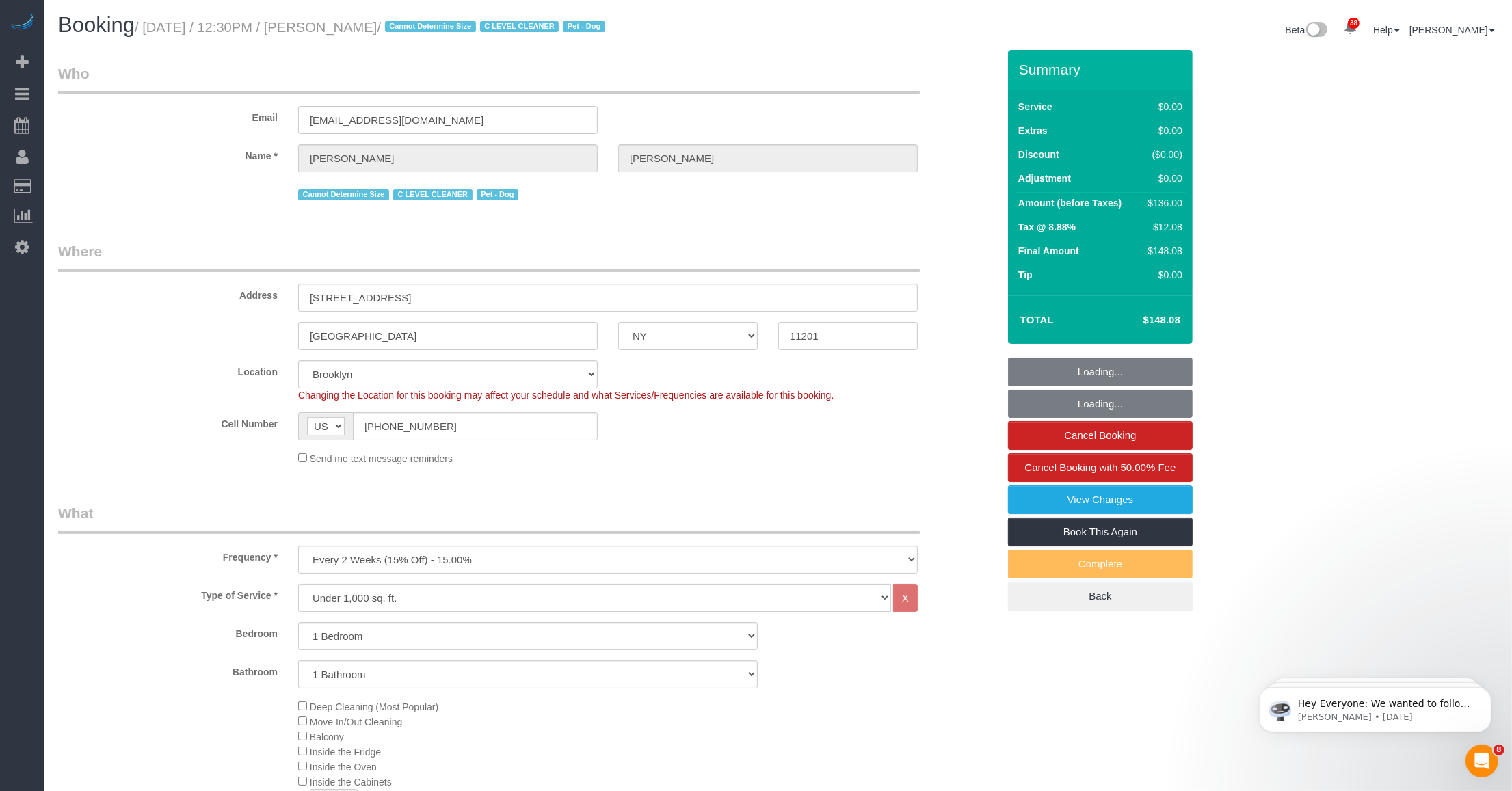
select select "object:1077"
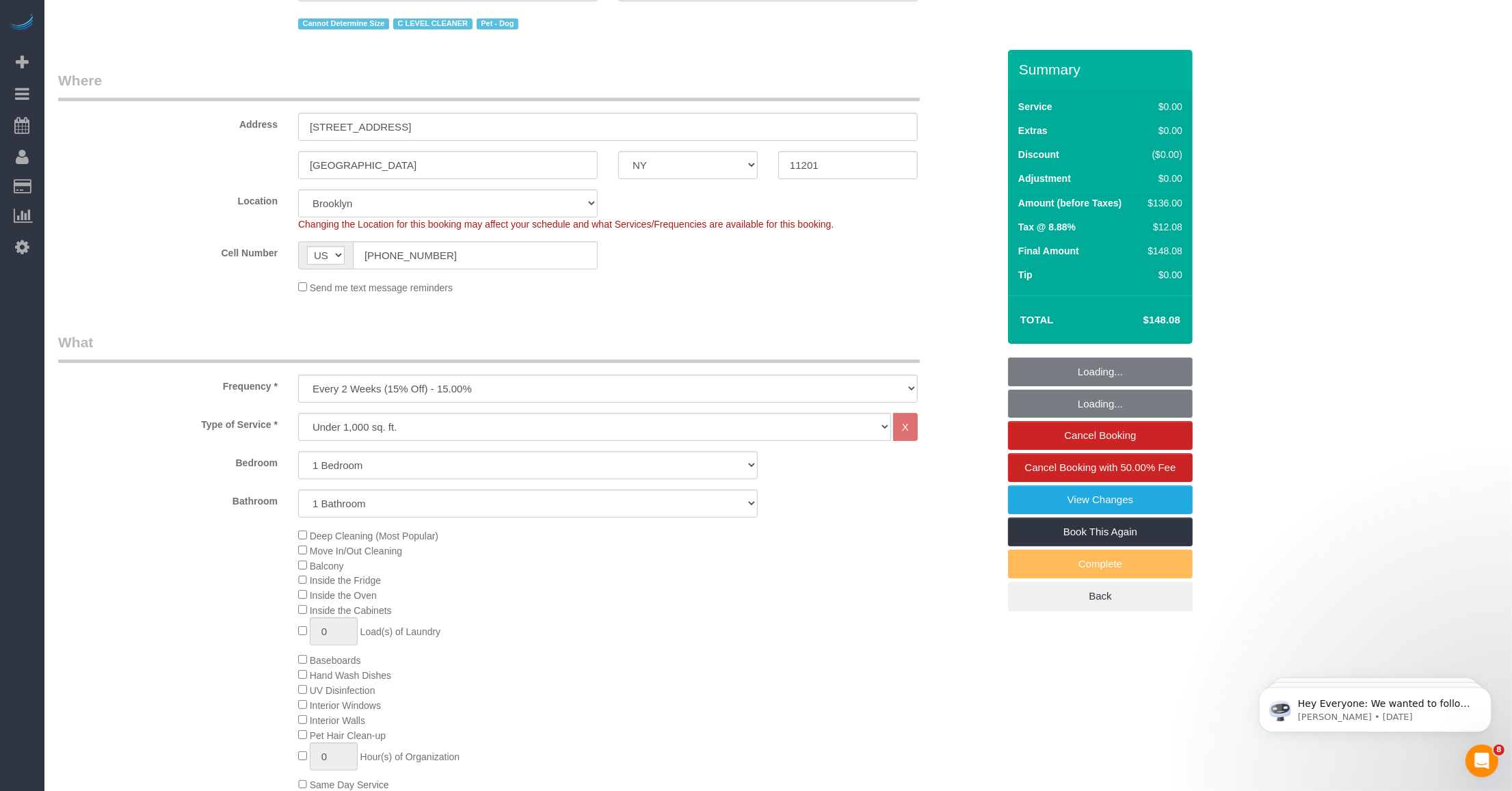
select select "1"
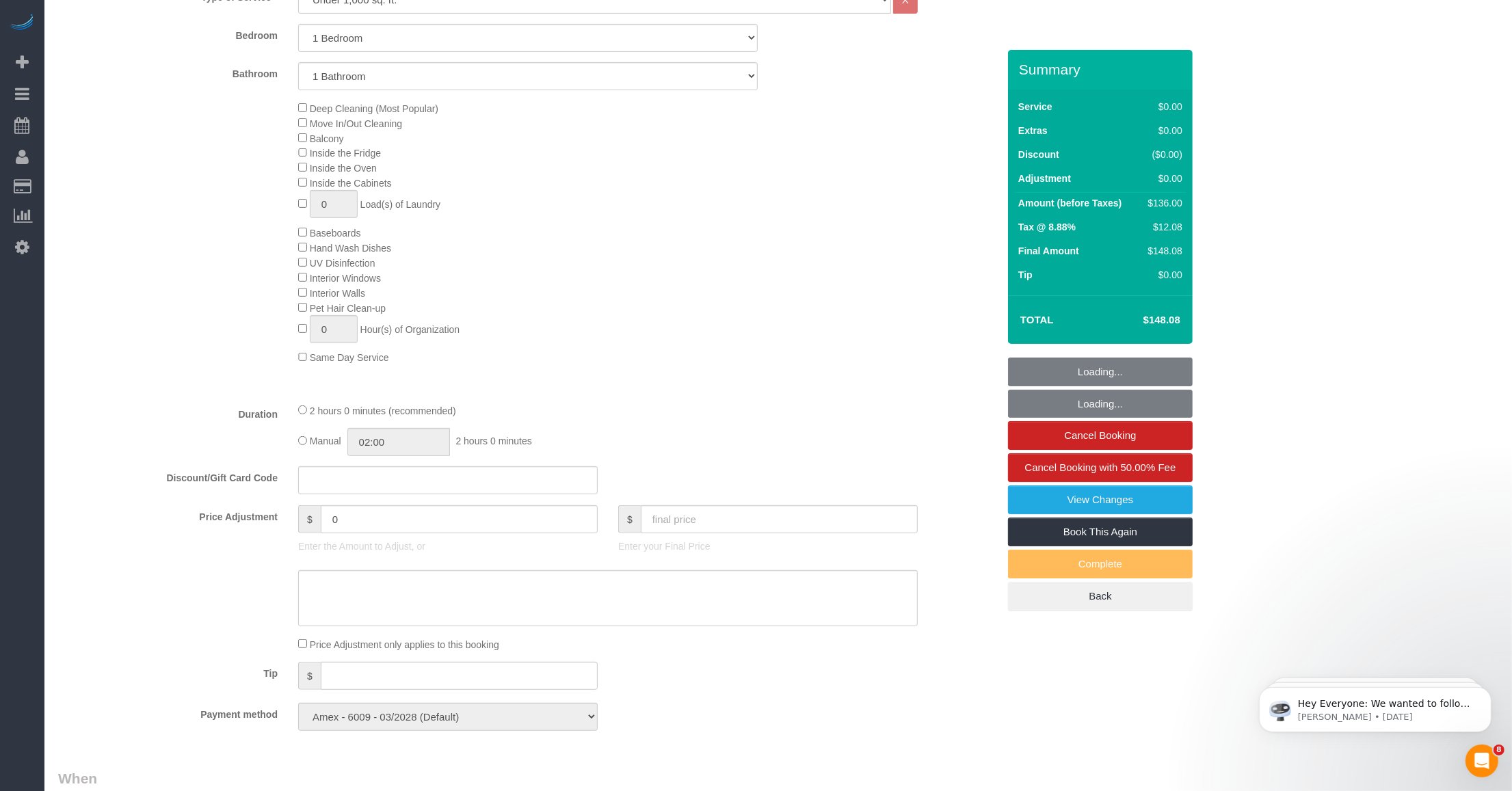
scroll to position [1026, 0]
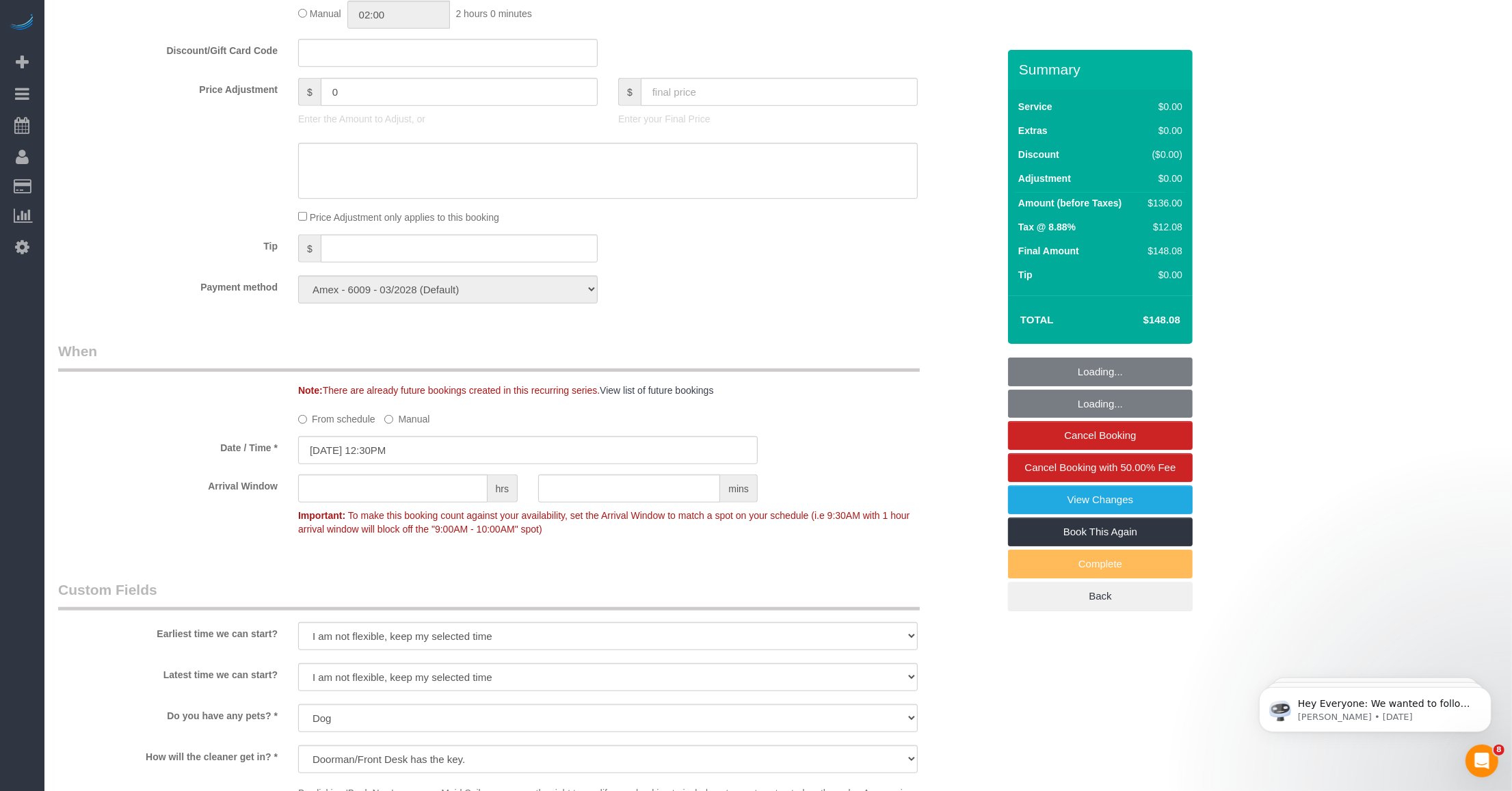
select select "object:1492"
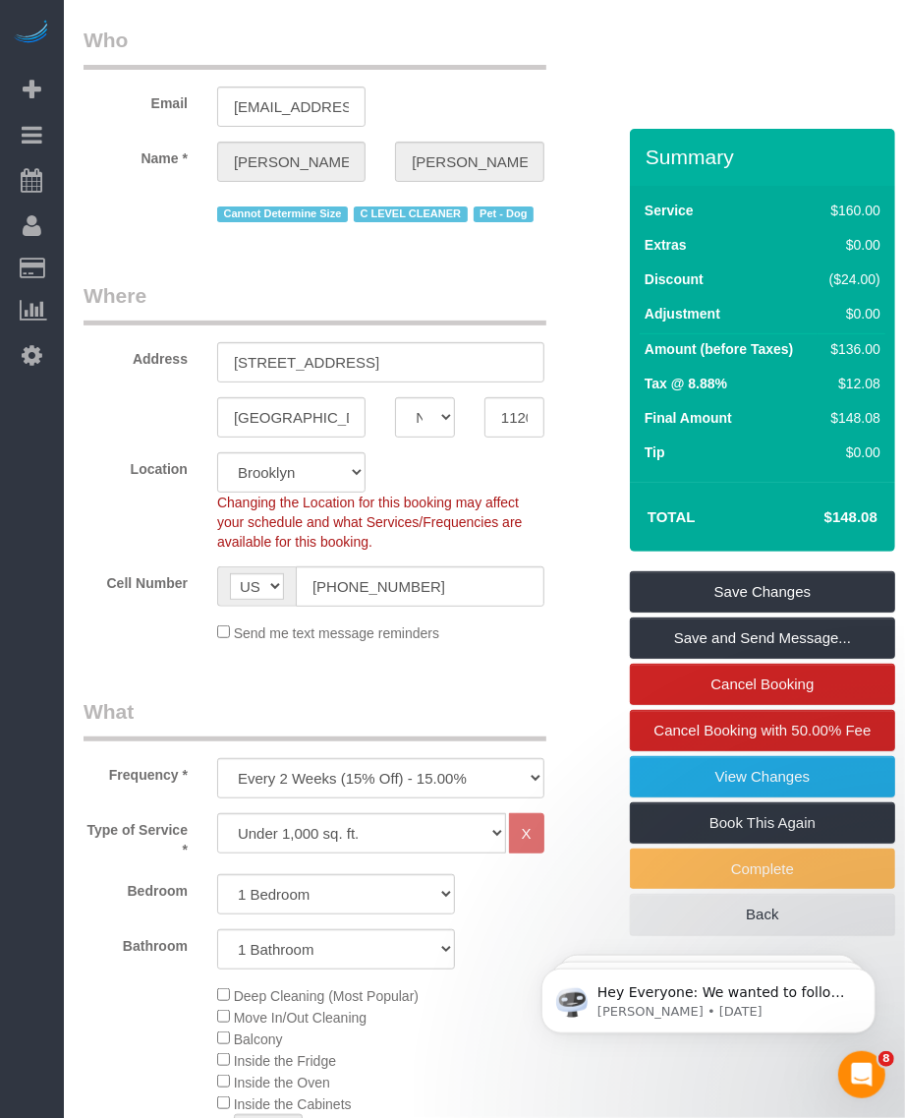
scroll to position [0, 0]
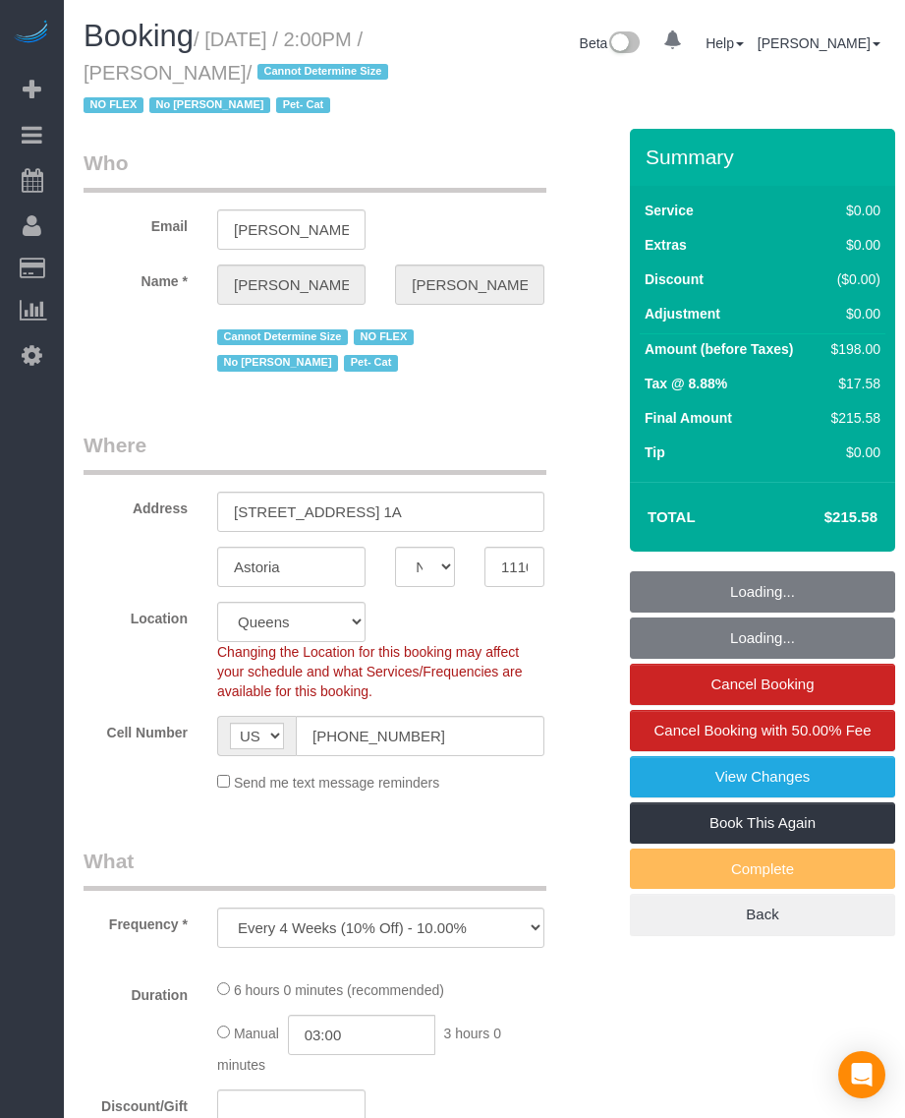
select select "NY"
select select "object:837"
select select "spot1"
select select "number:89"
select select "number:90"
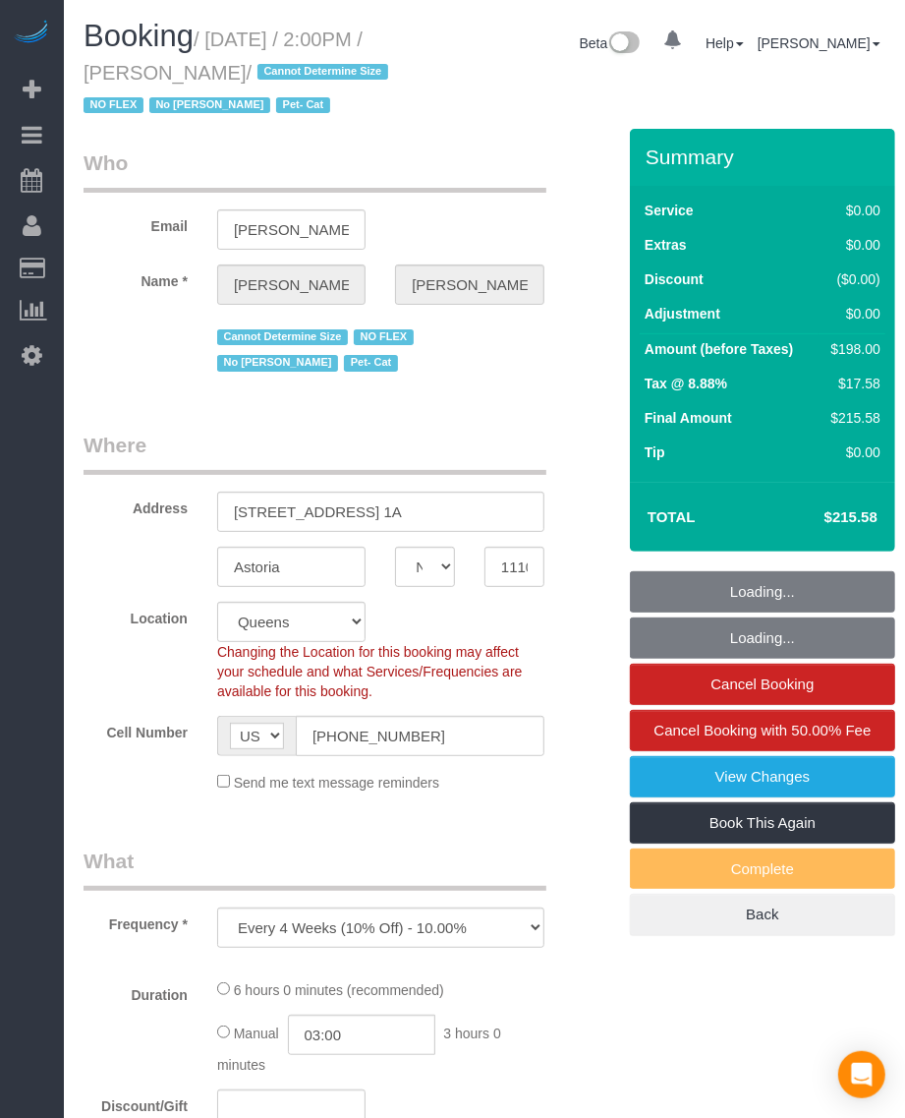
select select "number:14"
select select "number:5"
select select "2"
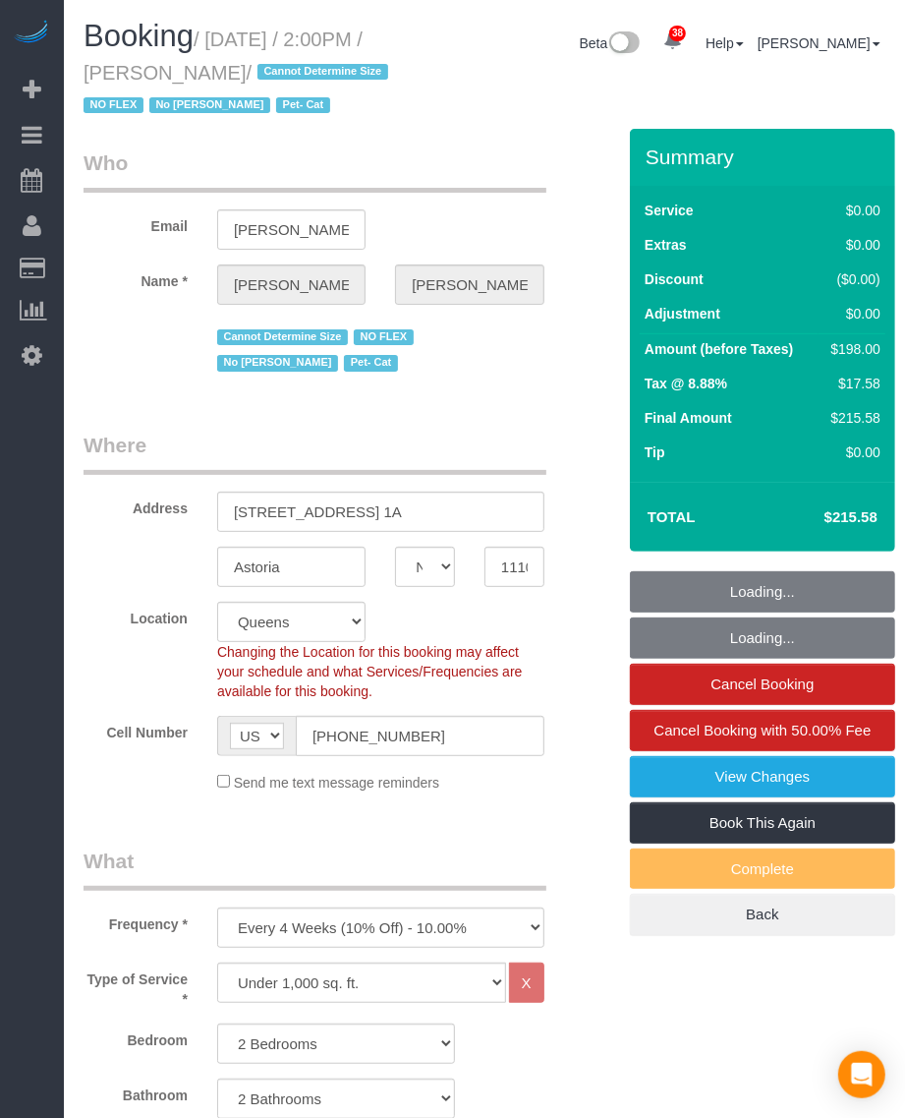
select select "string:stripe-pm_1QLvt54VGloSiKo7dC2NJORx"
select select "2"
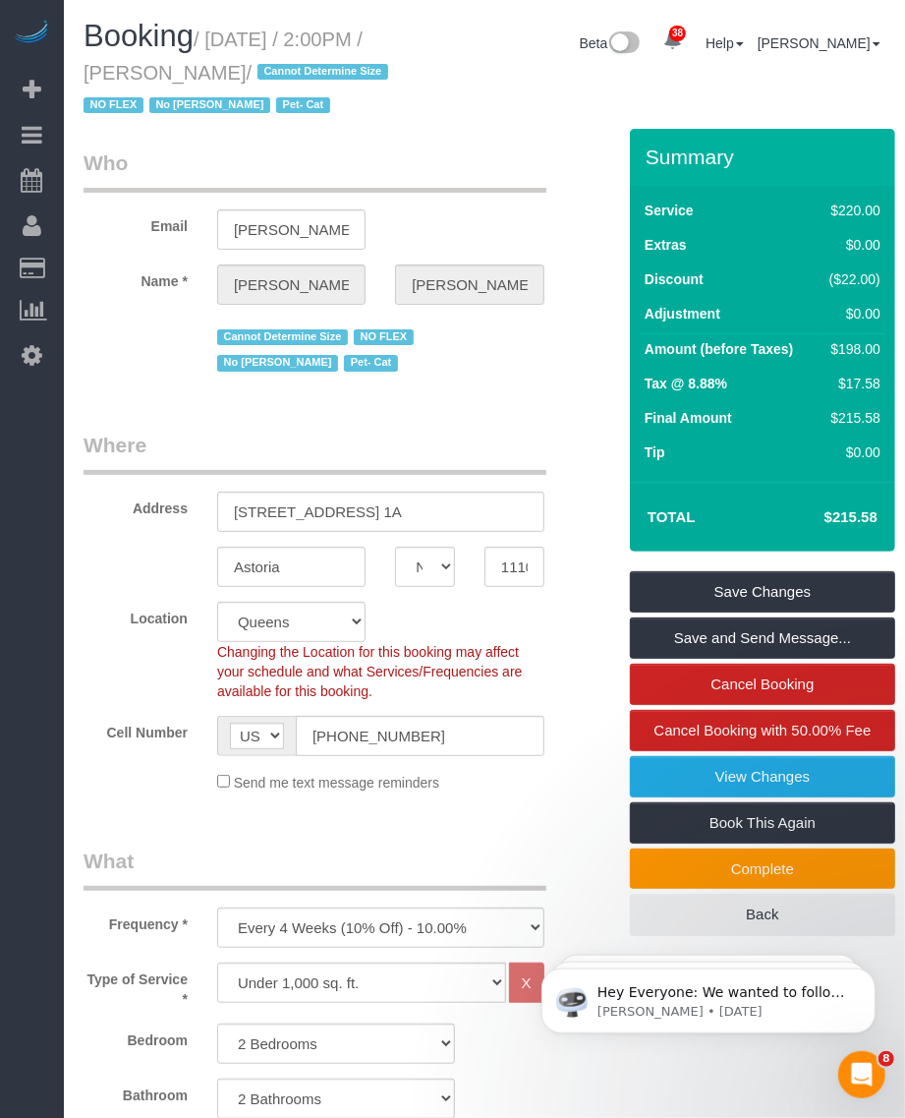
drag, startPoint x: 169, startPoint y: 69, endPoint x: 251, endPoint y: 81, distance: 82.4
click at [251, 81] on small "/ October 13, 2025 / 2:00PM / Jina Choi / Cannot Determine Size NO FLEX No Gera…" at bounding box center [239, 73] width 311 height 88
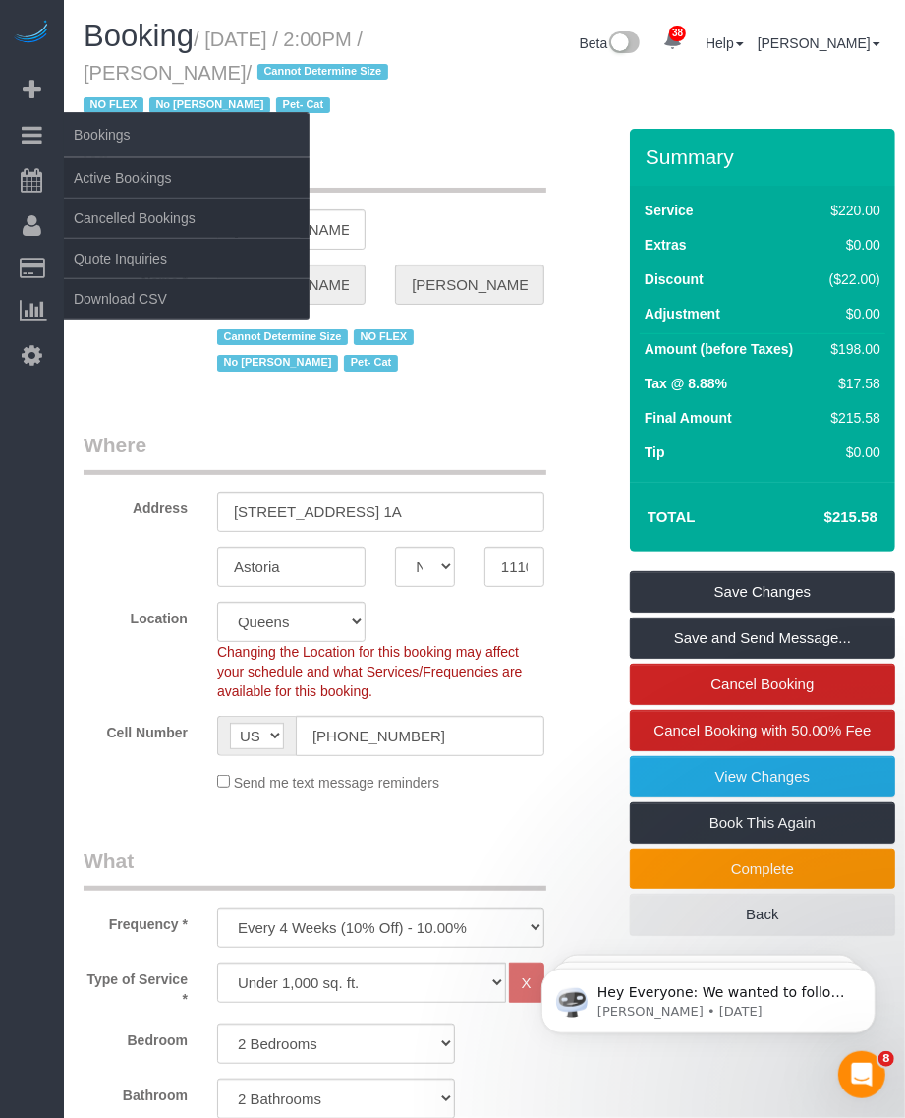
copy small "Jina Choi"
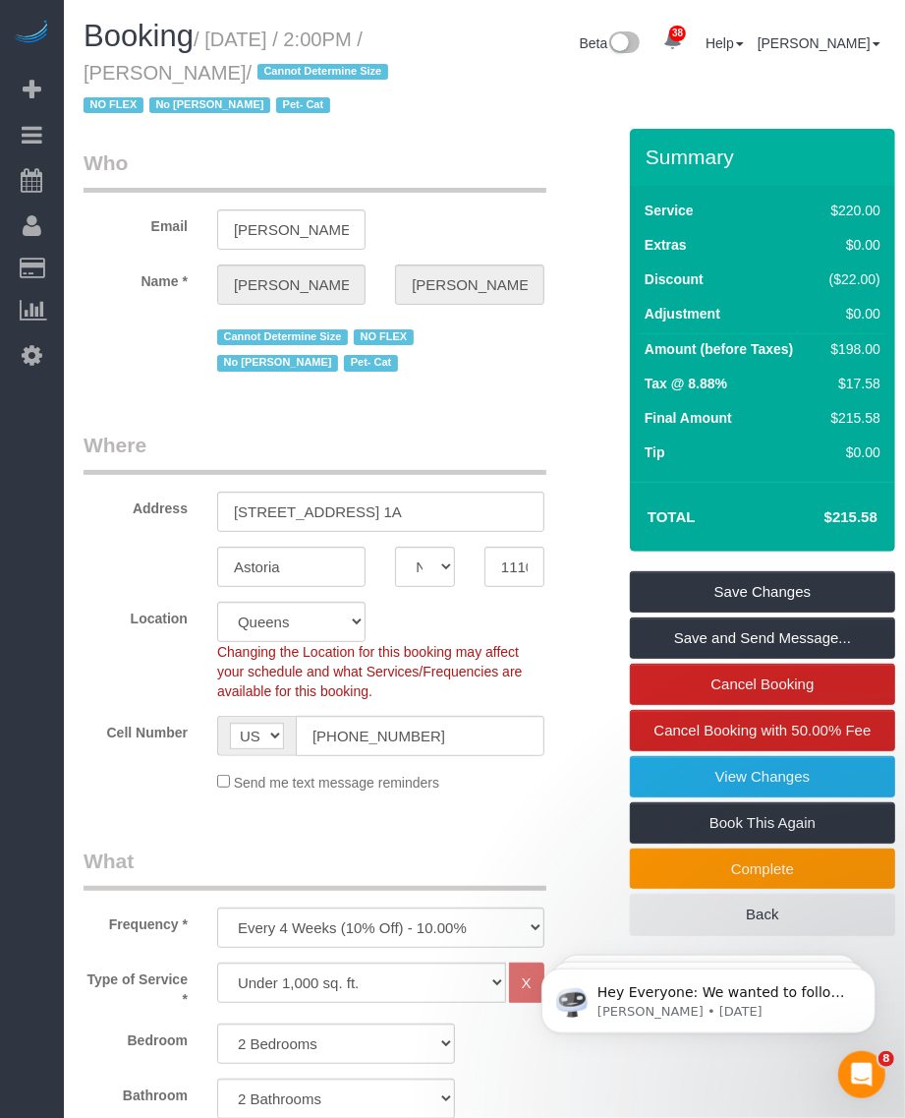
click at [238, 37] on small "/ October 13, 2025 / 2:00PM / Jina Choi / Cannot Determine Size NO FLEX No Gera…" at bounding box center [239, 73] width 311 height 88
drag, startPoint x: 211, startPoint y: 35, endPoint x: 252, endPoint y: 65, distance: 49.9
click at [252, 65] on small "/ October 13, 2025 / 2:00PM / Jina Choi / Cannot Determine Size NO FLEX No Gera…" at bounding box center [239, 73] width 311 height 88
copy small "October 13, 2025 / 2:00PM / Jina Choi"
drag, startPoint x: 285, startPoint y: 66, endPoint x: 206, endPoint y: 46, distance: 81.1
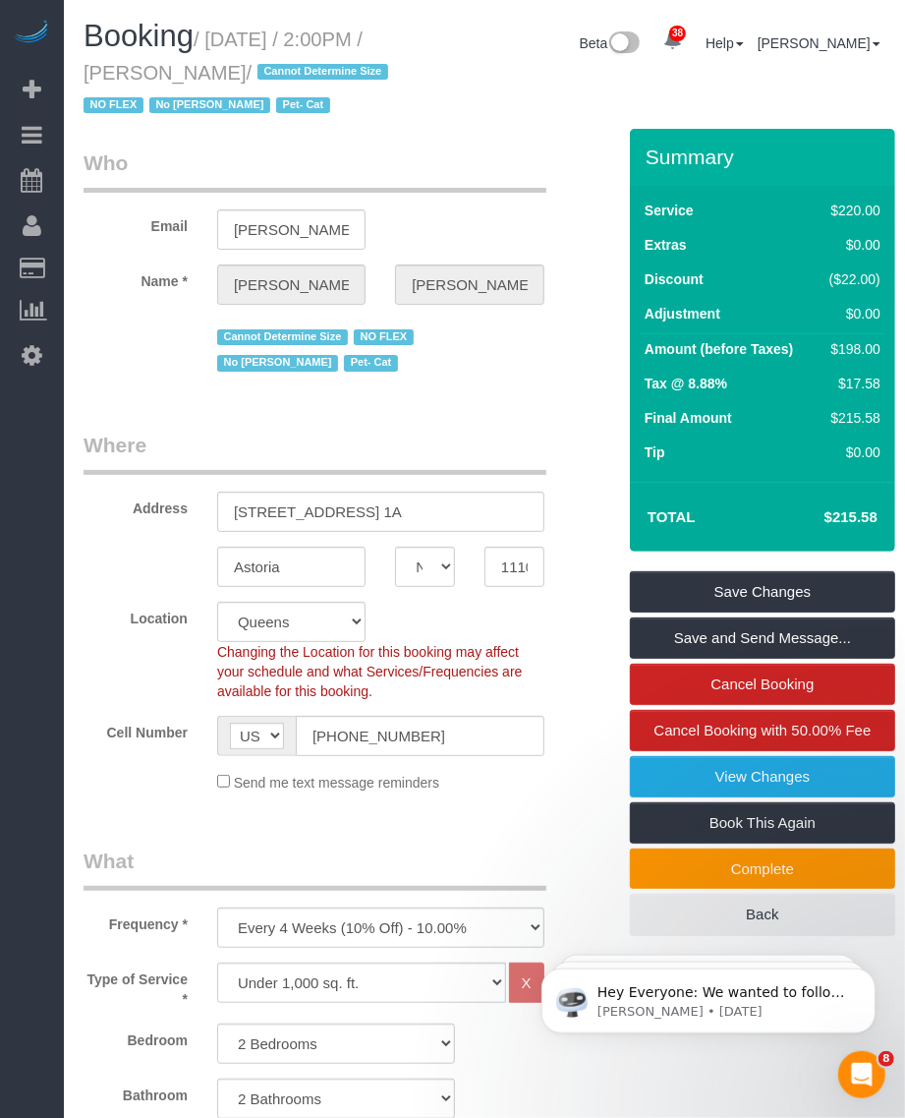
click at [285, 65] on h1 "Booking / October 13, 2025 / 2:00PM / Jina Choi / Cannot Determine Size NO FLEX…" at bounding box center [243, 70] width 318 height 100
drag, startPoint x: 214, startPoint y: 31, endPoint x: 252, endPoint y: 62, distance: 48.2
click at [252, 62] on small "/ October 13, 2025 / 2:00PM / Jina Choi / Cannot Determine Size NO FLEX No Gera…" at bounding box center [239, 73] width 311 height 88
copy small "October 13, 2025 / 2:00PM / Jina Choi"
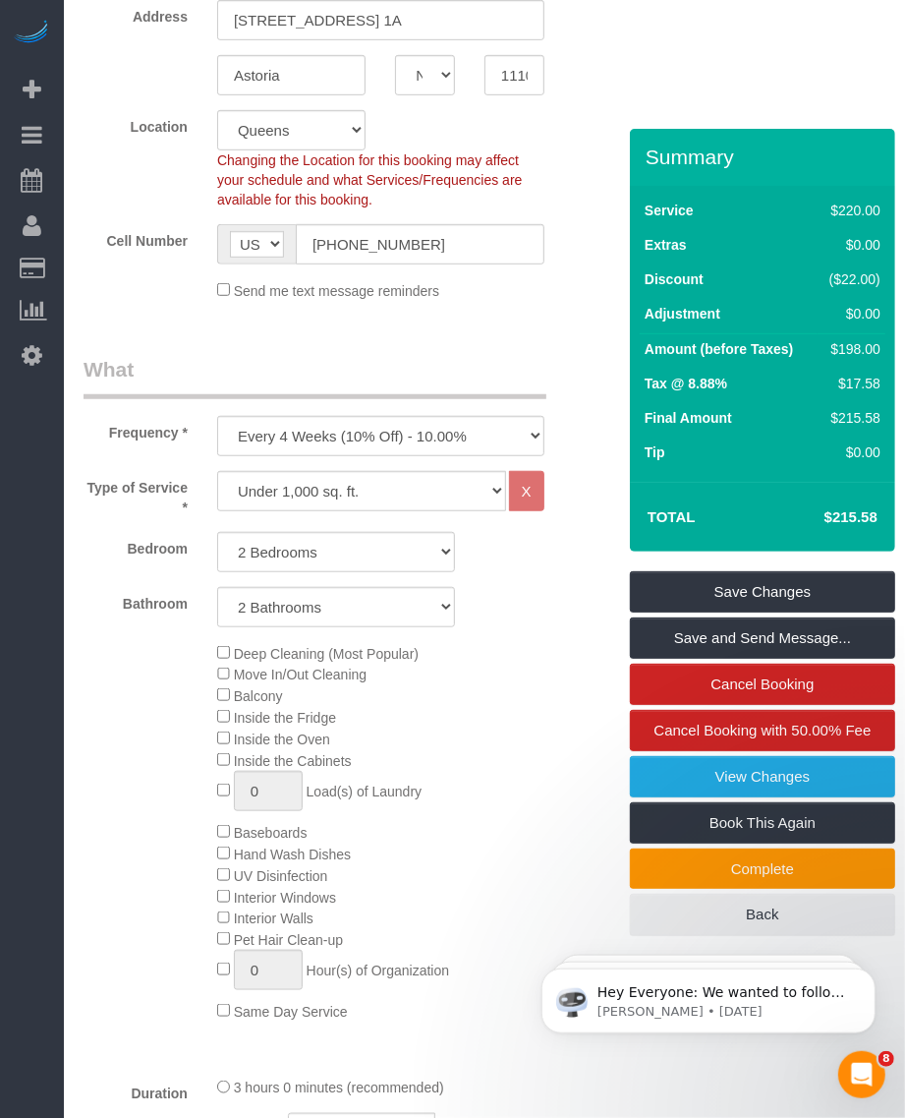
scroll to position [860, 0]
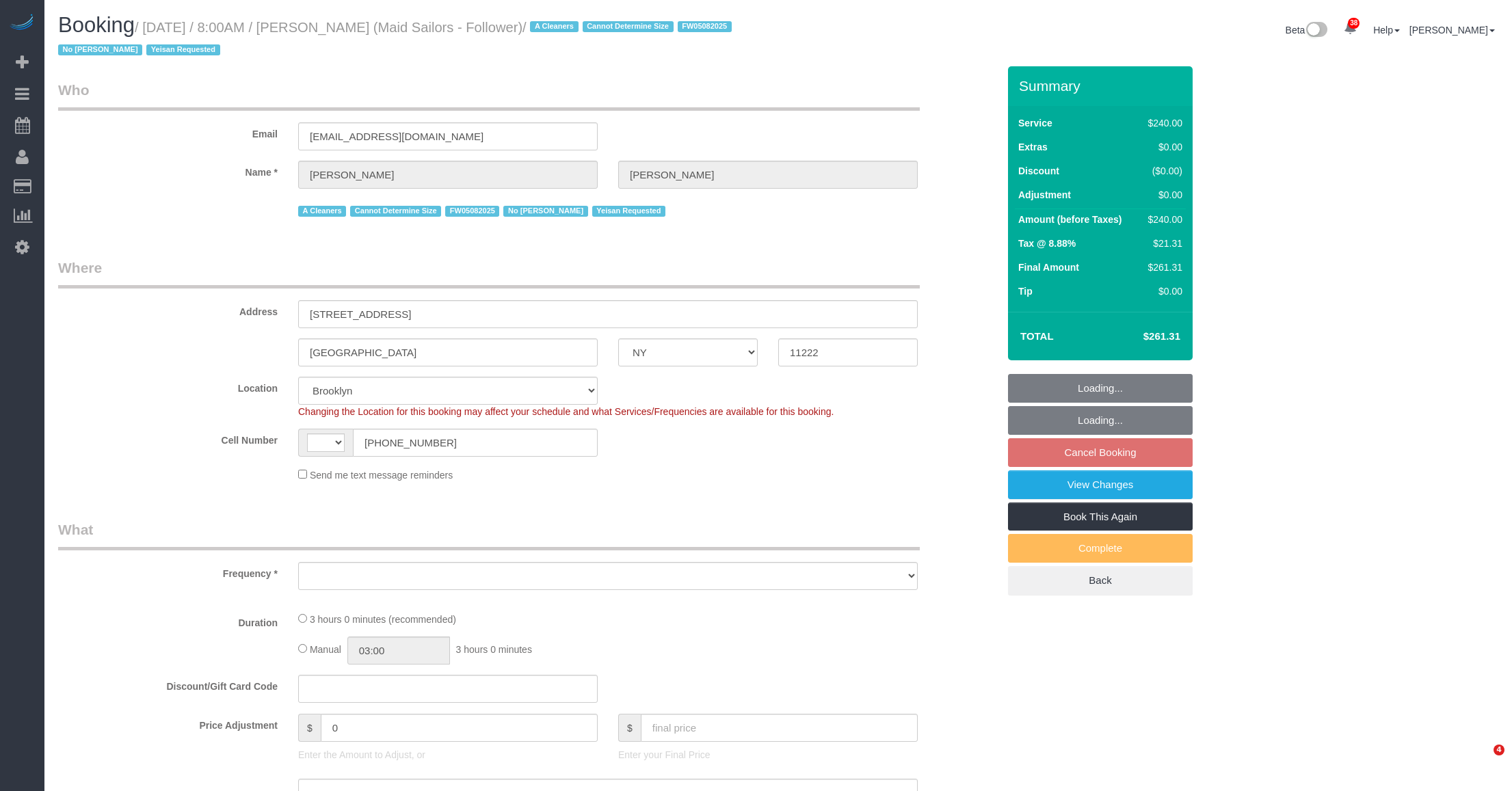
select select "NY"
select select "string:[GEOGRAPHIC_DATA]"
select select "string:stripe-pm_1R7KRM4VGloSiKo7Lkc5SEmQ"
select select "spot1"
select select "number:89"
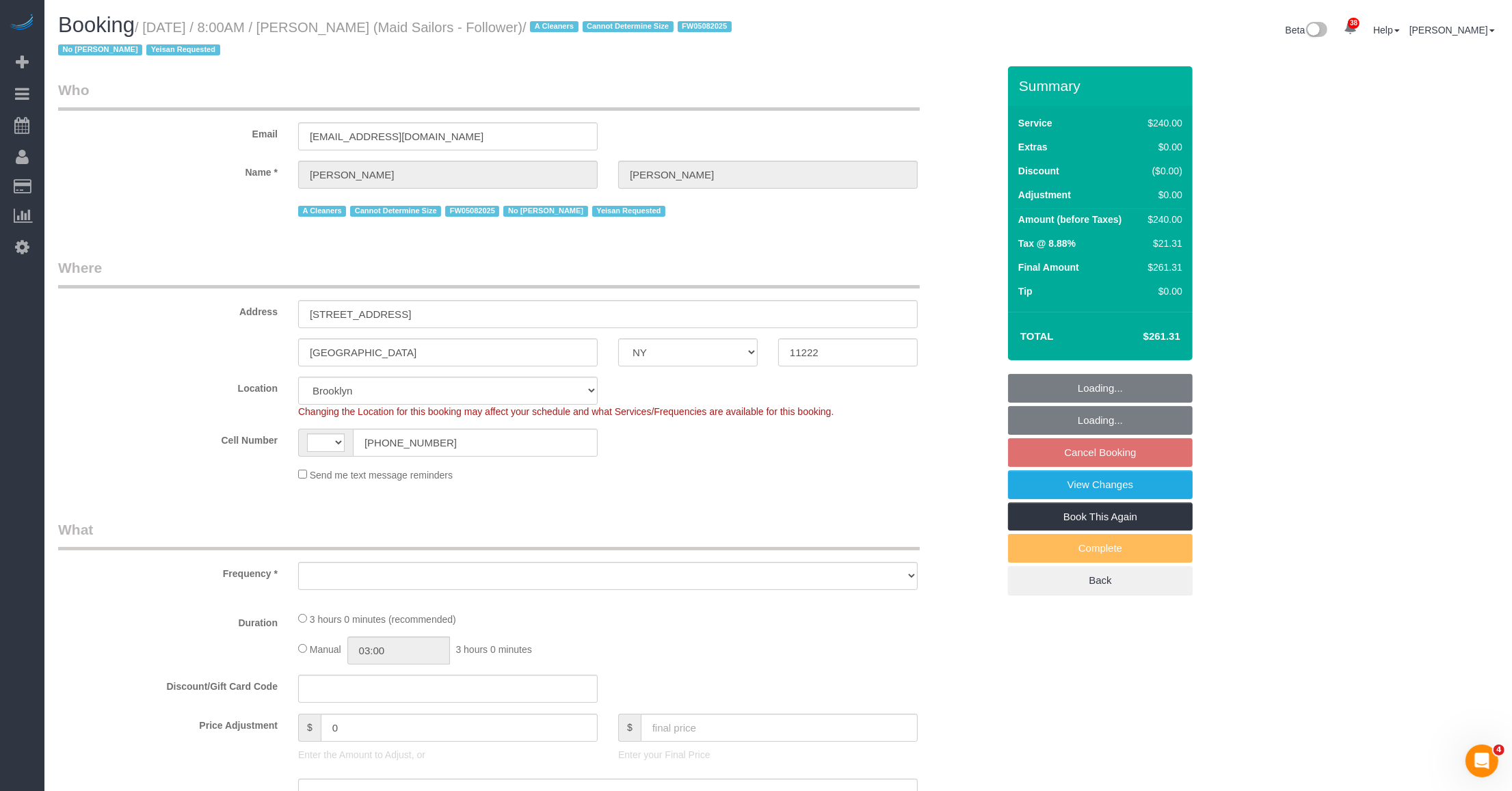
select select "number:90"
select select "number:15"
select select "number:5"
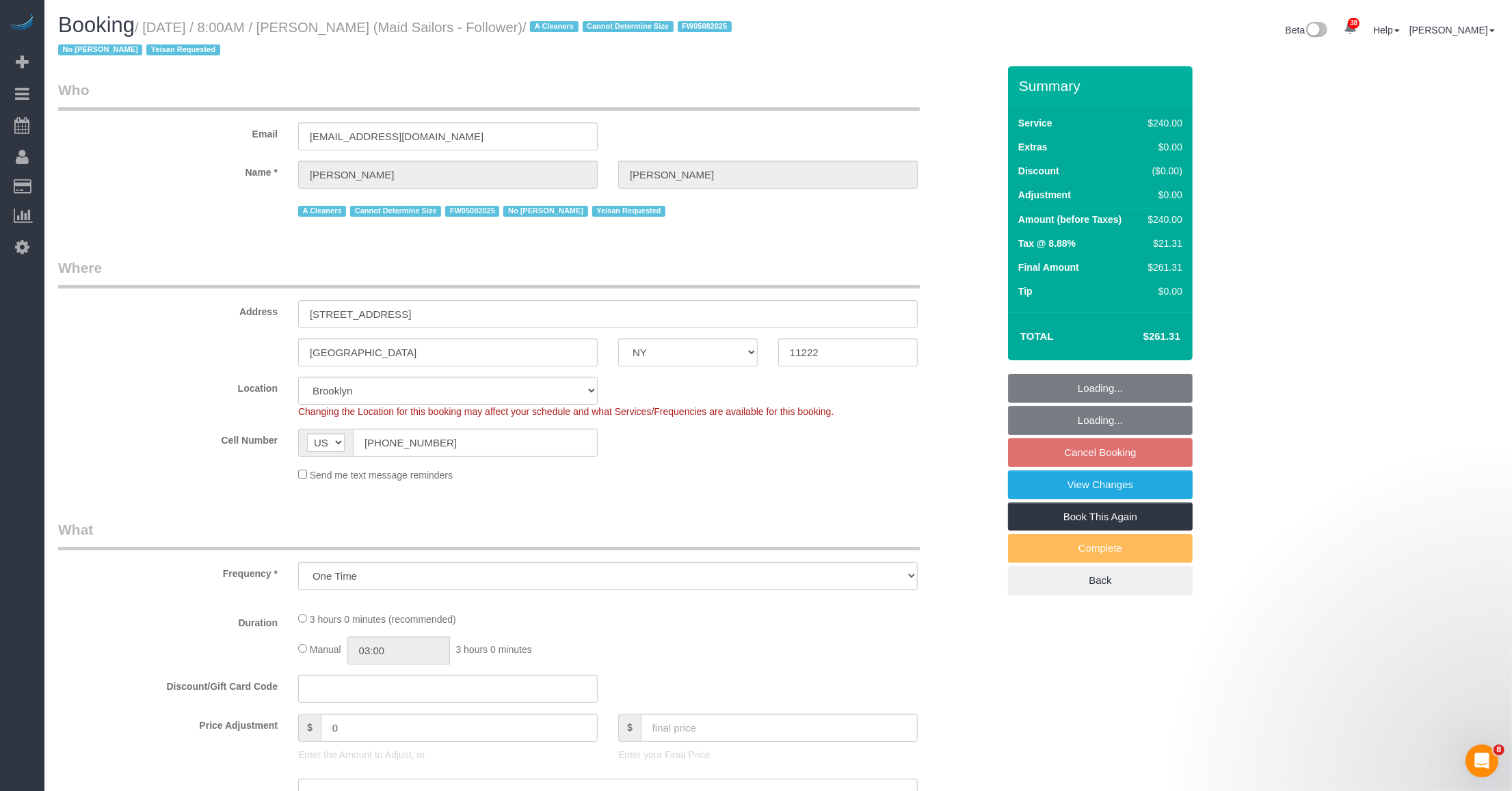
select select "object:1116"
select select "180"
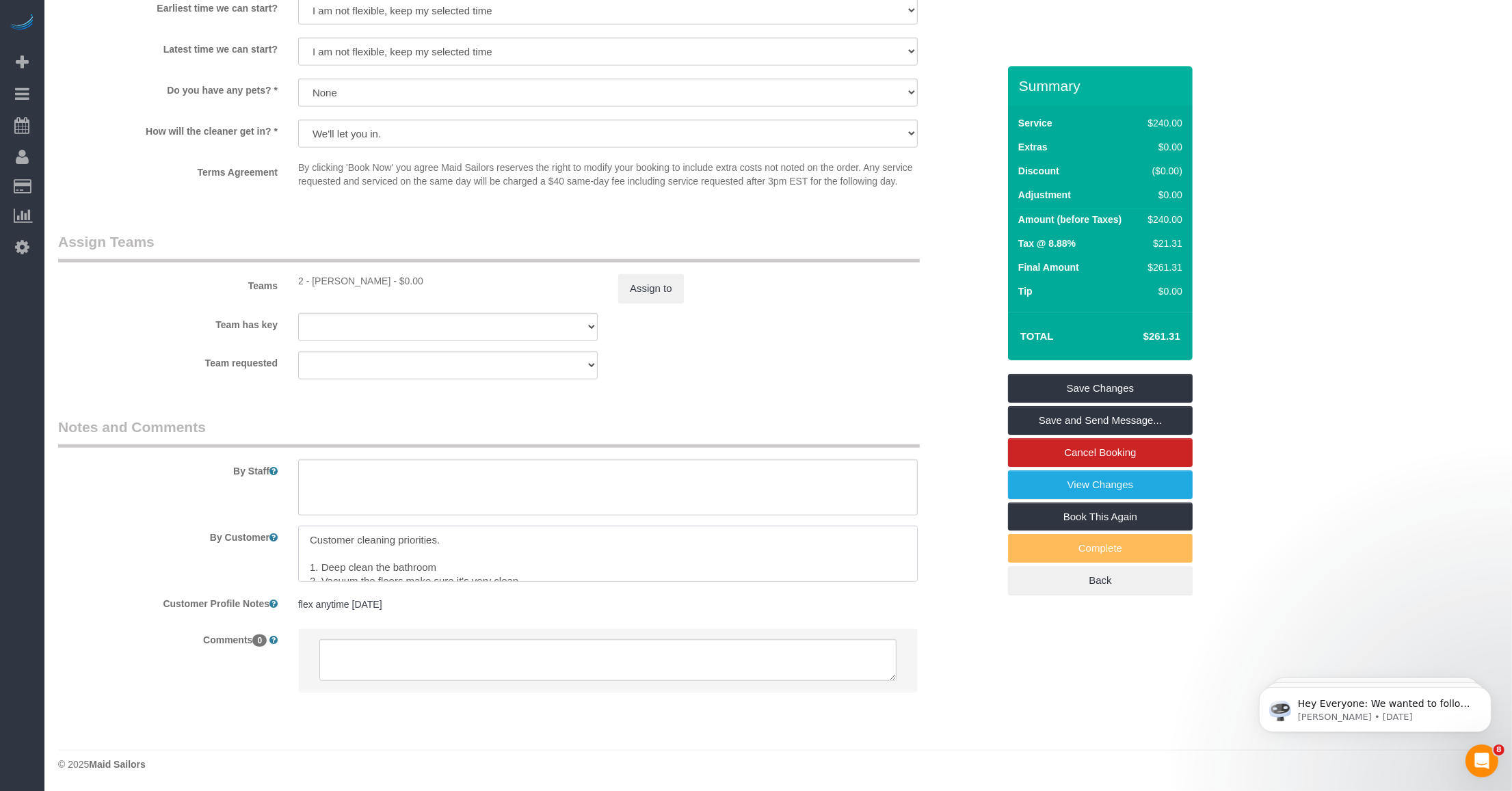
scroll to position [27, 0]
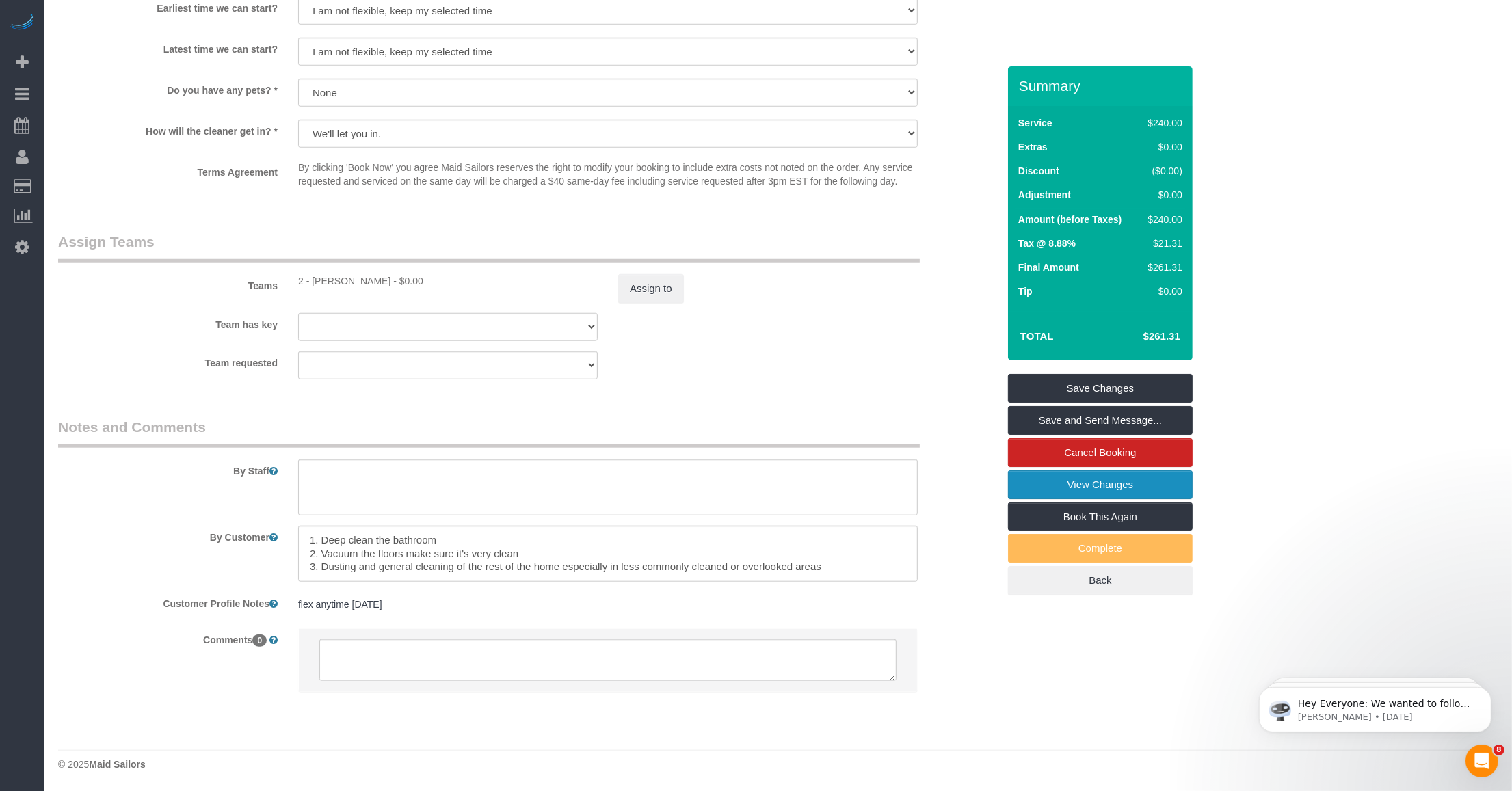
click at [1036, 486] on link "View Changes" at bounding box center [1100, 484] width 184 height 29
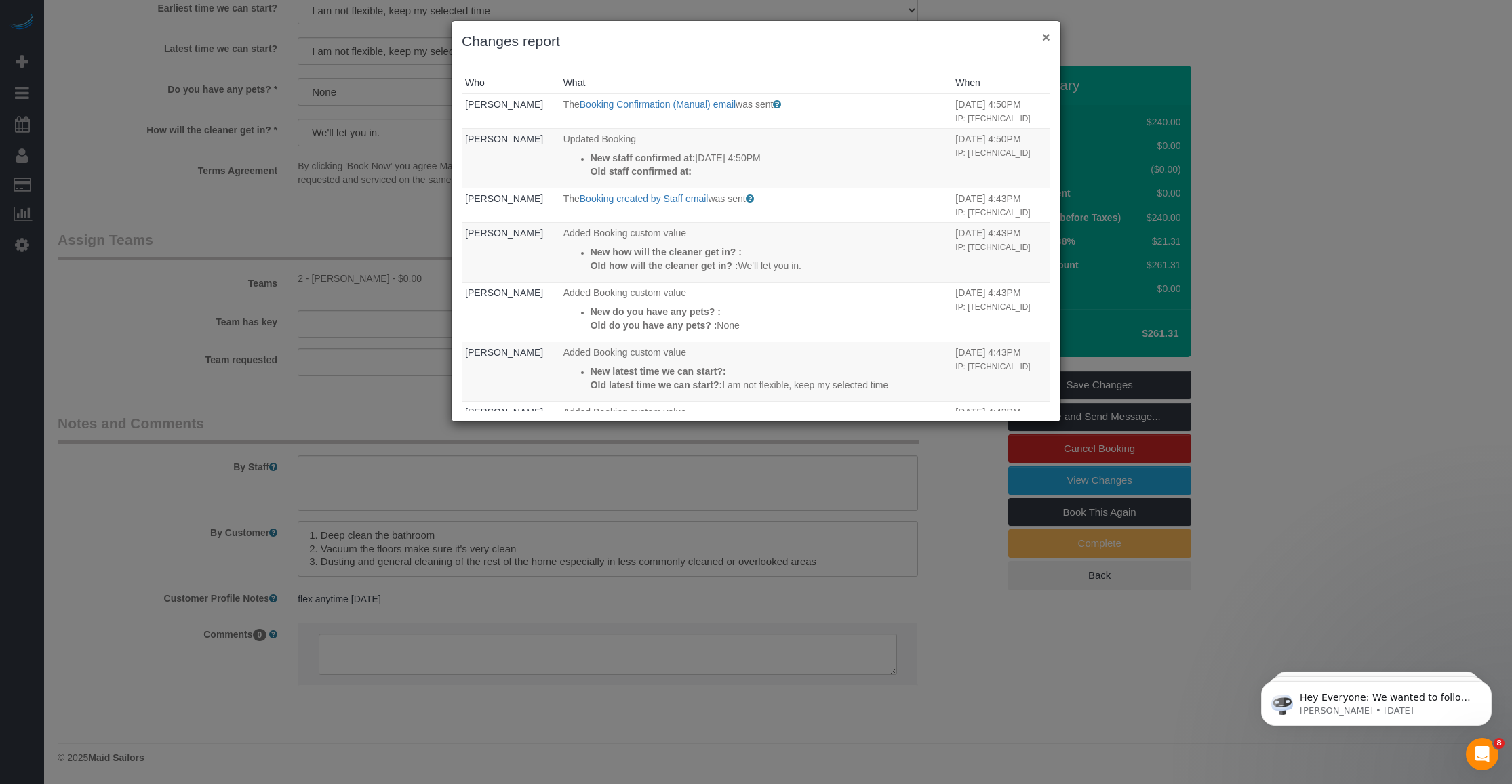
click at [1046, 36] on button "×" at bounding box center [1046, 37] width 8 height 14
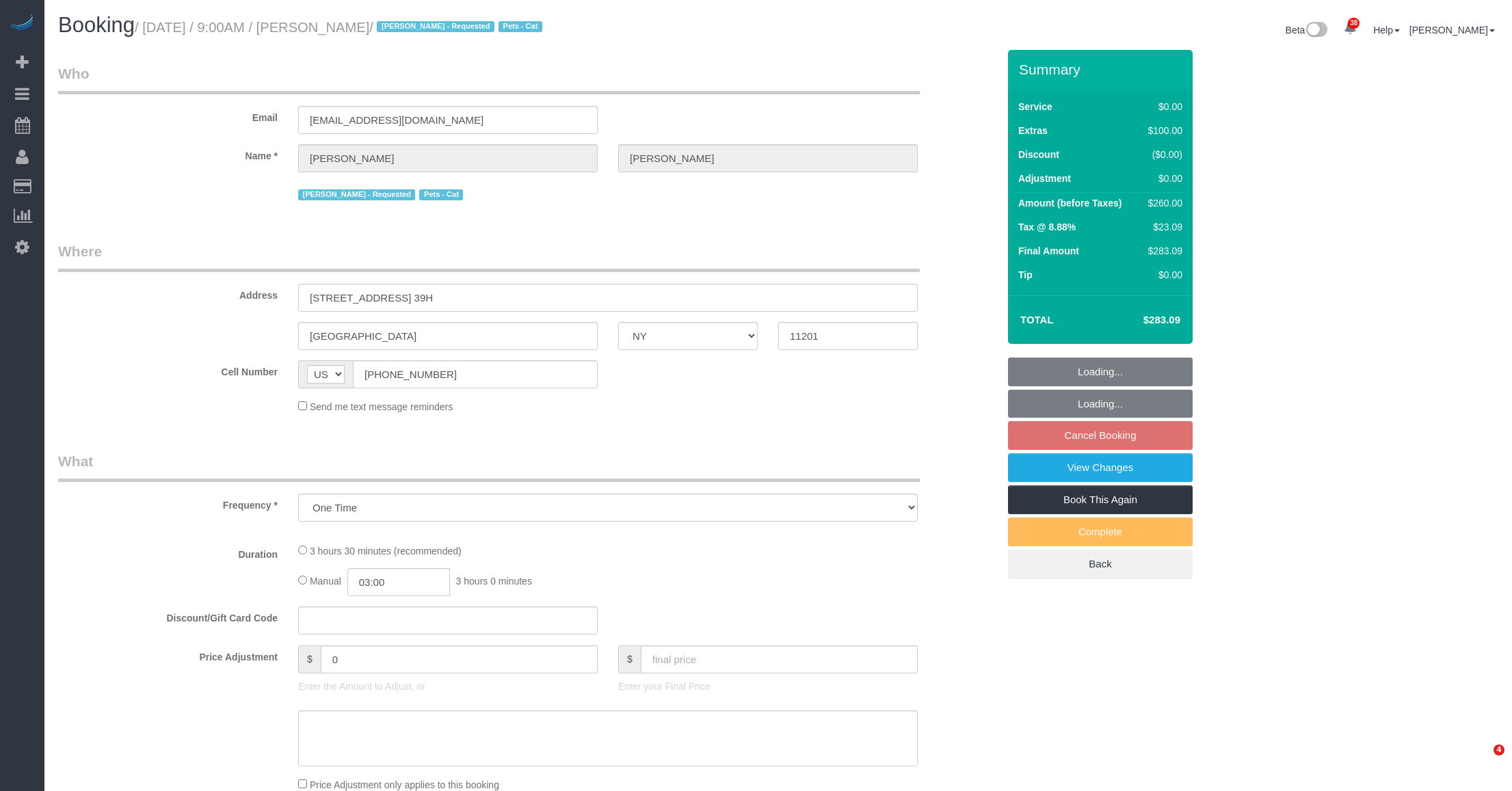
select select "NY"
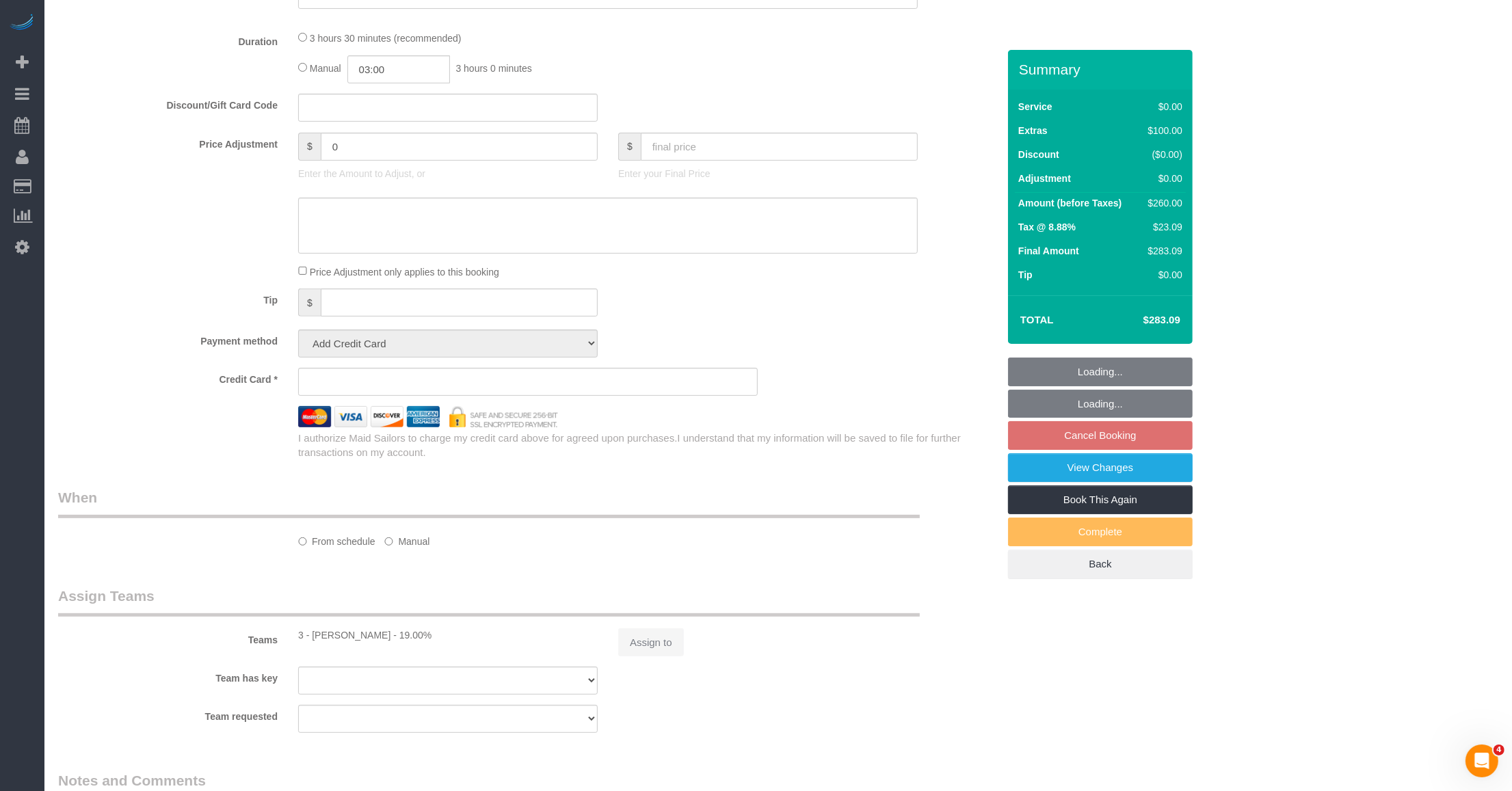
select select "1"
select select "spot2"
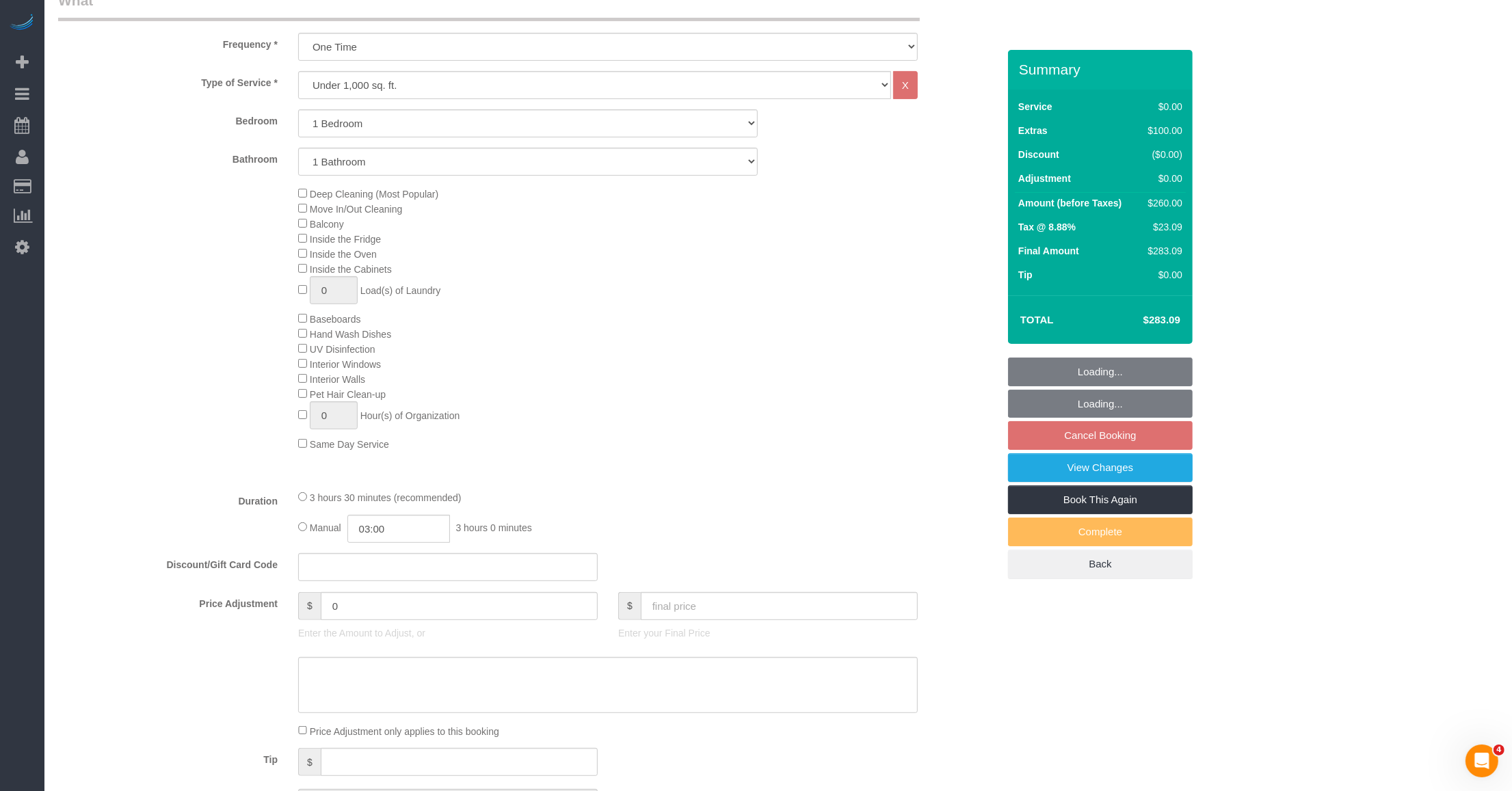
select select "number:57"
select select "number:74"
select select "number:15"
select select "number:6"
select select "string:stripe-pm_1RRJXB4VGloSiKo7ygoYfvdN"
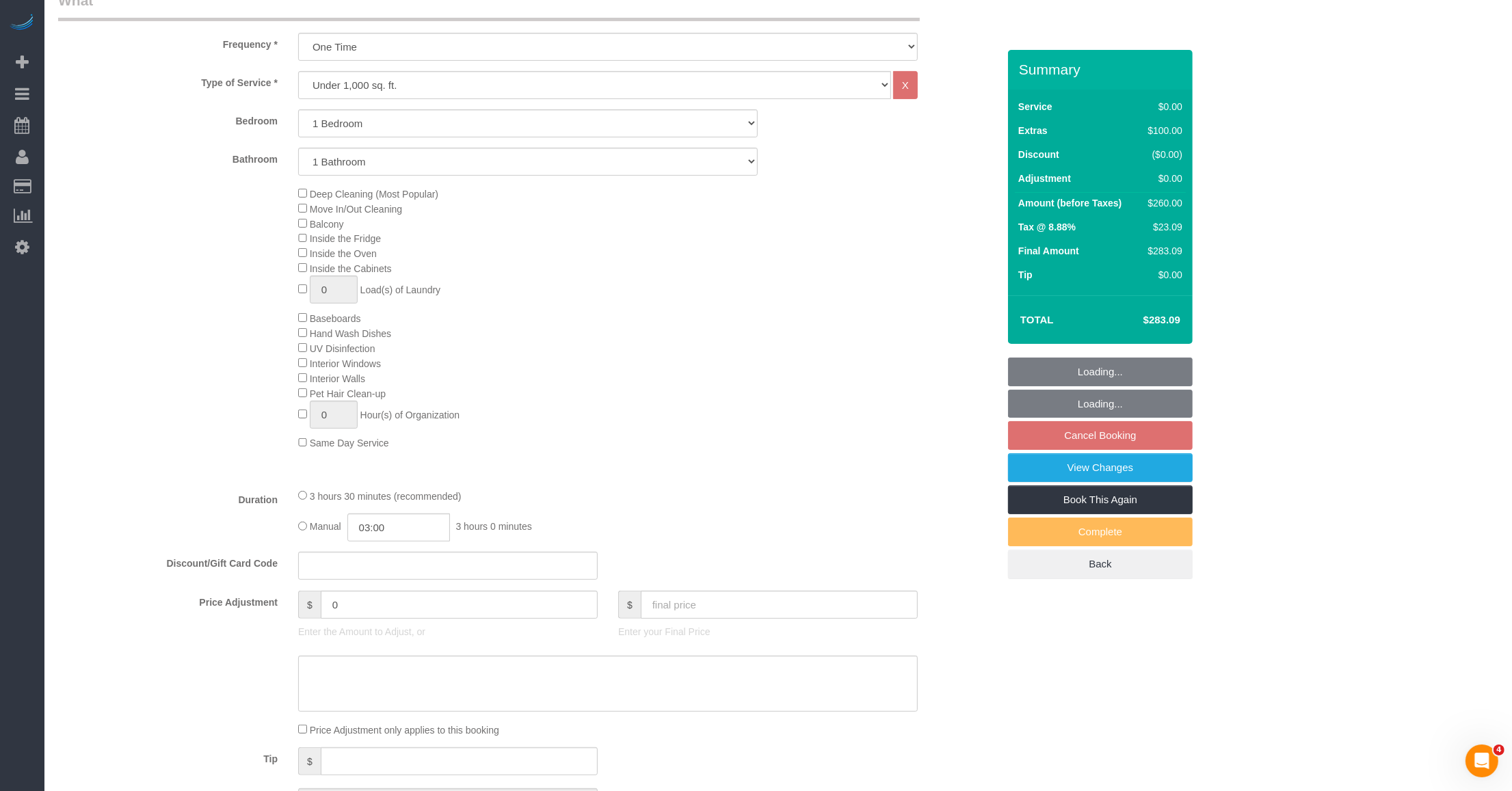
scroll to position [992, 0]
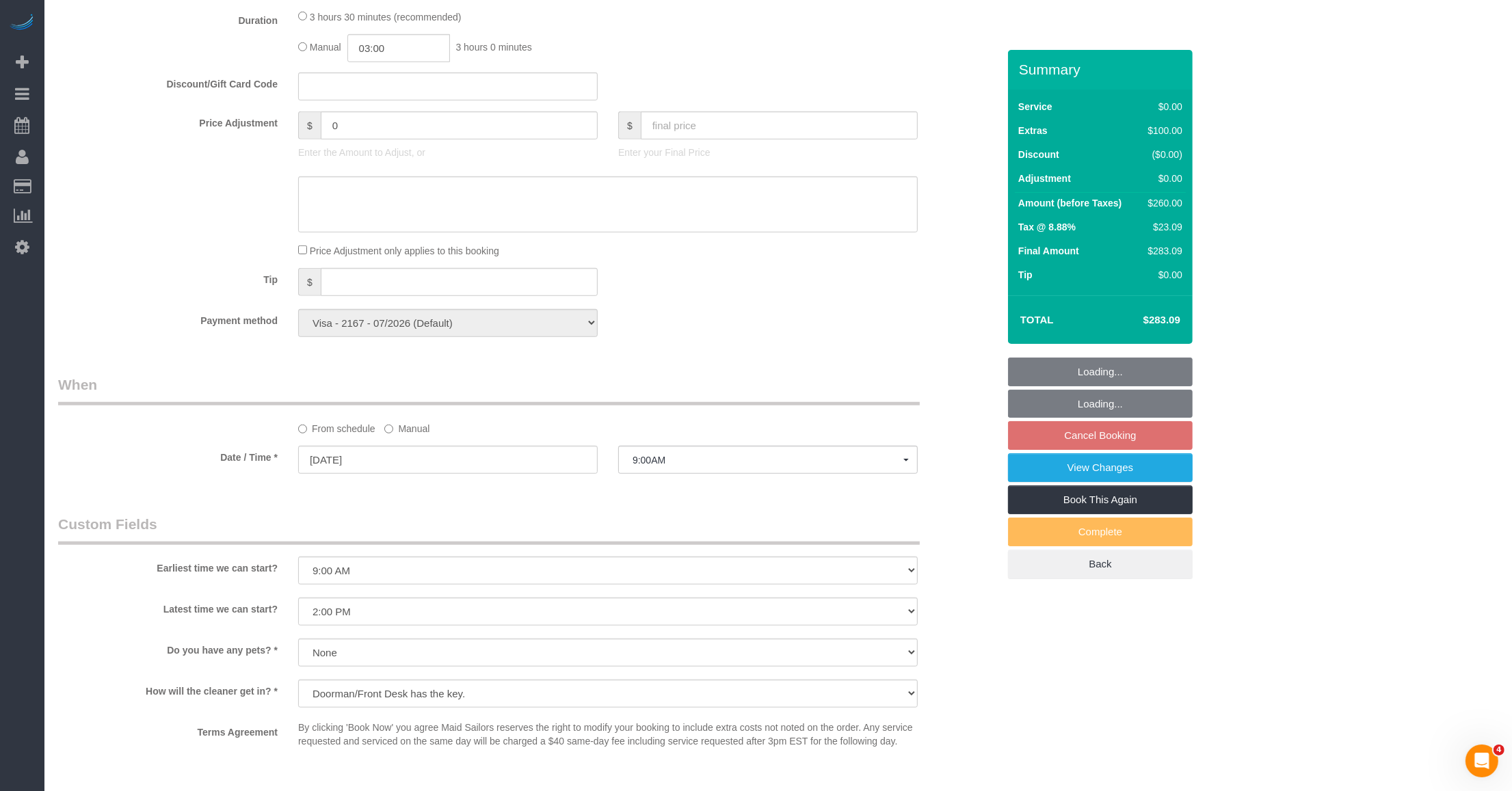
select select "1"
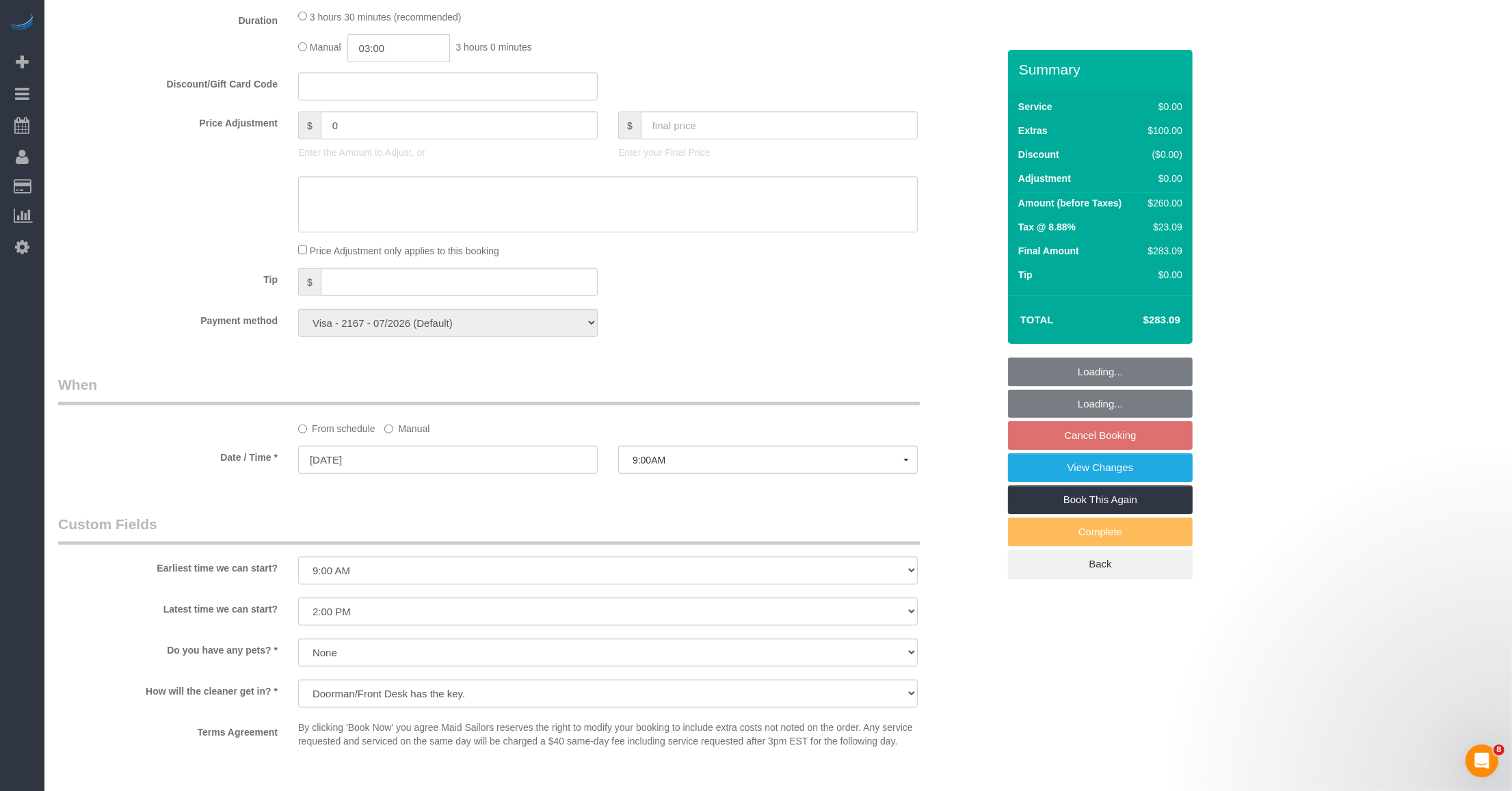
select select "object:1472"
select select "spot62"
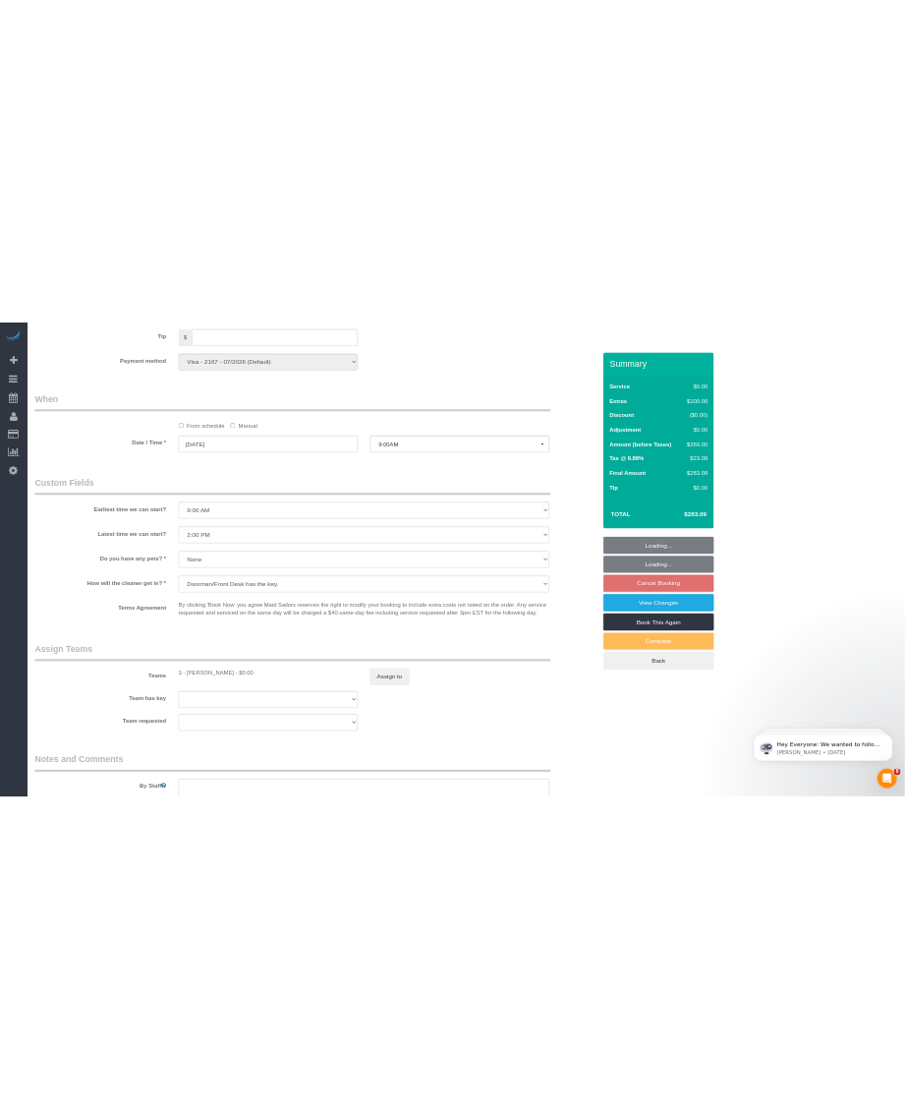
scroll to position [1918, 0]
